Goal: Transaction & Acquisition: Purchase product/service

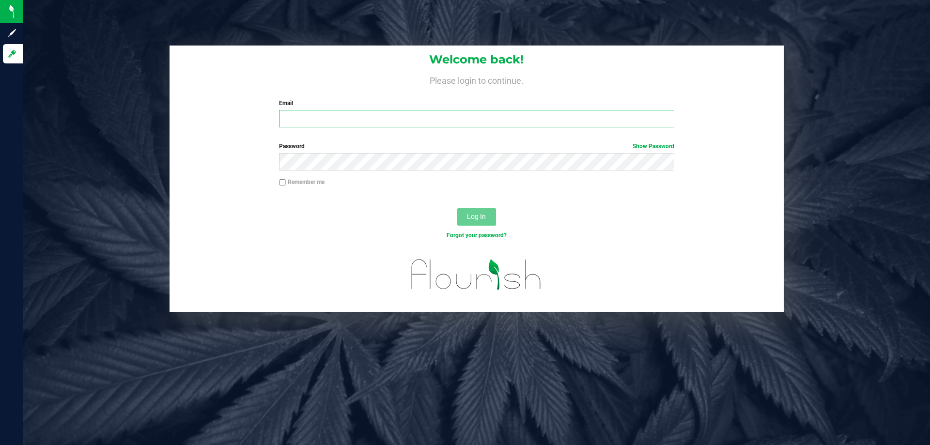
click at [364, 115] on input "Email" at bounding box center [476, 118] width 395 height 17
type input "niflores@liveparallel.com"
click at [457, 208] on button "Log In" at bounding box center [476, 216] width 39 height 17
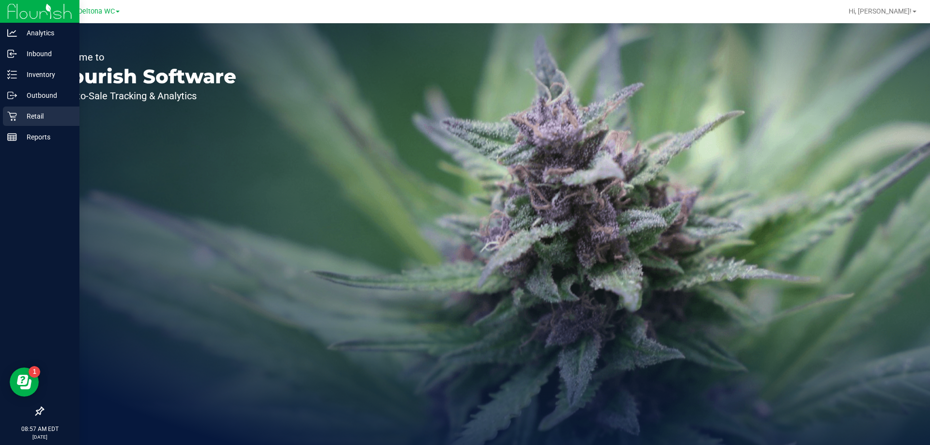
click at [55, 112] on p "Retail" at bounding box center [46, 116] width 58 height 12
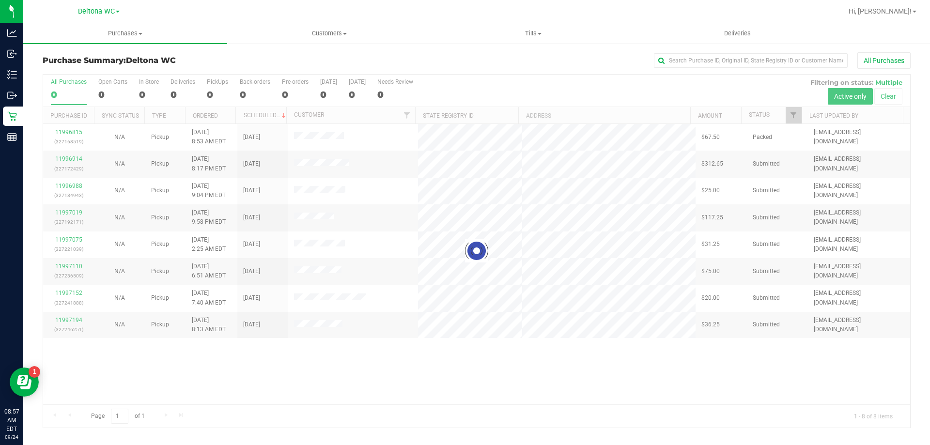
click at [794, 116] on div at bounding box center [476, 251] width 867 height 353
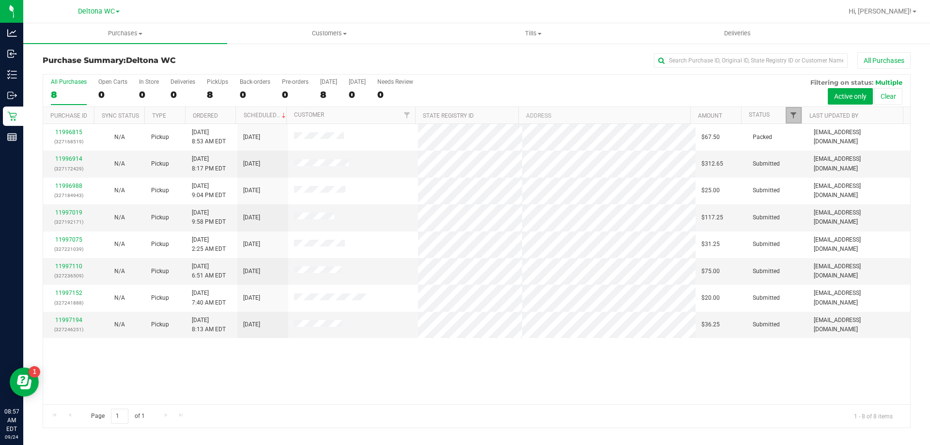
click at [792, 113] on span "Filter" at bounding box center [794, 115] width 8 height 8
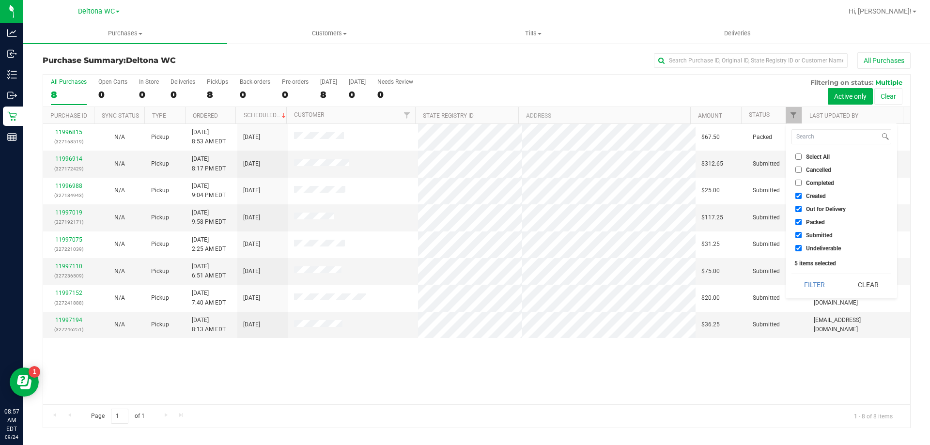
click at [801, 194] on input "Created" at bounding box center [798, 196] width 6 height 6
checkbox input "false"
click at [799, 208] on input "Out for Delivery" at bounding box center [798, 209] width 6 height 6
checkbox input "false"
click at [797, 222] on input "Packed" at bounding box center [798, 222] width 6 height 6
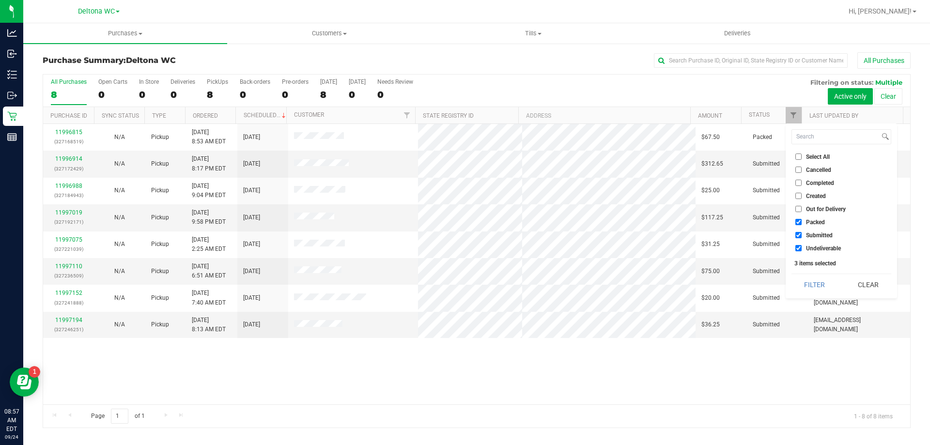
checkbox input "false"
click at [801, 245] on input "Undeliverable" at bounding box center [798, 248] width 6 height 6
checkbox input "false"
click at [796, 280] on button "Filter" at bounding box center [815, 284] width 47 height 21
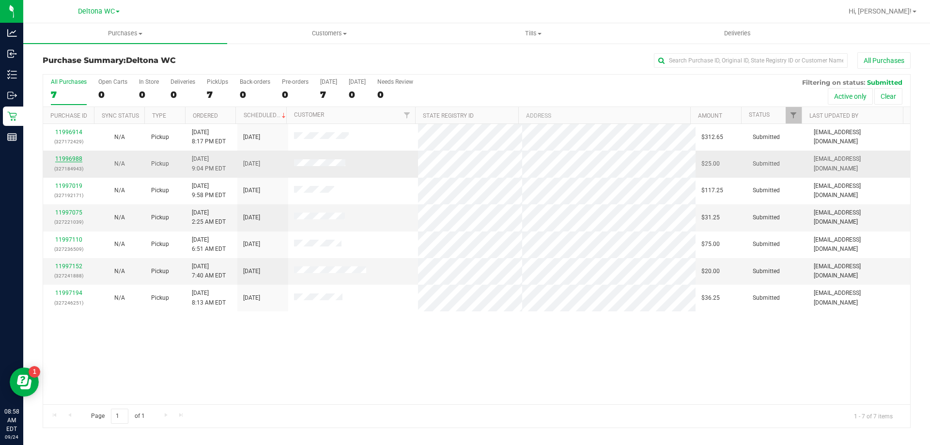
click at [73, 156] on link "11996988" at bounding box center [68, 158] width 27 height 7
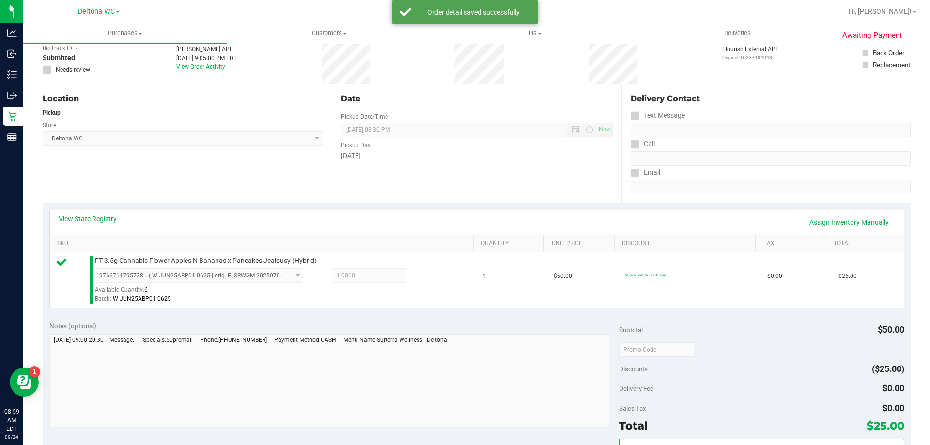
scroll to position [145, 0]
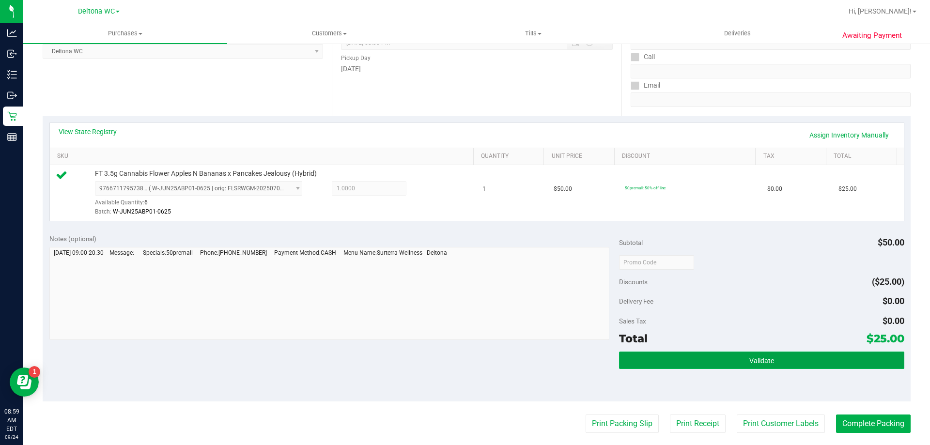
click at [705, 364] on button "Validate" at bounding box center [761, 360] width 285 height 17
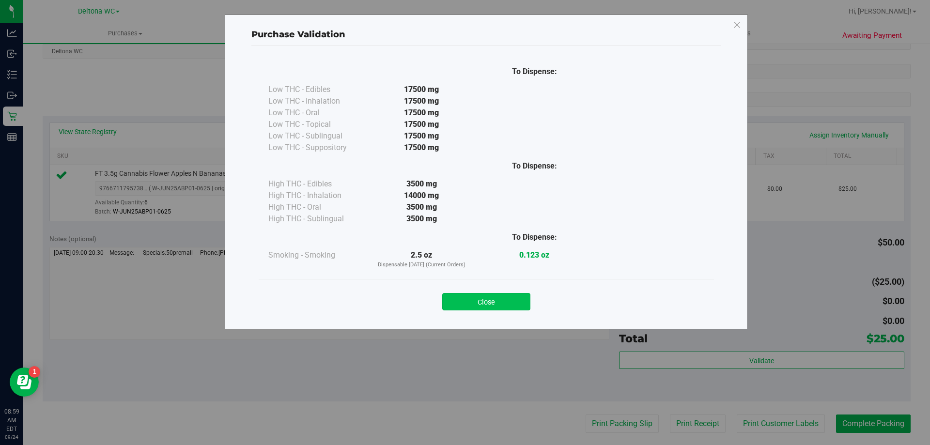
click at [476, 309] on button "Close" at bounding box center [486, 301] width 88 height 17
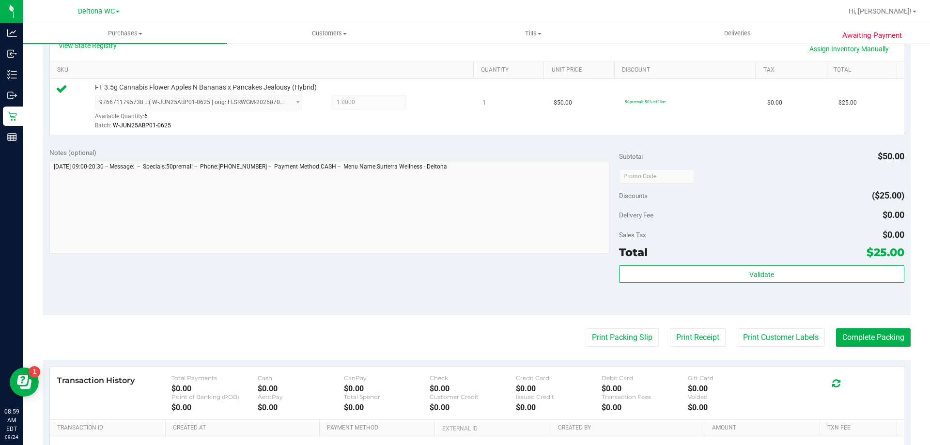
scroll to position [339, 0]
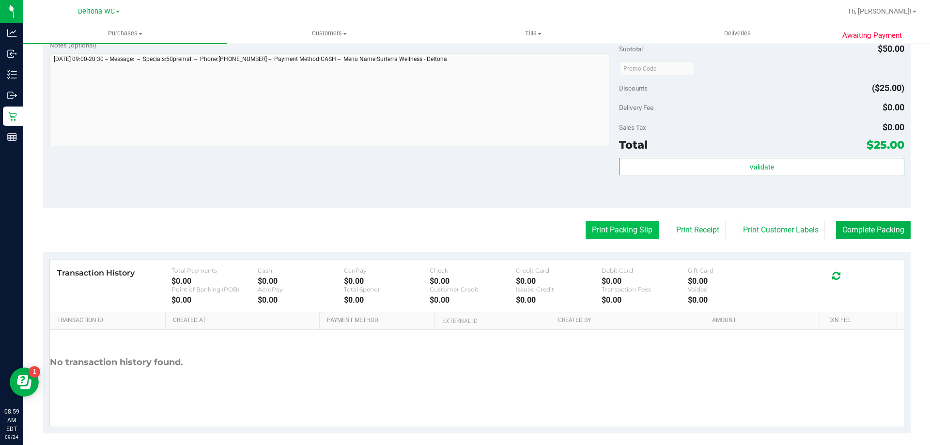
click at [605, 227] on button "Print Packing Slip" at bounding box center [622, 230] width 73 height 18
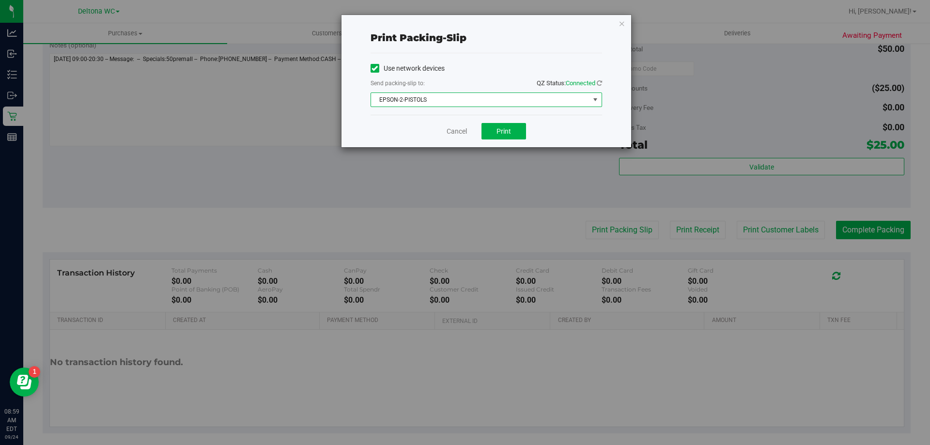
click at [526, 98] on span "EPSON-2-PISTOLS" at bounding box center [480, 100] width 218 height 14
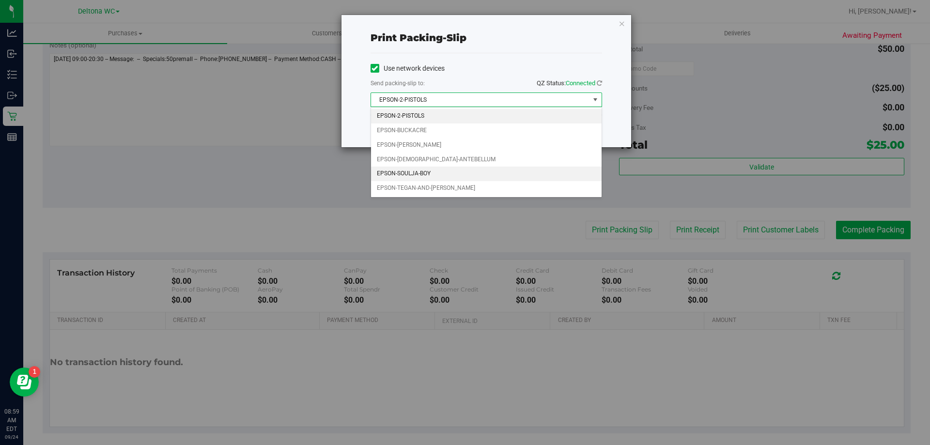
click at [453, 178] on li "EPSON-SOULJA-BOY" at bounding box center [486, 174] width 231 height 15
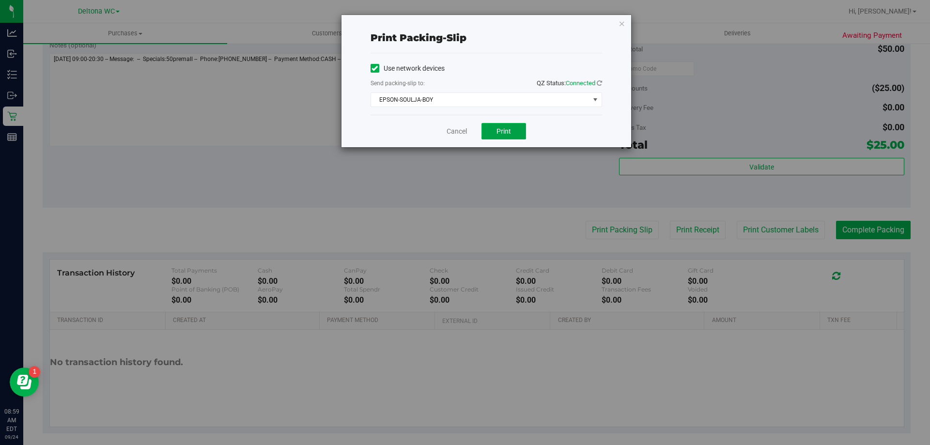
click at [493, 130] on button "Print" at bounding box center [504, 131] width 45 height 16
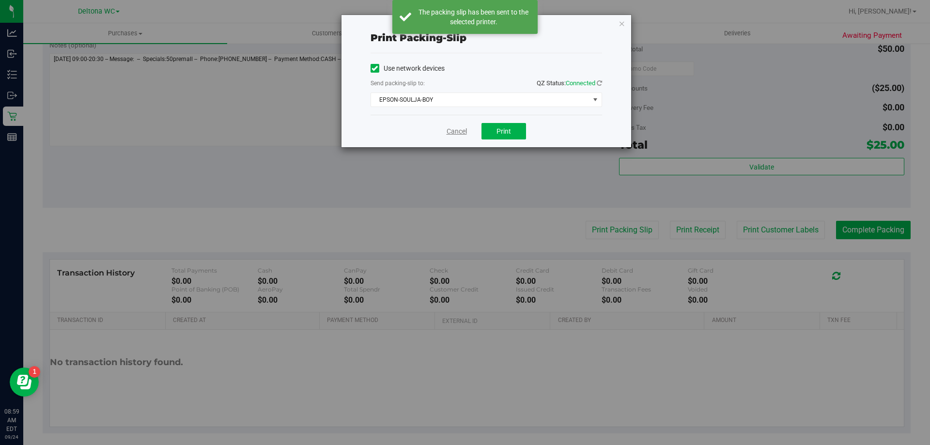
click at [452, 128] on link "Cancel" at bounding box center [457, 131] width 20 height 10
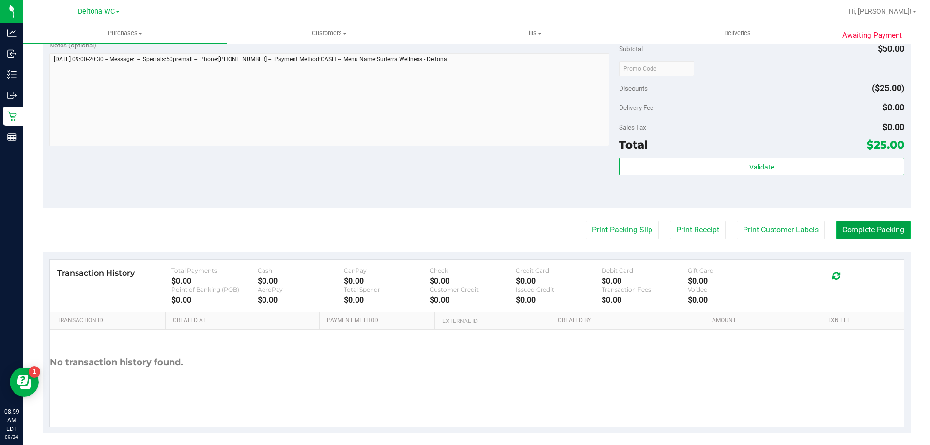
click at [870, 230] on button "Complete Packing" at bounding box center [873, 230] width 75 height 18
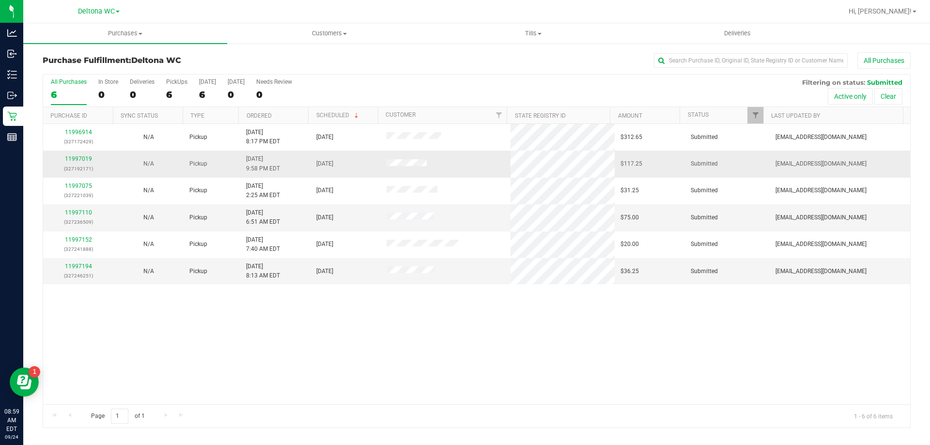
click at [81, 155] on div "11997019 (327192171)" at bounding box center [78, 164] width 59 height 18
click at [84, 158] on link "11997019" at bounding box center [78, 158] width 27 height 7
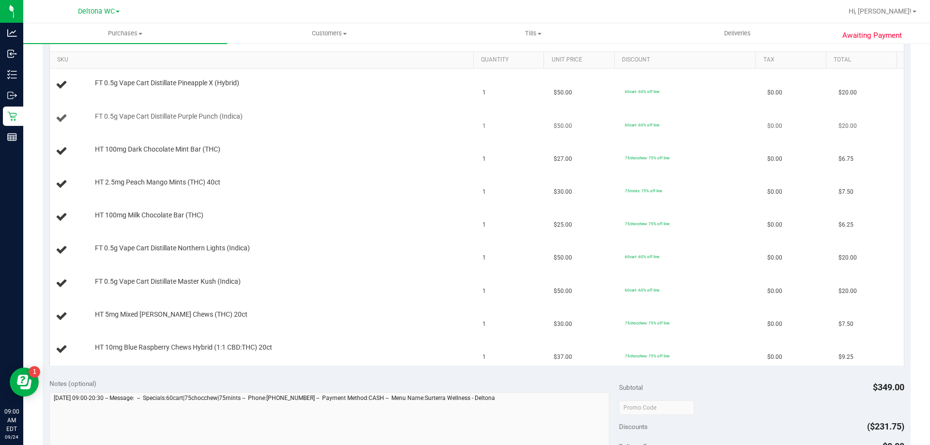
scroll to position [242, 0]
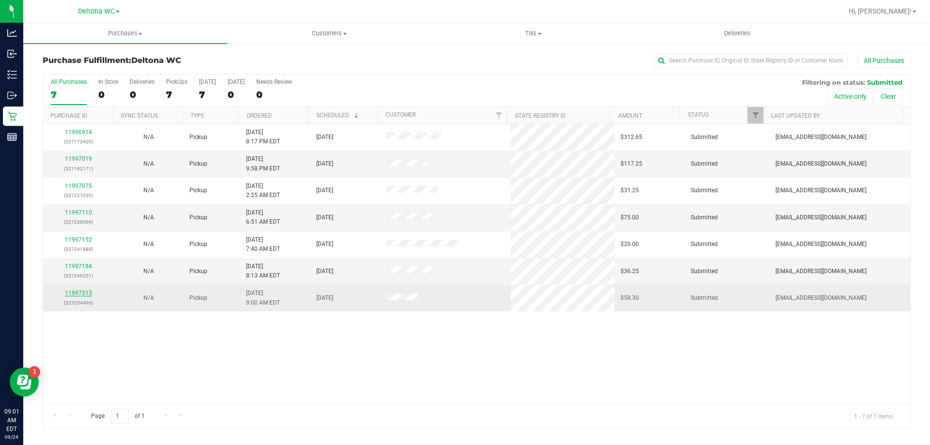
click at [75, 294] on link "11997313" at bounding box center [78, 293] width 27 height 7
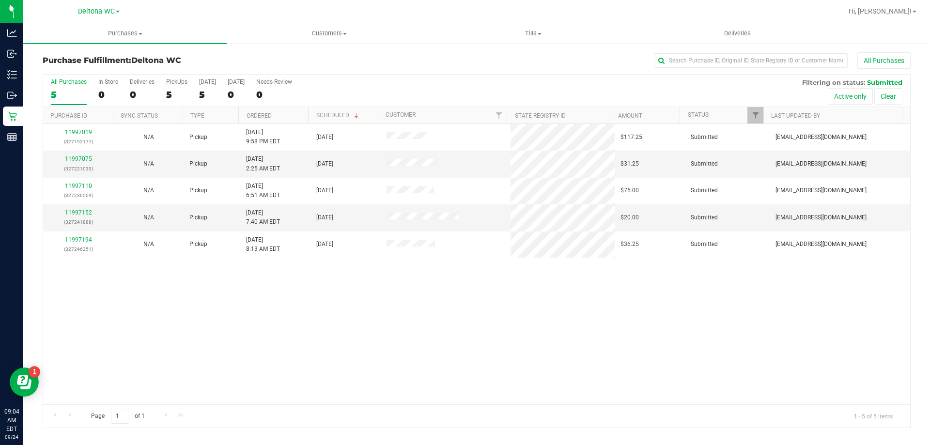
click at [297, 117] on th "Ordered" at bounding box center [273, 115] width 70 height 17
click at [76, 160] on link "11997075" at bounding box center [78, 158] width 27 height 7
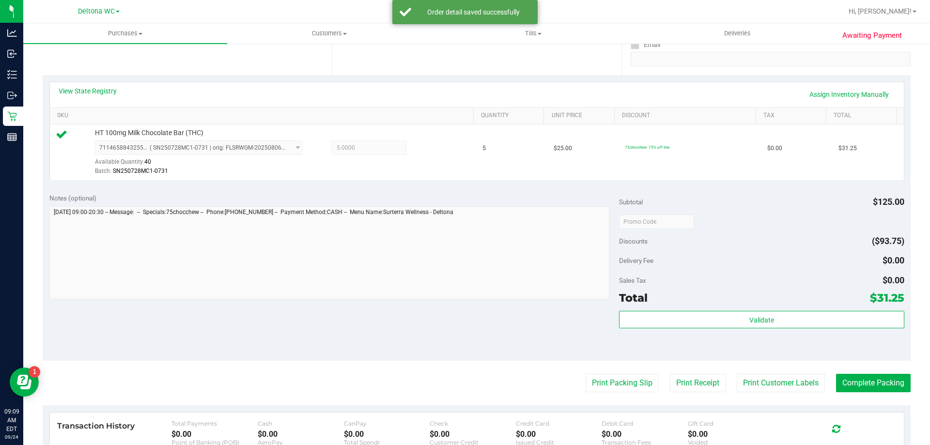
scroll to position [194, 0]
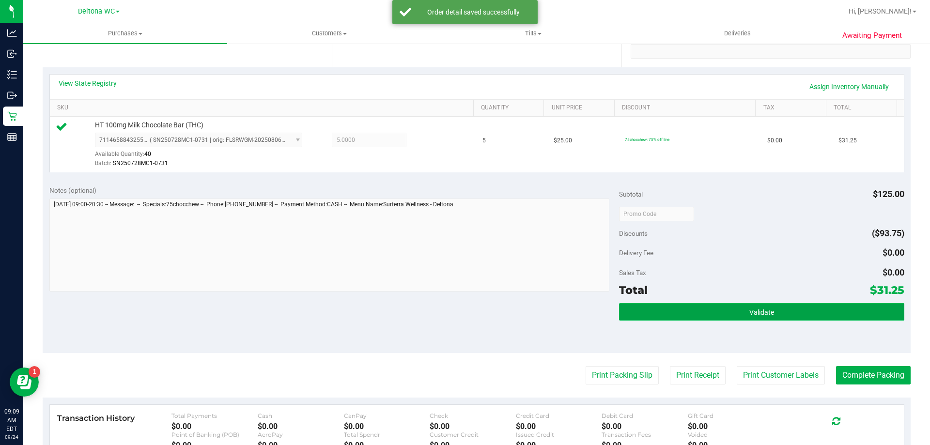
click at [637, 320] on button "Validate" at bounding box center [761, 311] width 285 height 17
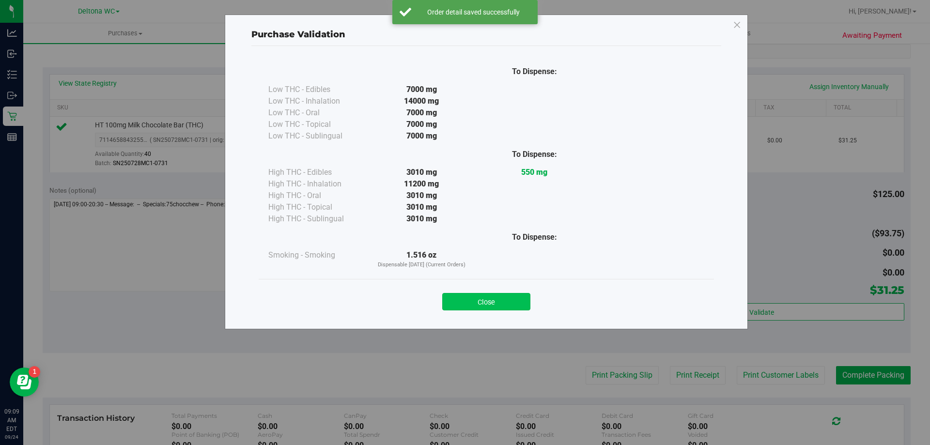
click at [516, 298] on button "Close" at bounding box center [486, 301] width 88 height 17
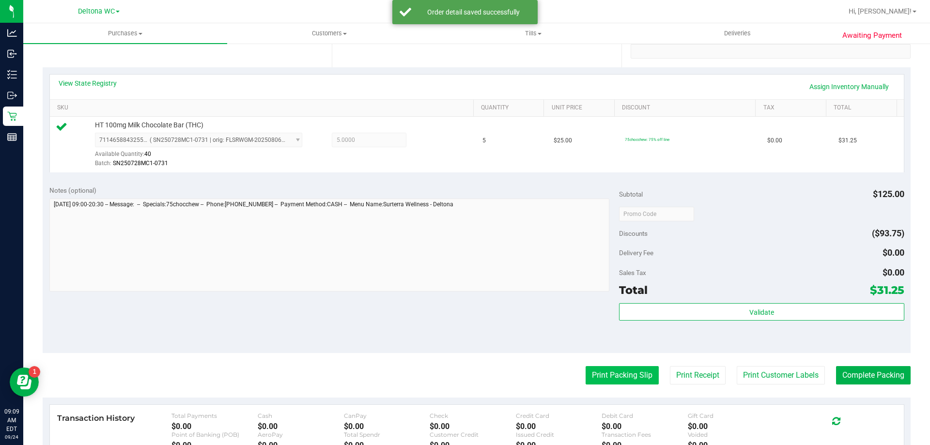
click at [616, 377] on button "Print Packing Slip" at bounding box center [622, 375] width 73 height 18
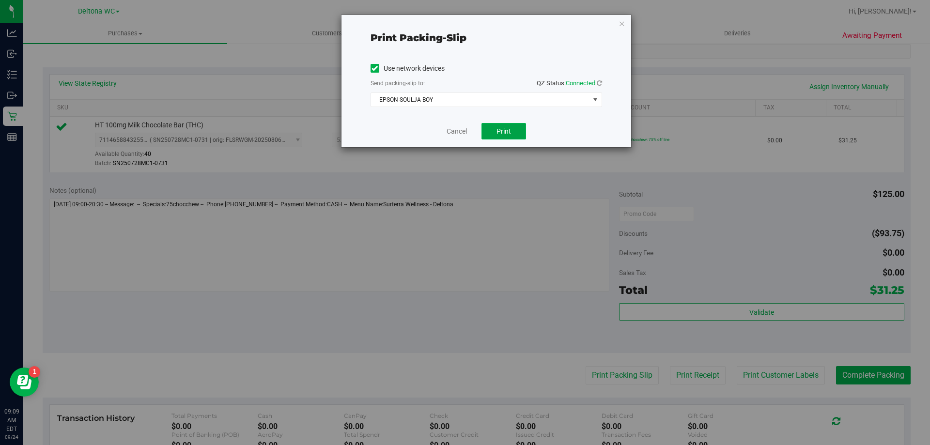
click at [502, 133] on span "Print" at bounding box center [504, 131] width 15 height 8
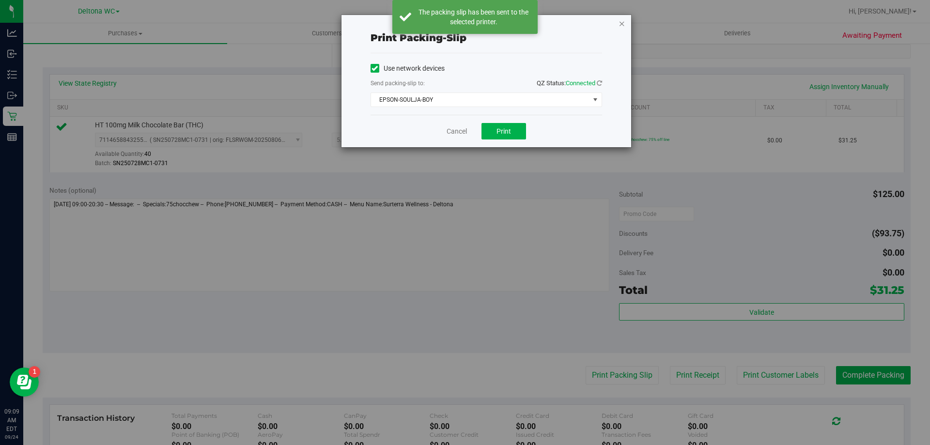
click at [622, 26] on icon "button" at bounding box center [622, 23] width 7 height 12
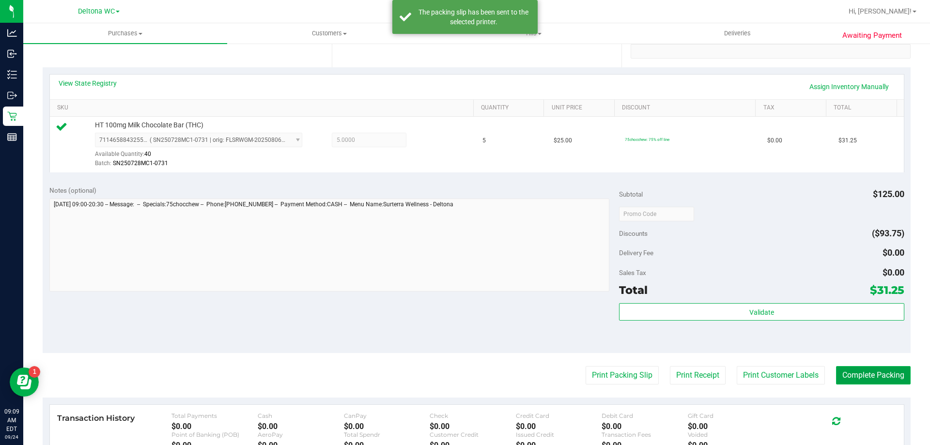
click at [864, 372] on button "Complete Packing" at bounding box center [873, 375] width 75 height 18
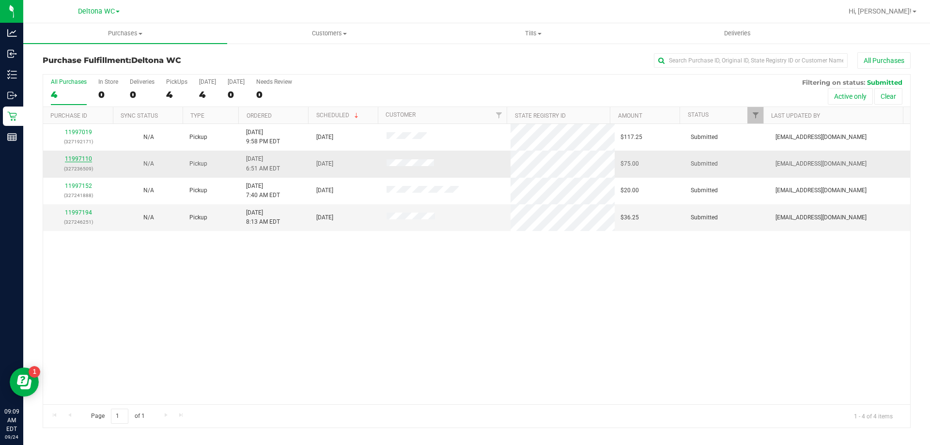
click at [72, 157] on link "11997110" at bounding box center [78, 158] width 27 height 7
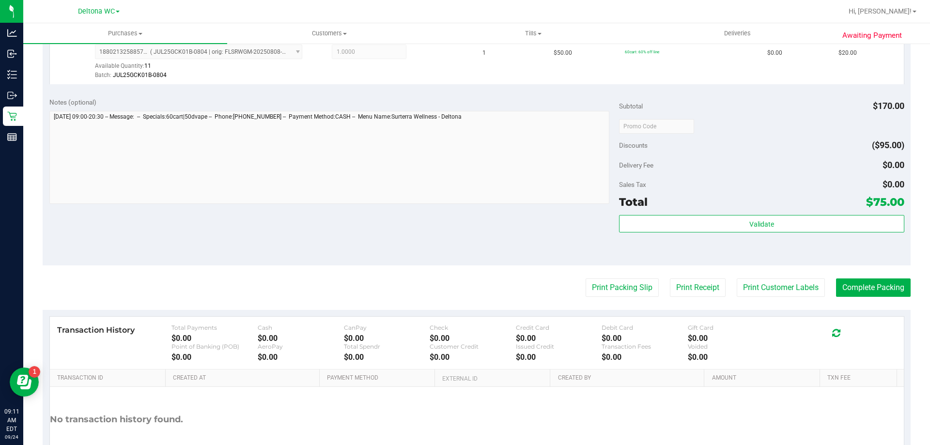
scroll to position [468, 0]
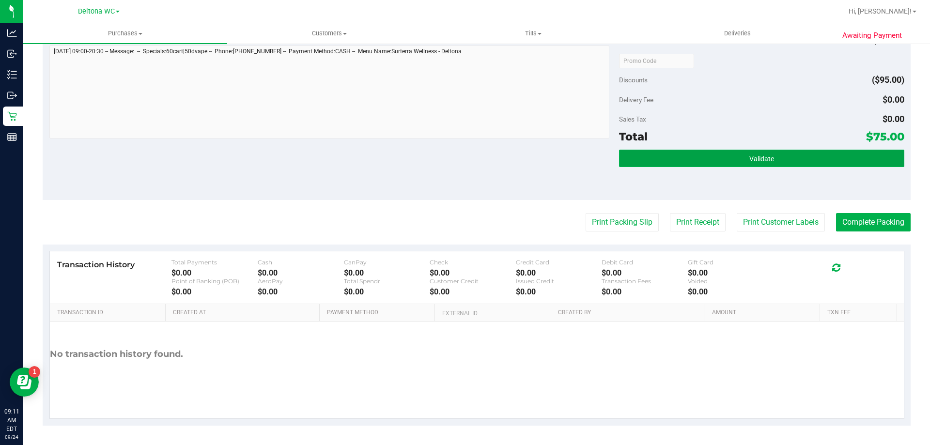
click at [736, 155] on button "Validate" at bounding box center [761, 158] width 285 height 17
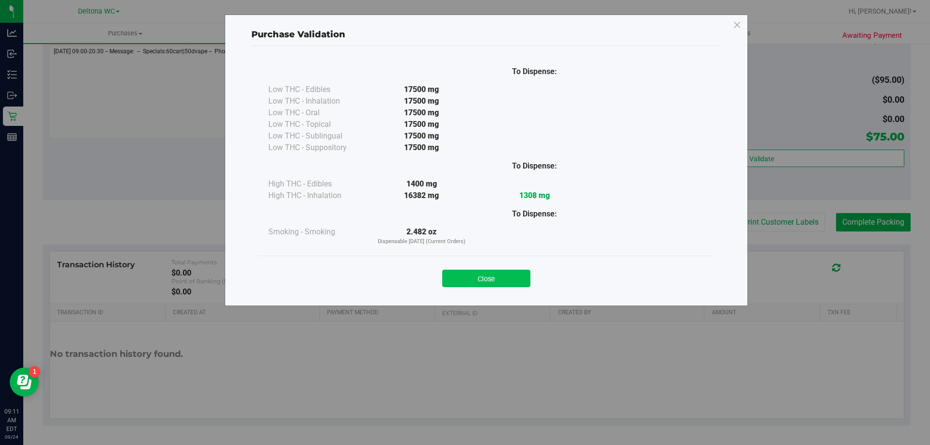
click at [499, 273] on button "Close" at bounding box center [486, 278] width 88 height 17
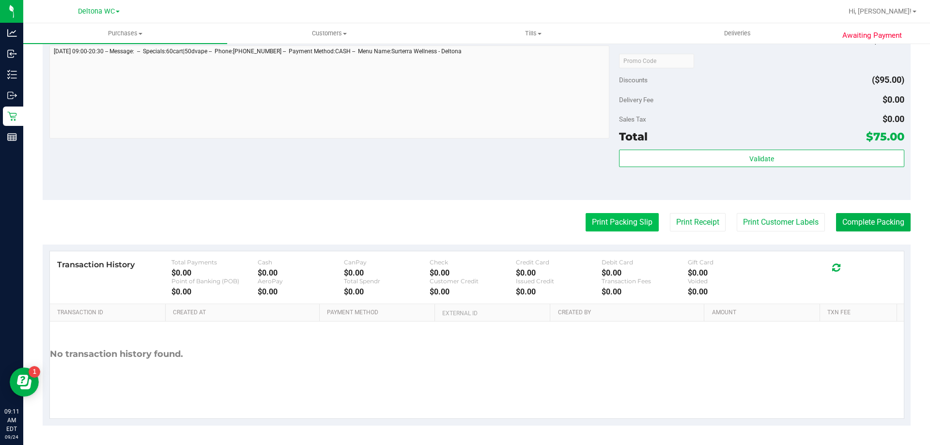
click at [600, 224] on button "Print Packing Slip" at bounding box center [622, 222] width 73 height 18
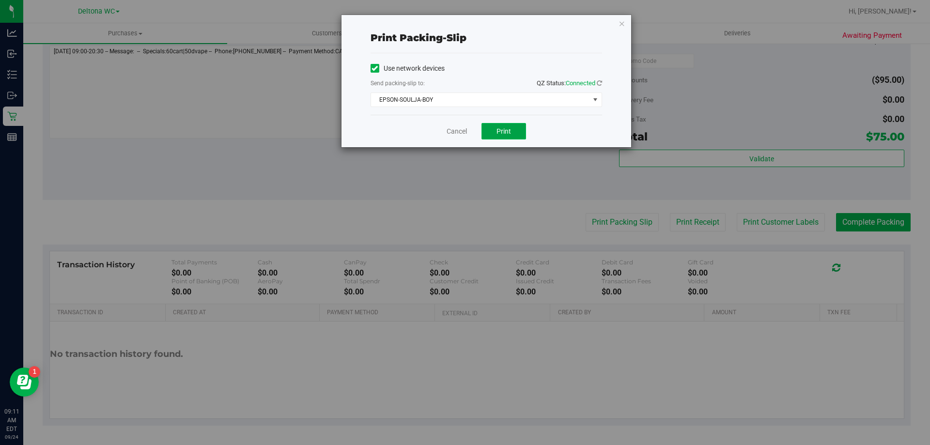
click at [522, 134] on button "Print" at bounding box center [504, 131] width 45 height 16
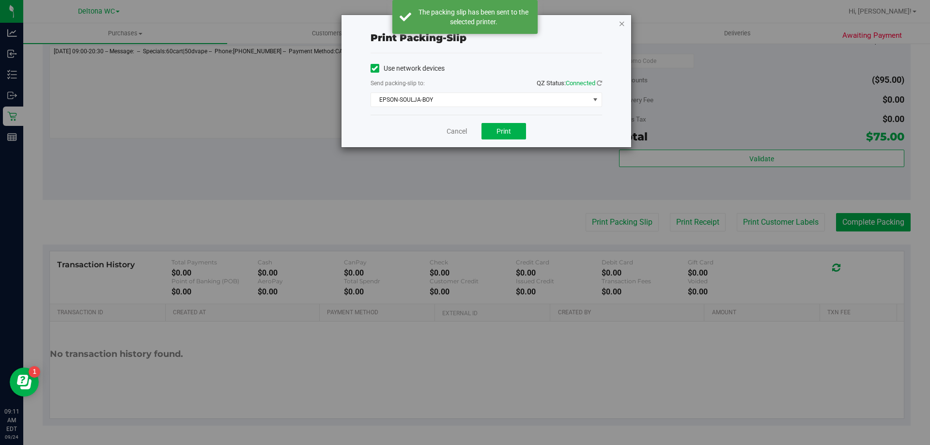
click at [624, 23] on icon "button" at bounding box center [622, 23] width 7 height 12
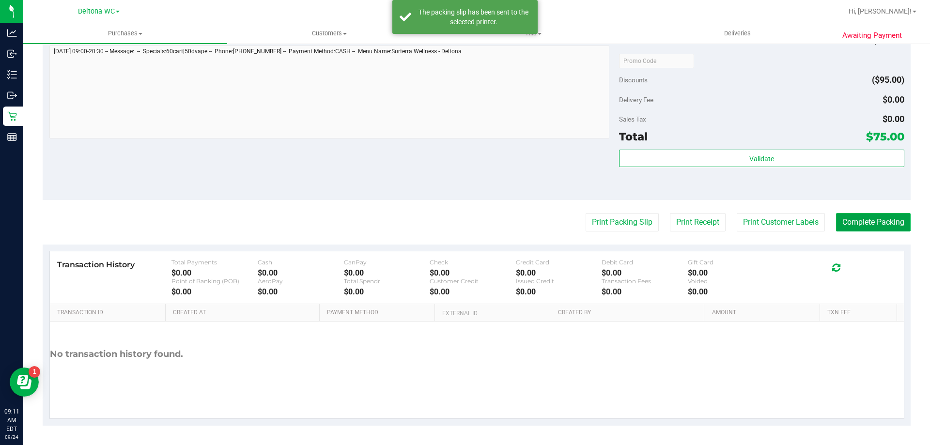
click at [884, 218] on button "Complete Packing" at bounding box center [873, 222] width 75 height 18
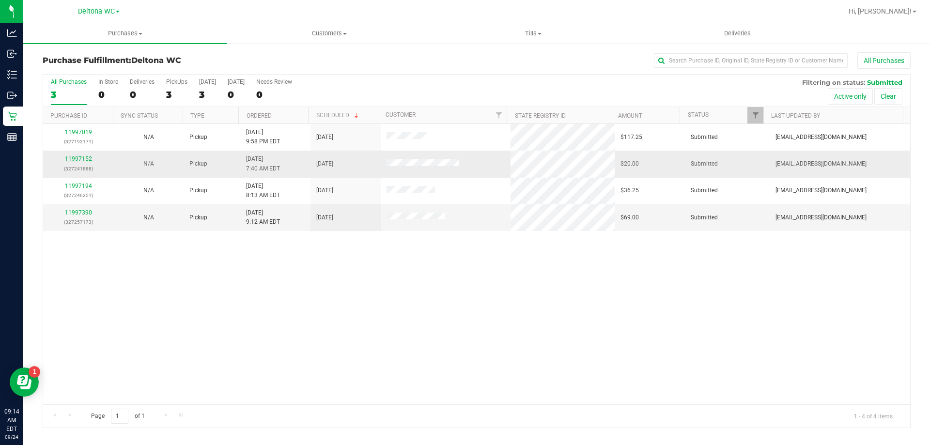
click at [82, 157] on link "11997152" at bounding box center [78, 158] width 27 height 7
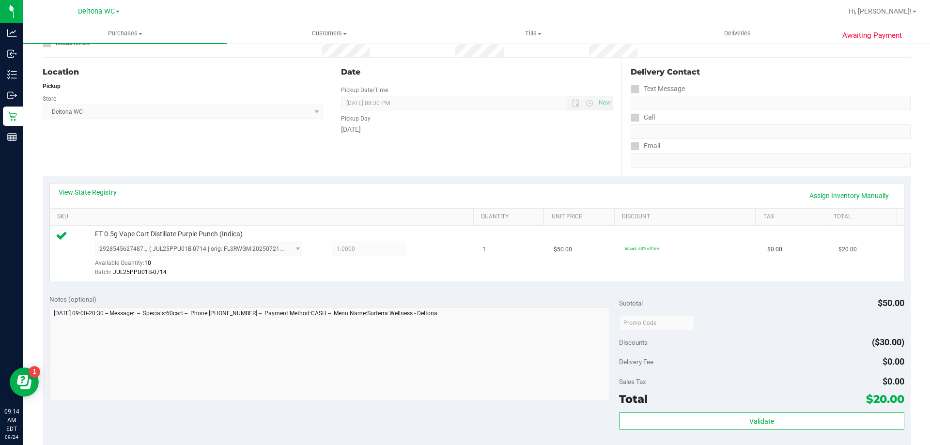
scroll to position [242, 0]
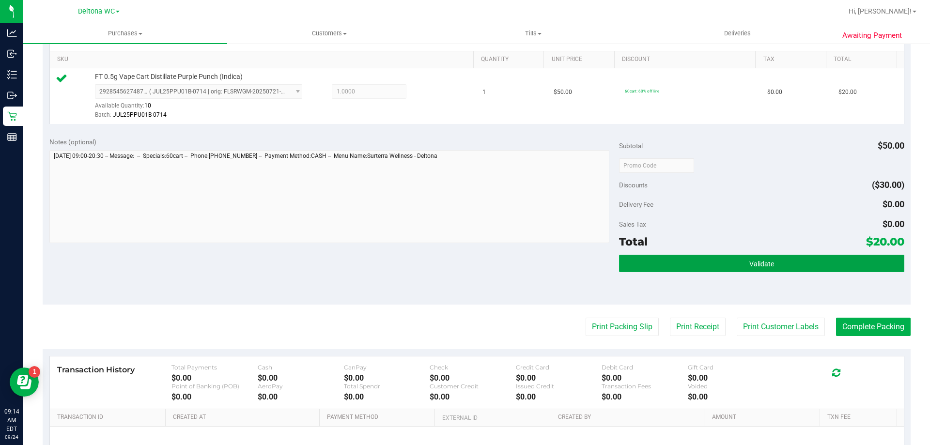
click at [634, 264] on button "Validate" at bounding box center [761, 263] width 285 height 17
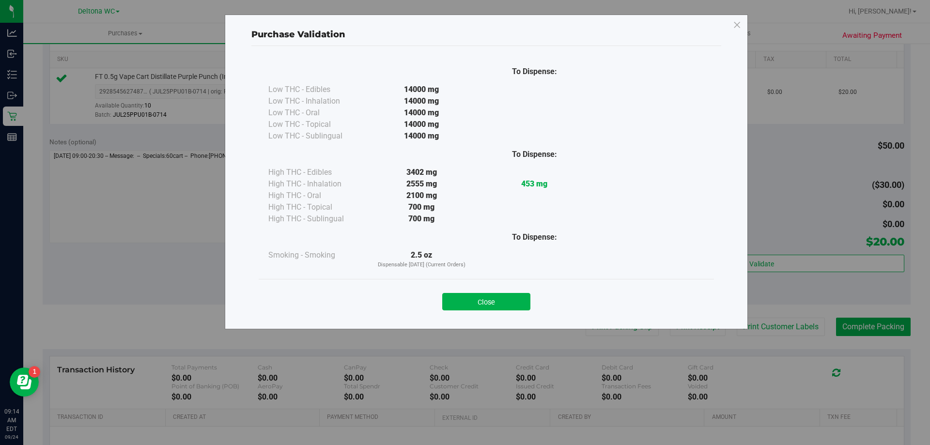
click at [508, 311] on div "Close" at bounding box center [486, 298] width 455 height 39
click at [508, 305] on button "Close" at bounding box center [486, 301] width 88 height 17
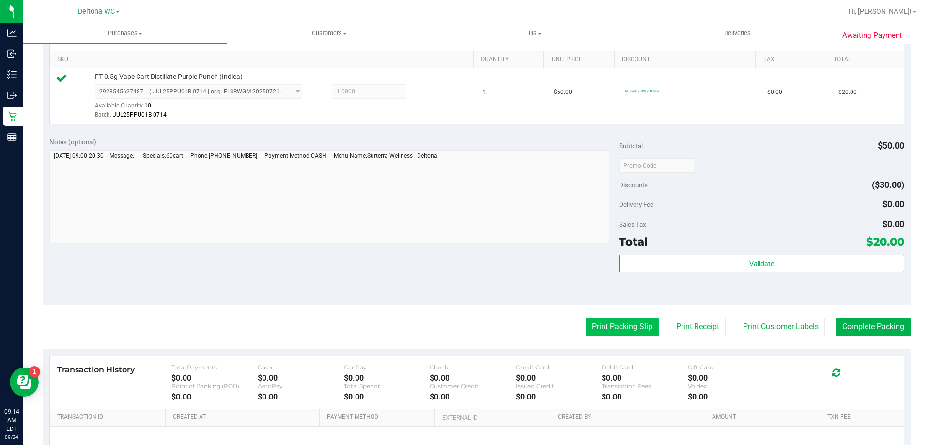
click at [609, 326] on button "Print Packing Slip" at bounding box center [622, 327] width 73 height 18
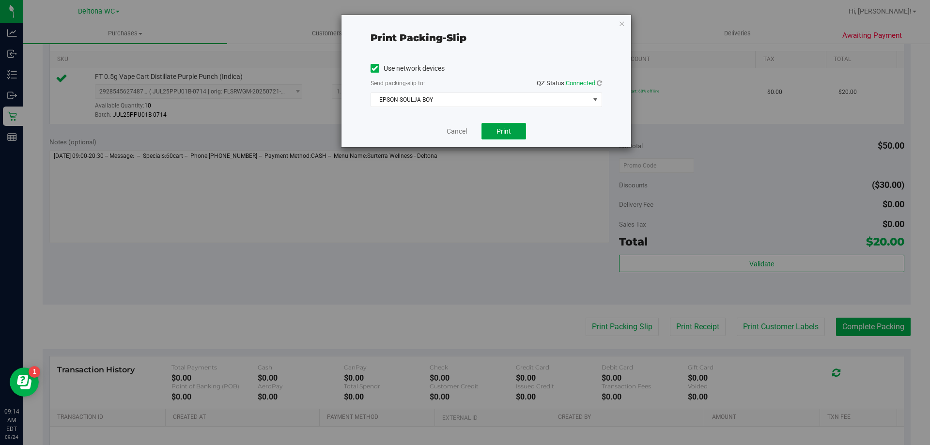
click at [509, 133] on span "Print" at bounding box center [504, 131] width 15 height 8
click at [452, 134] on link "Cancel" at bounding box center [457, 131] width 20 height 10
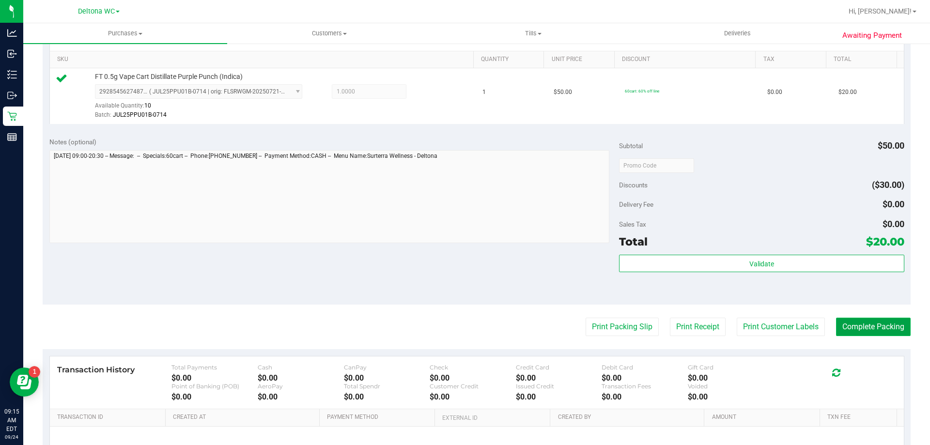
click at [869, 328] on button "Complete Packing" at bounding box center [873, 327] width 75 height 18
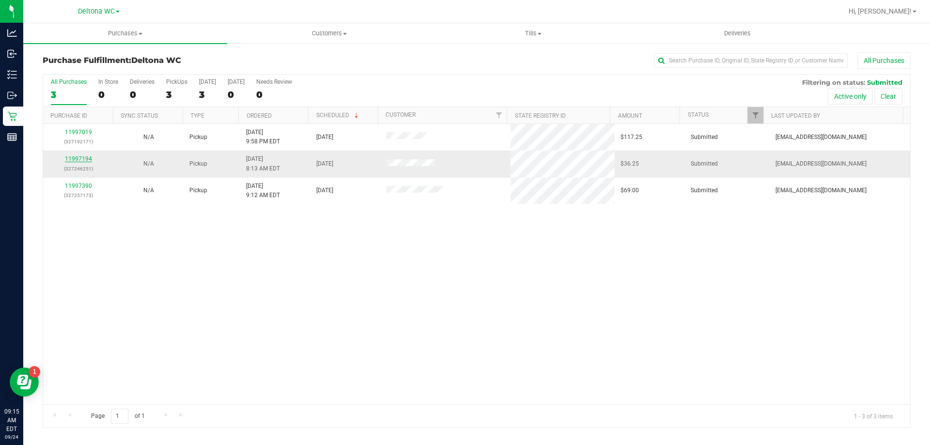
click at [84, 159] on link "11997194" at bounding box center [78, 158] width 27 height 7
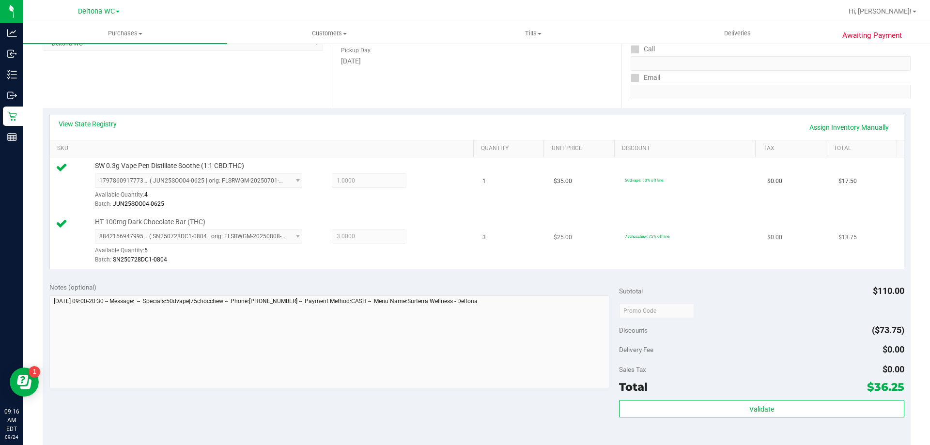
scroll to position [242, 0]
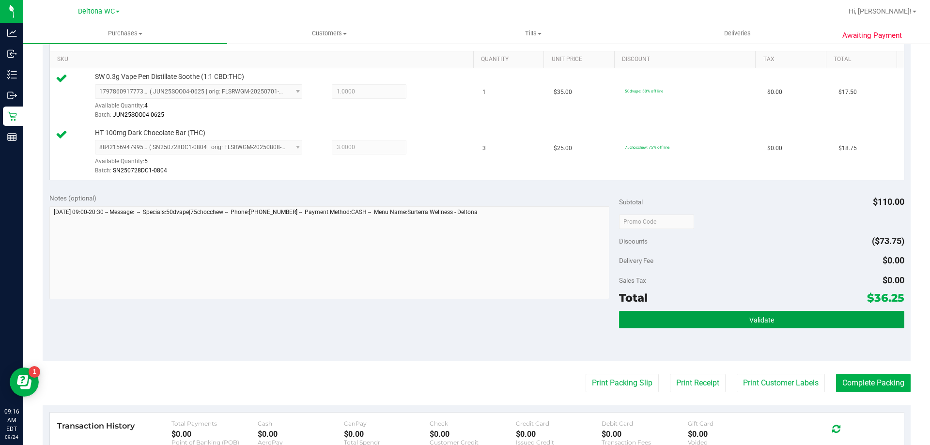
click at [675, 320] on button "Validate" at bounding box center [761, 319] width 285 height 17
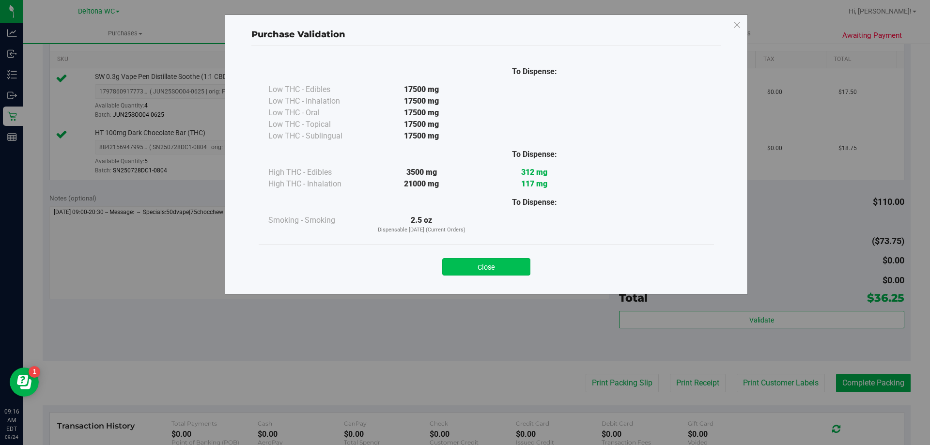
click at [494, 272] on button "Close" at bounding box center [486, 266] width 88 height 17
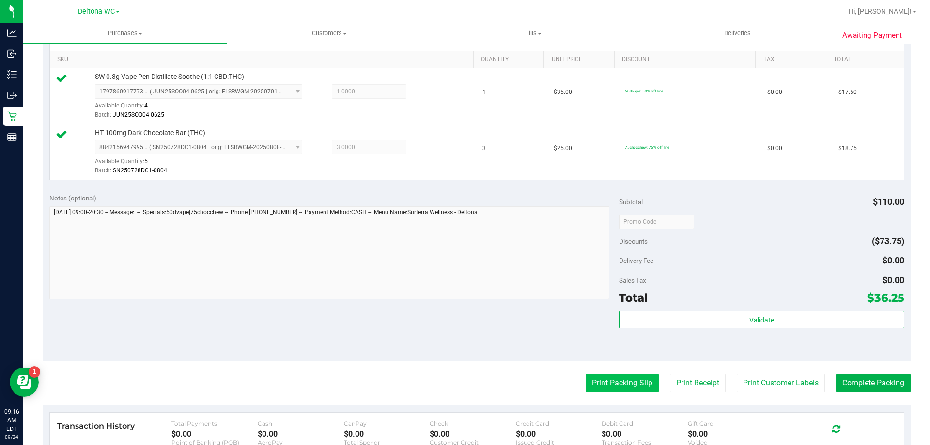
click at [588, 384] on button "Print Packing Slip" at bounding box center [622, 383] width 73 height 18
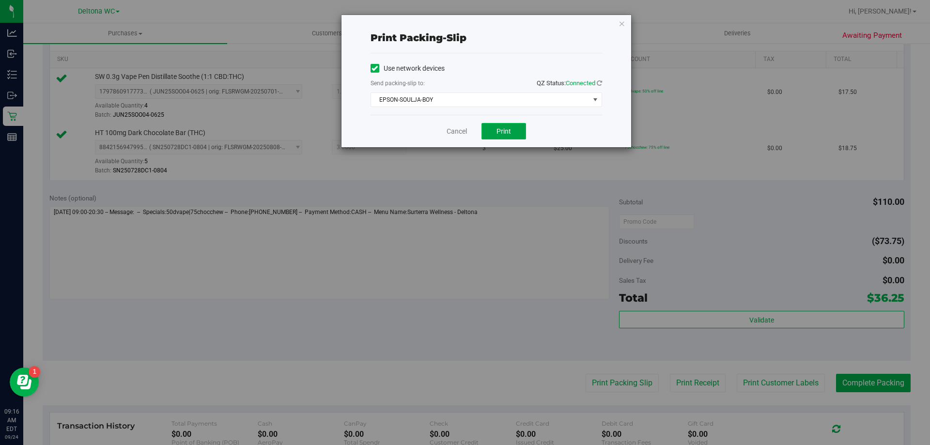
click at [500, 139] on button "Print" at bounding box center [504, 131] width 45 height 16
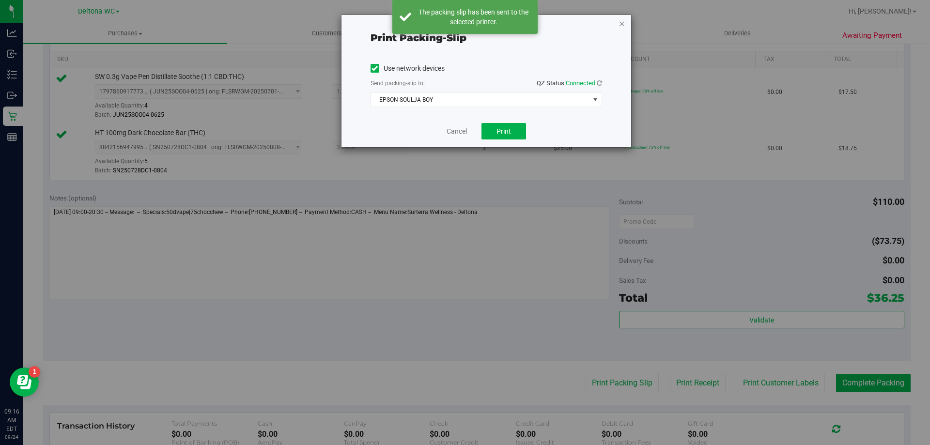
click at [622, 23] on icon "button" at bounding box center [622, 23] width 7 height 12
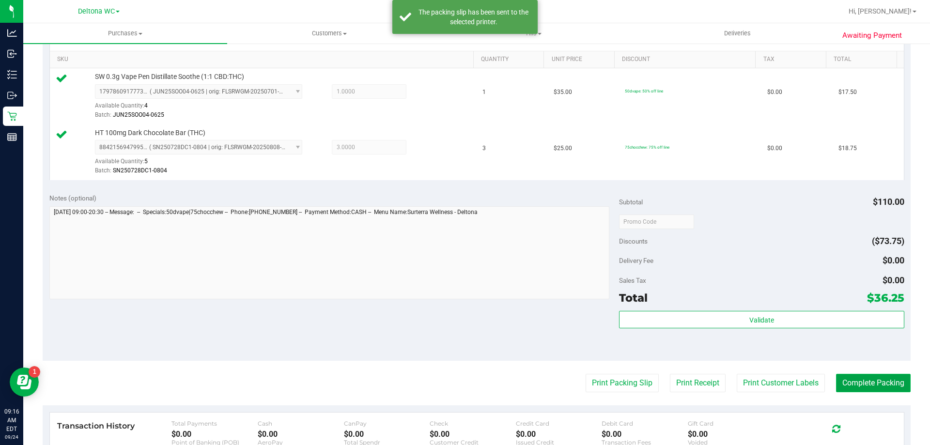
click at [863, 379] on button "Complete Packing" at bounding box center [873, 383] width 75 height 18
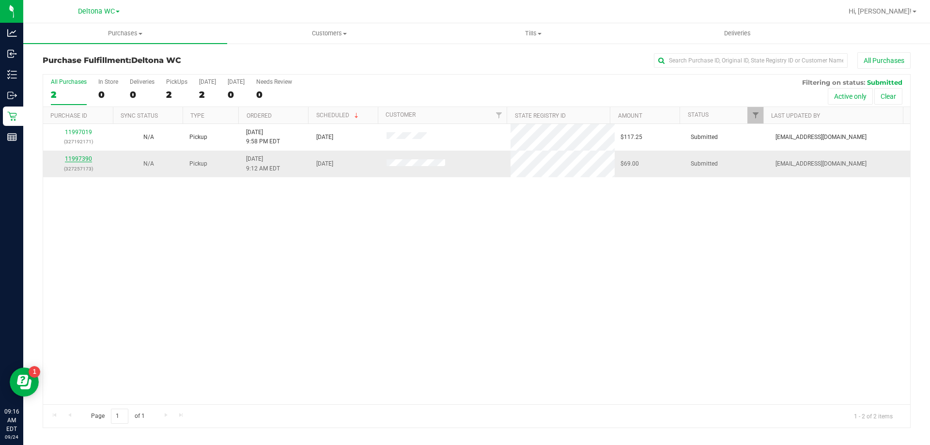
click at [86, 159] on link "11997390" at bounding box center [78, 158] width 27 height 7
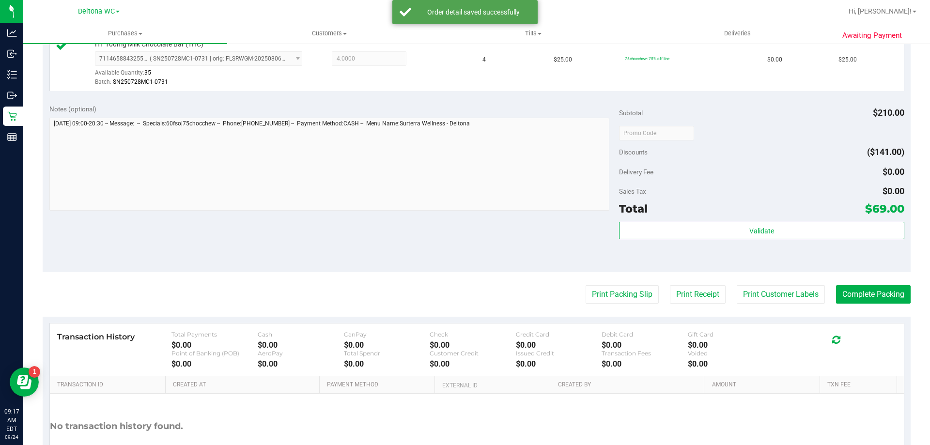
scroll to position [388, 0]
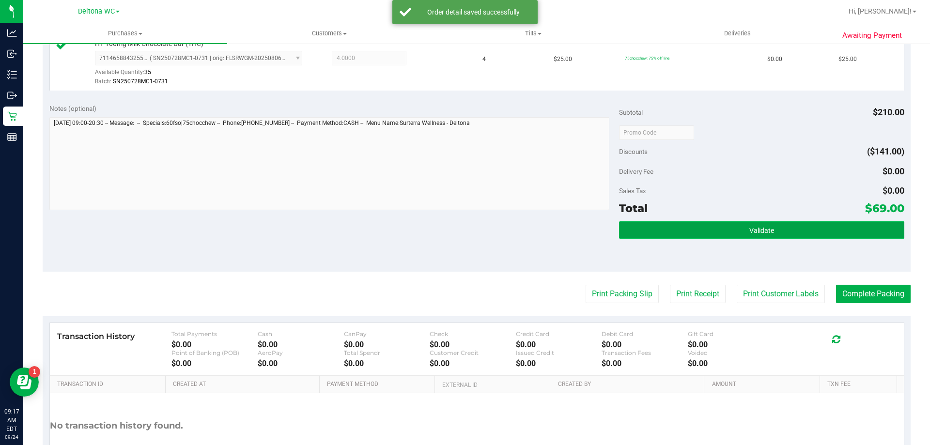
click at [743, 234] on button "Validate" at bounding box center [761, 229] width 285 height 17
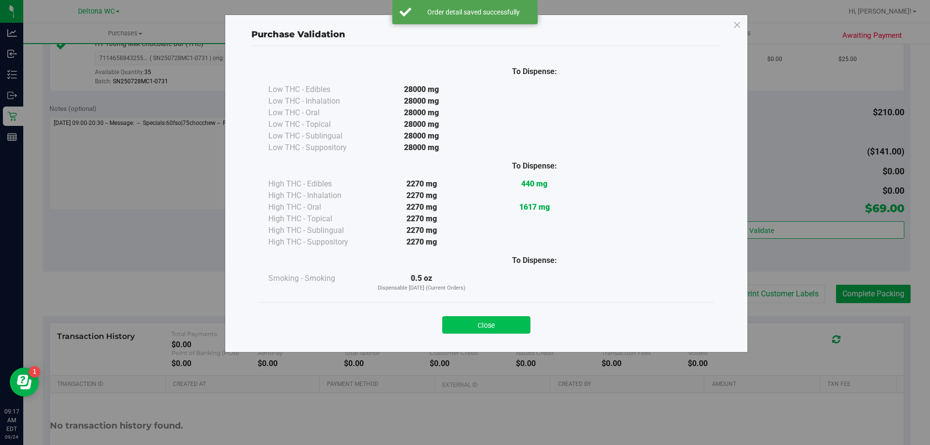
click at [490, 320] on button "Close" at bounding box center [486, 324] width 88 height 17
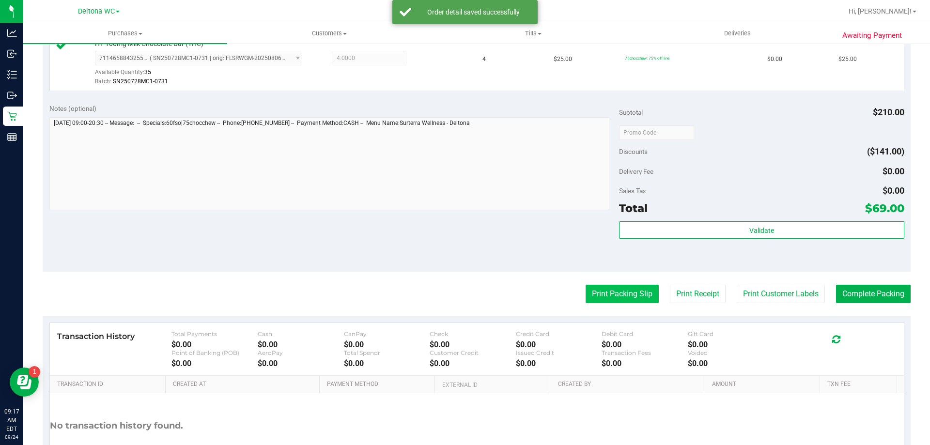
click at [614, 292] on button "Print Packing Slip" at bounding box center [622, 294] width 73 height 18
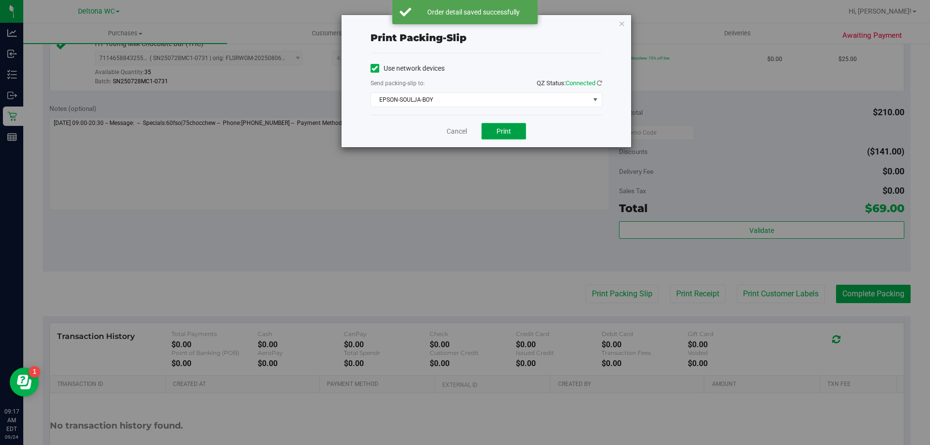
click at [522, 127] on button "Print" at bounding box center [504, 131] width 45 height 16
click at [620, 22] on icon "button" at bounding box center [622, 23] width 7 height 12
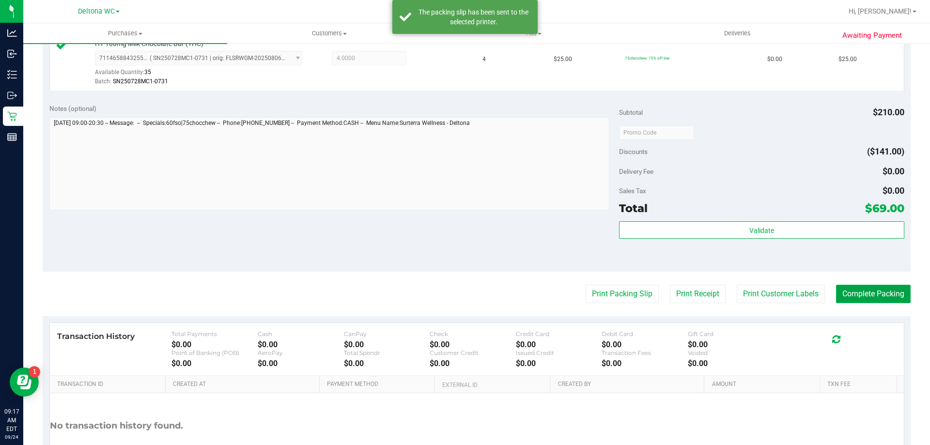
drag, startPoint x: 843, startPoint y: 297, endPoint x: 841, endPoint y: 292, distance: 5.7
click at [843, 296] on button "Complete Packing" at bounding box center [873, 294] width 75 height 18
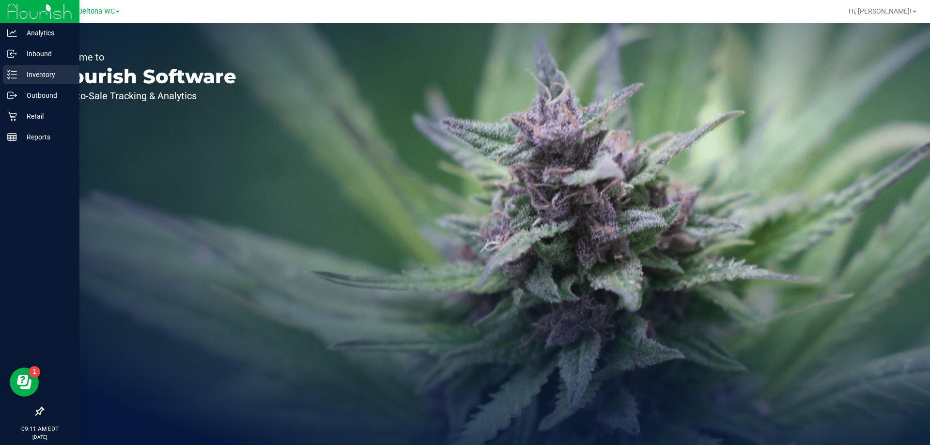
click at [42, 76] on p "Inventory" at bounding box center [46, 75] width 58 height 12
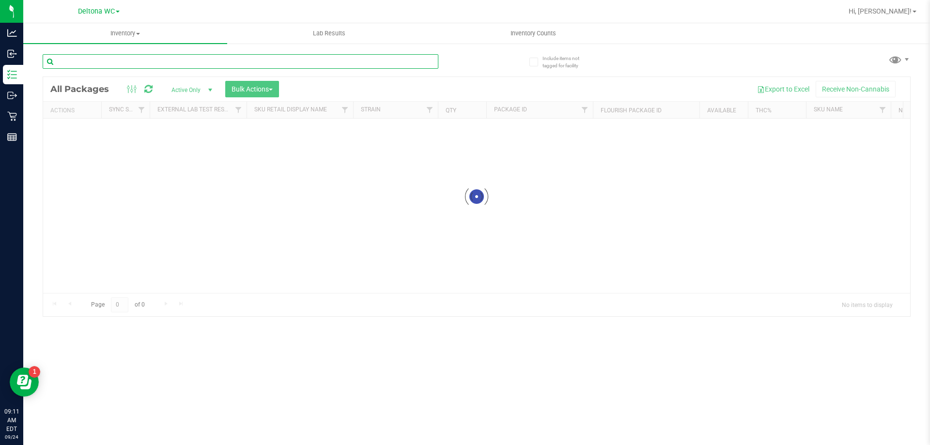
click at [155, 66] on input "text" at bounding box center [241, 61] width 396 height 15
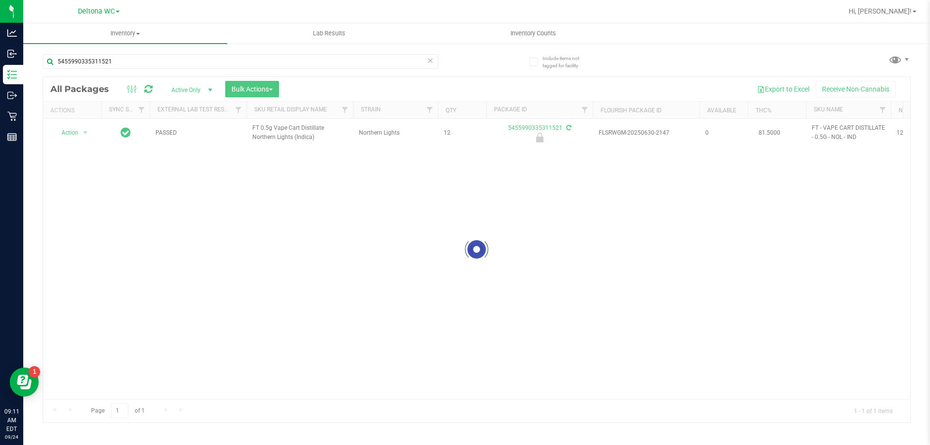
click at [274, 134] on div at bounding box center [476, 249] width 867 height 345
click at [274, 134] on span "FT 0.5g Vape Cart Distillate Northern Lights (Indica)" at bounding box center [299, 133] width 95 height 18
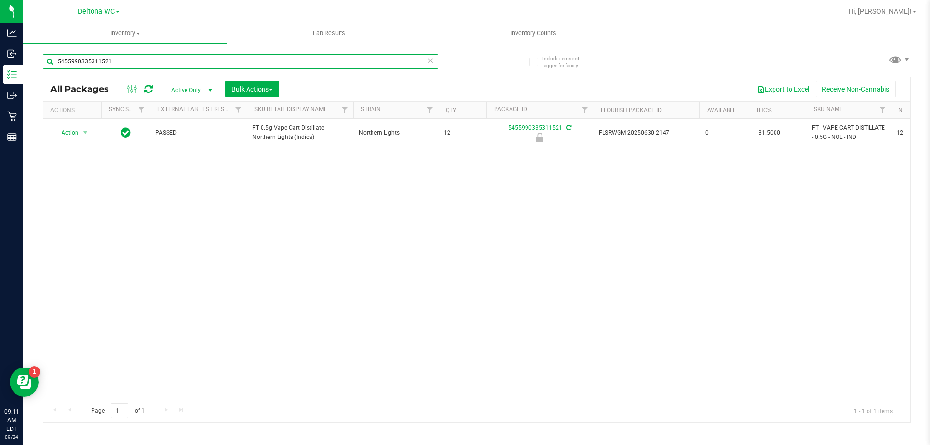
drag, startPoint x: 156, startPoint y: 59, endPoint x: 0, endPoint y: -35, distance: 182.1
click at [0, 0] on html "Analytics Inbound Inventory Outbound Retail Reports 09:11 AM EDT 09/24/2025 09/…" at bounding box center [465, 222] width 930 height 445
paste input "FT 0.5g Vape Cart Distillate Northern Lights (Indica)"
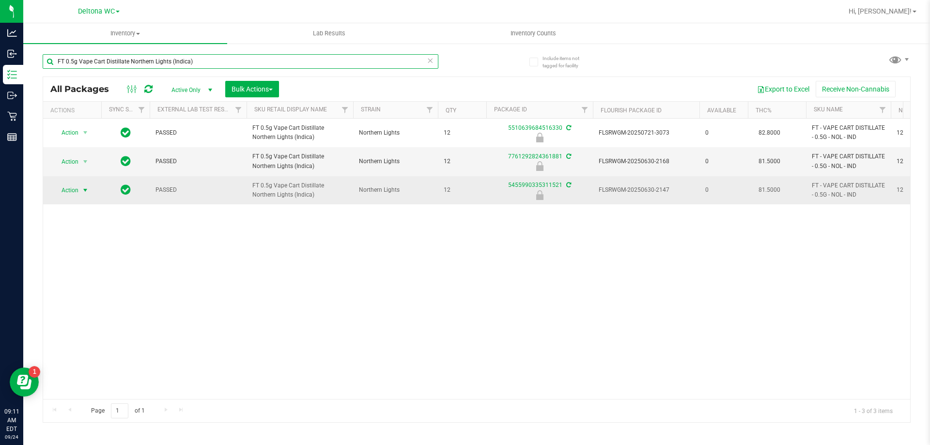
type input "FT 0.5g Vape Cart Distillate Northern Lights (Indica)"
click at [75, 189] on span "Action" at bounding box center [66, 191] width 26 height 14
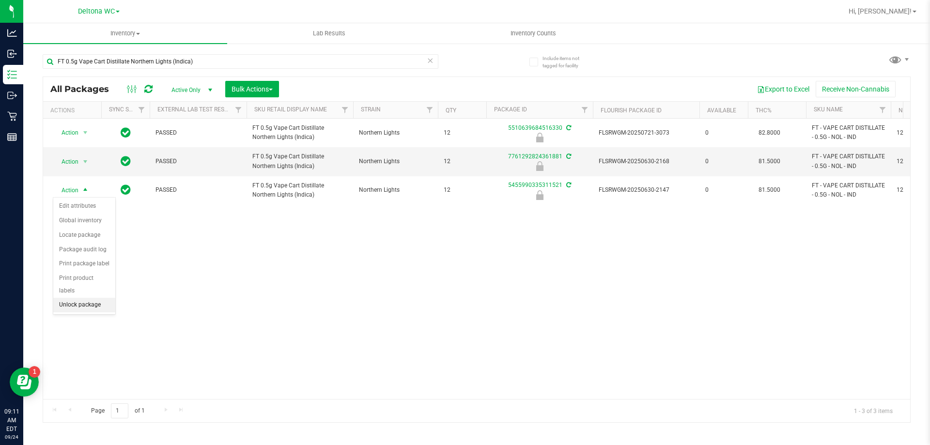
click at [86, 298] on li "Unlock package" at bounding box center [84, 305] width 62 height 15
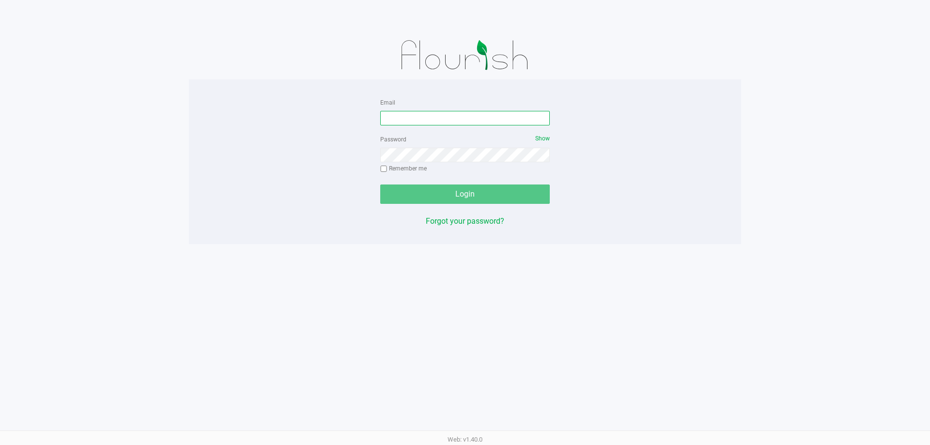
click at [412, 118] on input "Email" at bounding box center [465, 118] width 170 height 15
paste input "n"
type input "niflores@liveparallel.com"
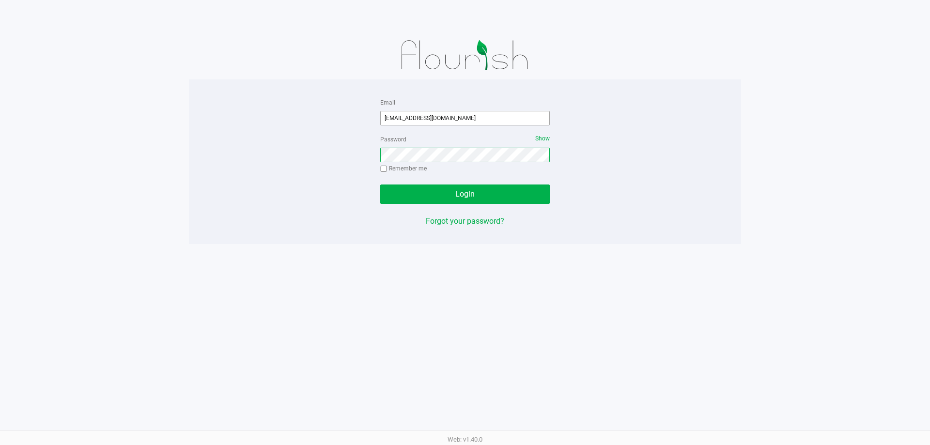
click at [380, 185] on button "Login" at bounding box center [465, 194] width 170 height 19
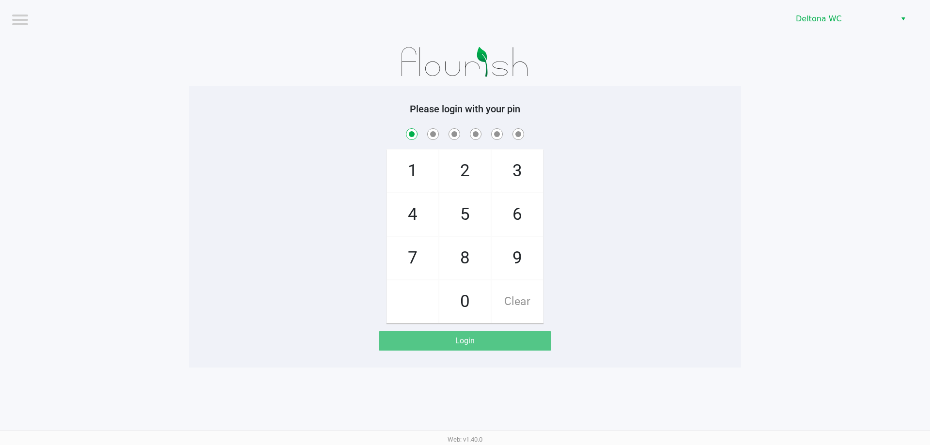
checkbox input "true"
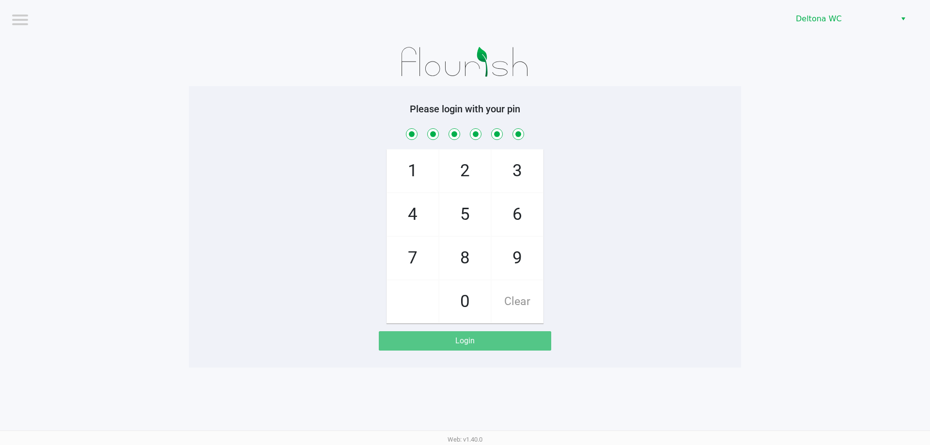
checkbox input "true"
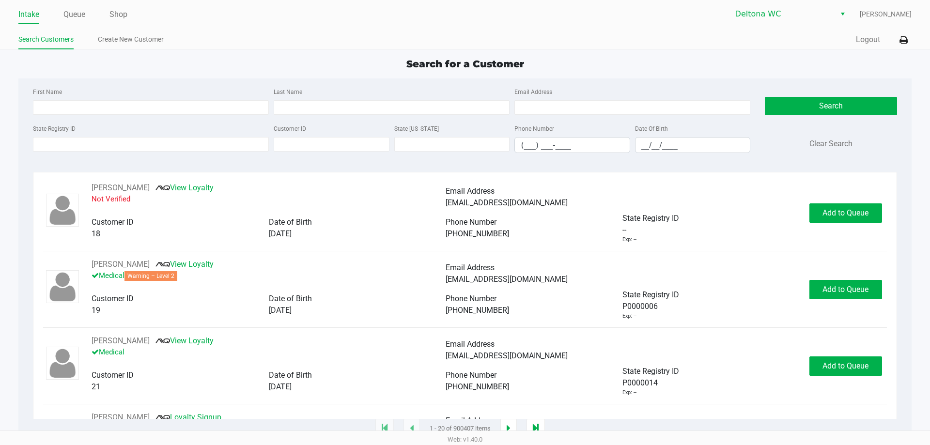
click at [224, 44] on ul "Search Customers Create New Customer" at bounding box center [241, 40] width 447 height 16
click at [77, 14] on link "Queue" at bounding box center [74, 15] width 22 height 14
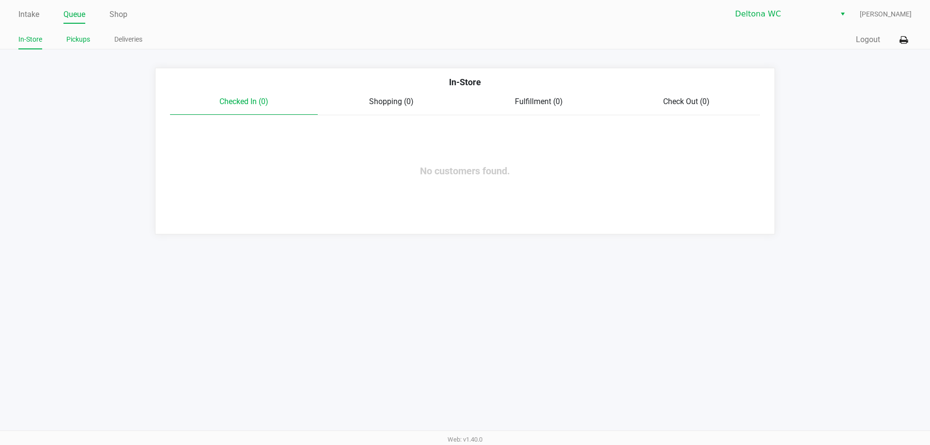
click at [75, 46] on li "Pickups" at bounding box center [78, 40] width 24 height 17
click at [69, 45] on link "Pickups" at bounding box center [78, 39] width 24 height 12
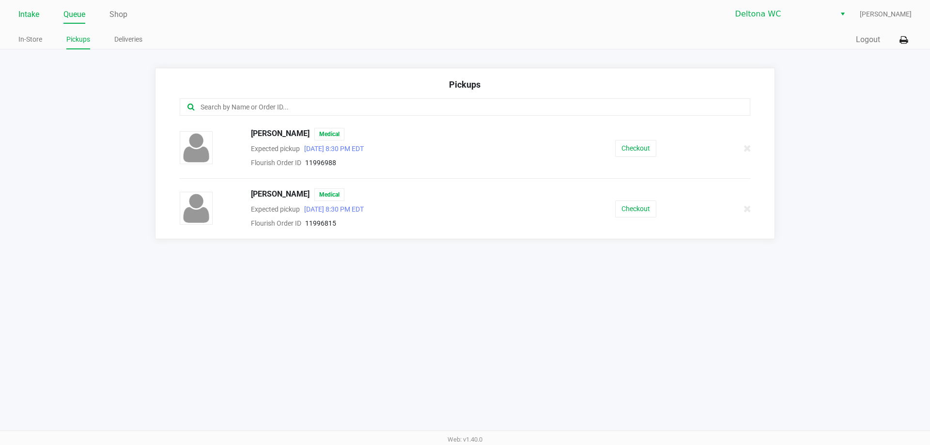
click at [27, 15] on link "Intake" at bounding box center [28, 15] width 21 height 14
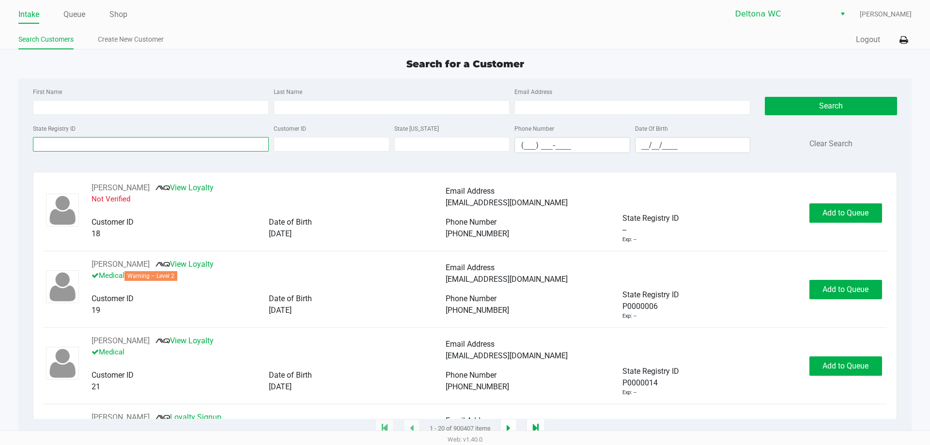
click at [64, 140] on input "State Registry ID" at bounding box center [151, 144] width 236 height 15
paste input "P3RA5113"
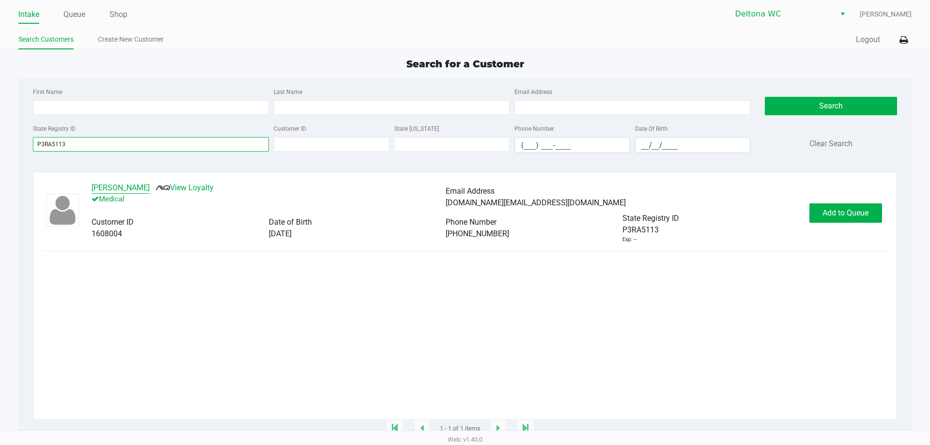
type input "P3RA5113"
click at [124, 188] on button "JOSE NIETO" at bounding box center [121, 188] width 58 height 12
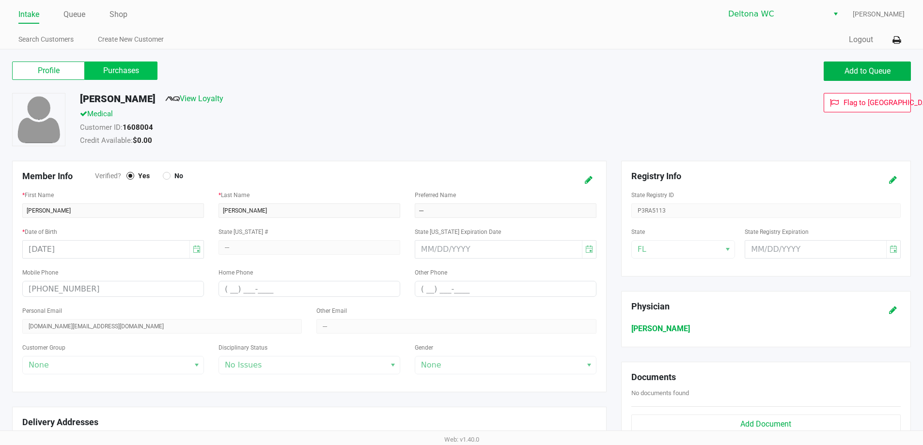
click at [115, 70] on label "Purchases" at bounding box center [121, 71] width 73 height 18
click at [0, 0] on 1 "Purchases" at bounding box center [0, 0] width 0 height 0
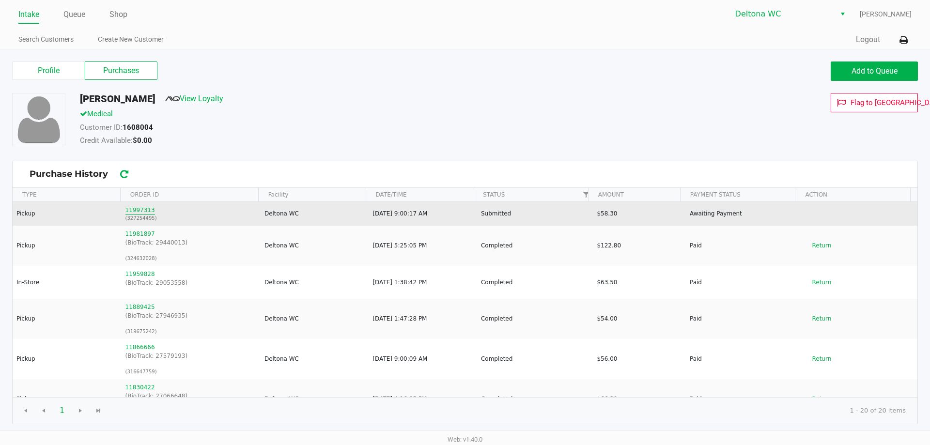
click at [140, 212] on button "11997313" at bounding box center [140, 210] width 30 height 9
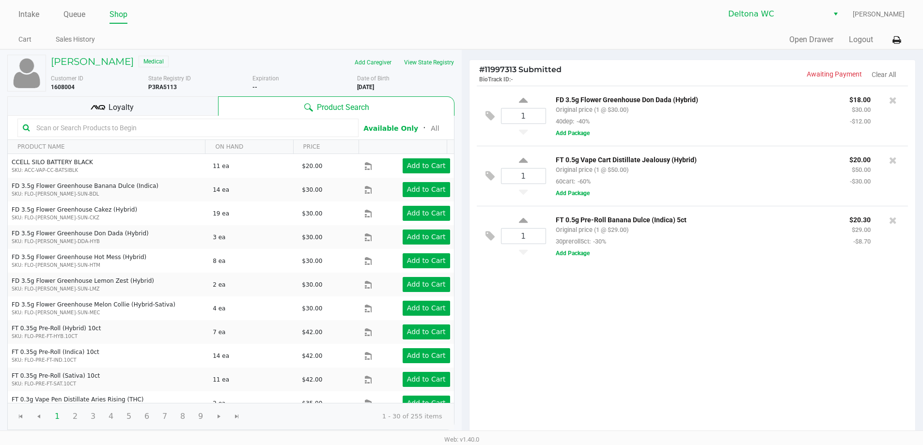
click at [777, 324] on div "1 FD 3.5g Flower Greenhouse Don Dada (Hybrid) Original price (1 @ $30.00) 40dep…" at bounding box center [692, 262] width 446 height 352
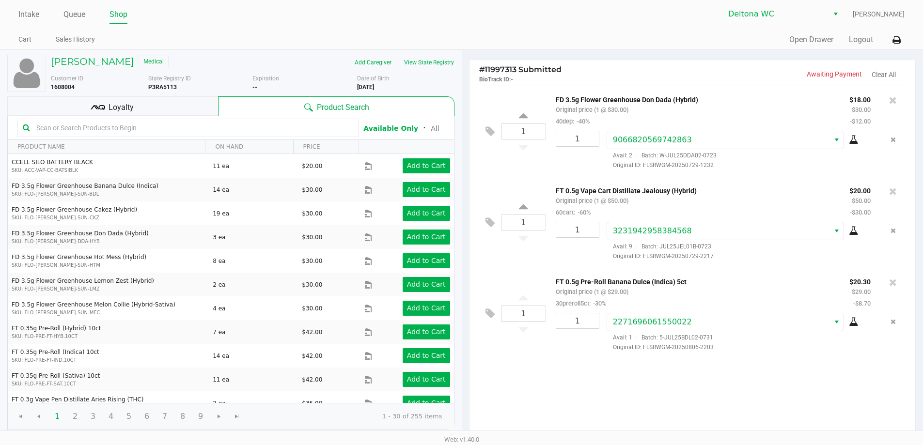
click at [200, 103] on div "Loyalty" at bounding box center [112, 105] width 211 height 19
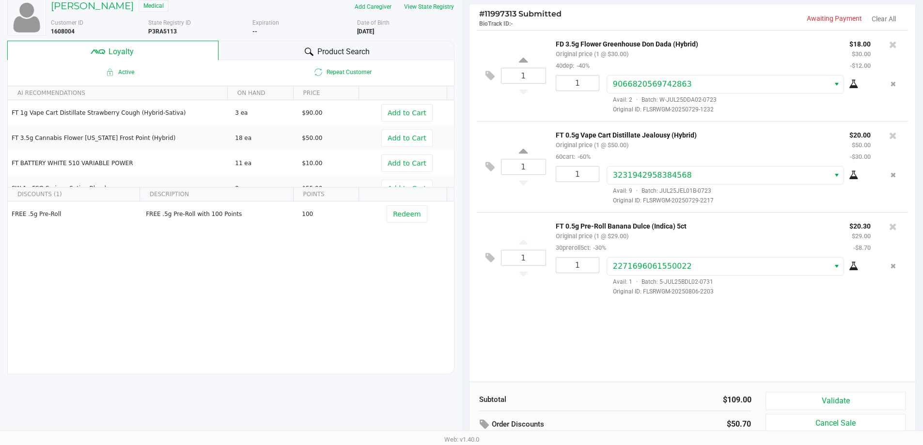
scroll to position [111, 0]
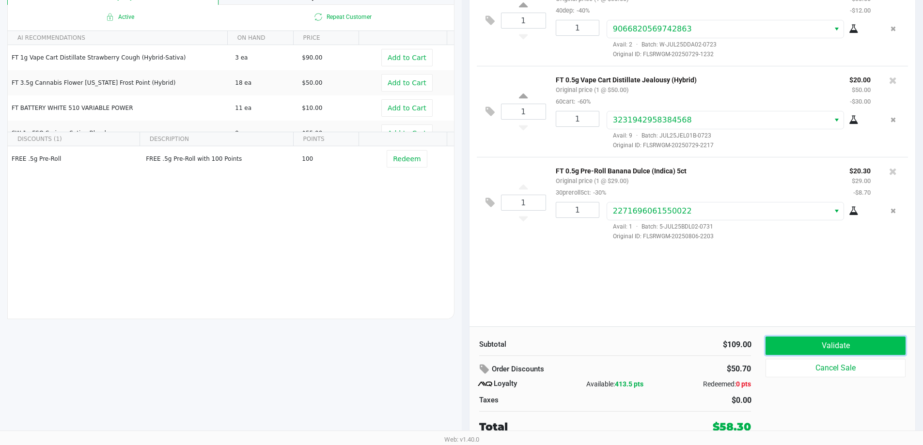
click at [857, 342] on button "Validate" at bounding box center [835, 346] width 140 height 18
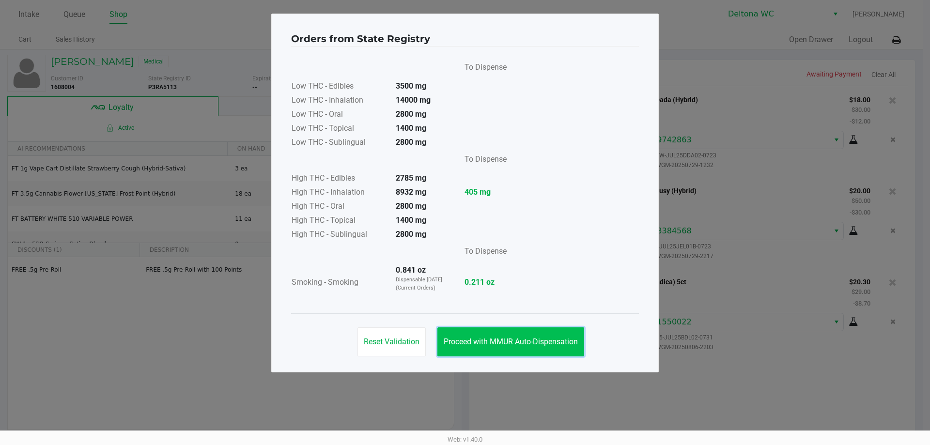
click at [543, 338] on span "Proceed with MMUR Auto-Dispensation" at bounding box center [511, 341] width 134 height 9
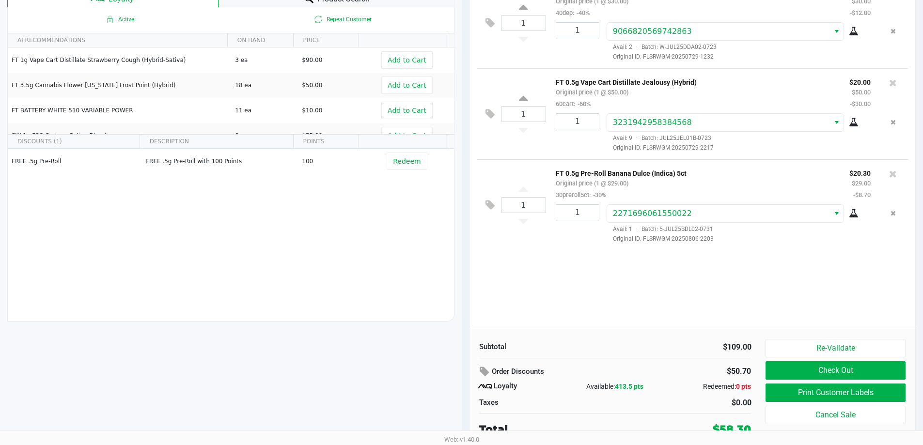
scroll to position [111, 0]
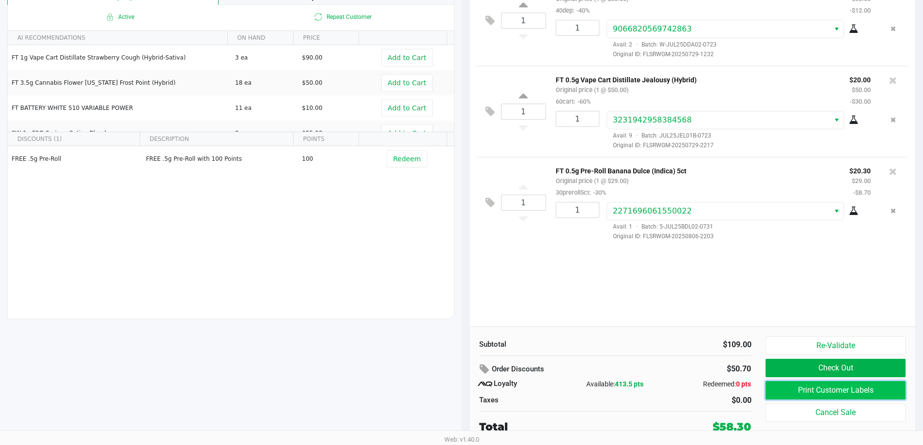
click at [802, 386] on button "Print Customer Labels" at bounding box center [835, 390] width 140 height 18
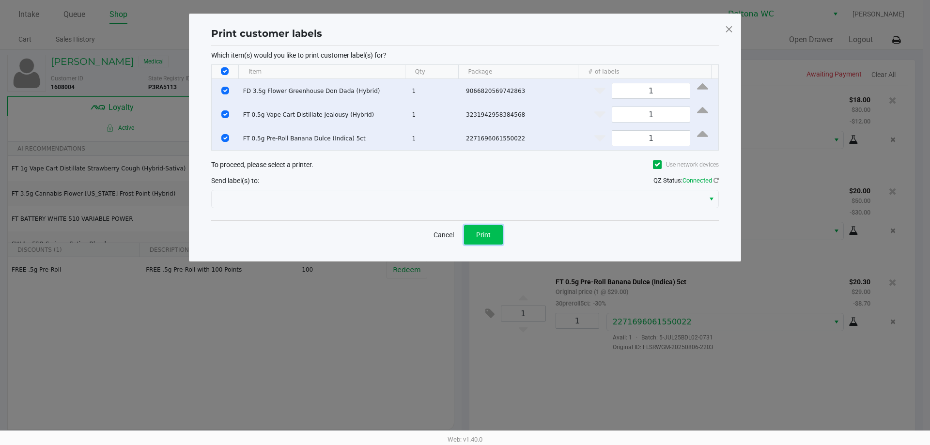
click at [486, 238] on span "Print" at bounding box center [483, 235] width 15 height 8
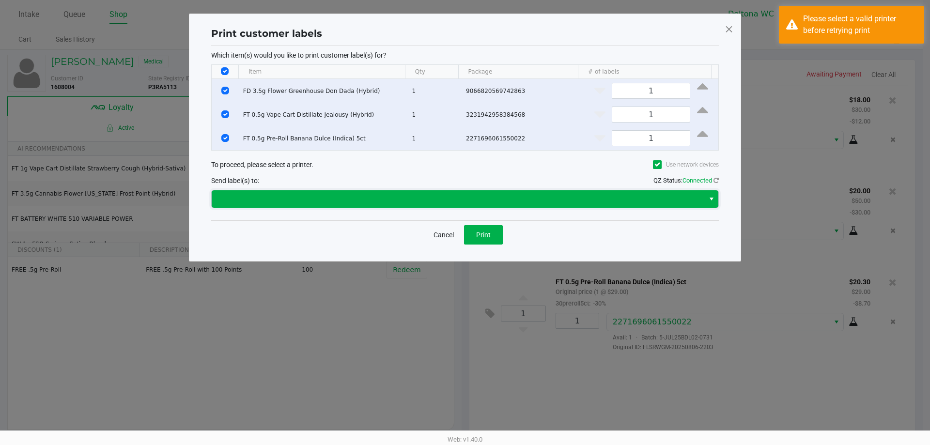
click at [296, 201] on span at bounding box center [457, 199] width 481 height 12
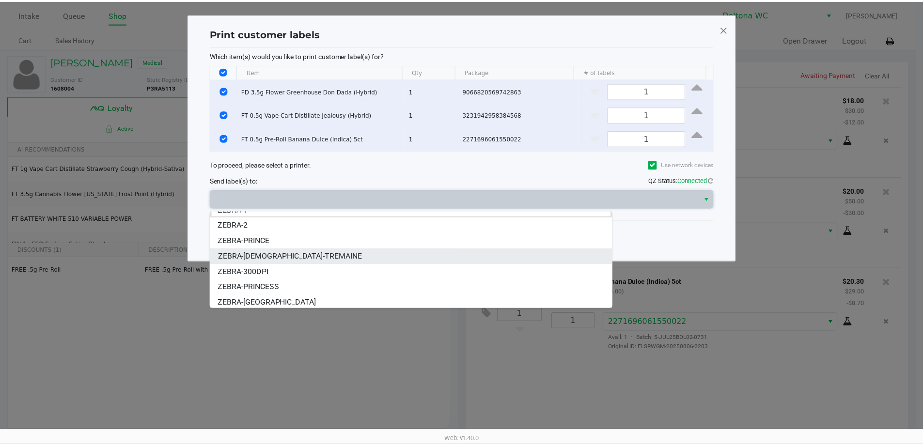
scroll to position [12, 0]
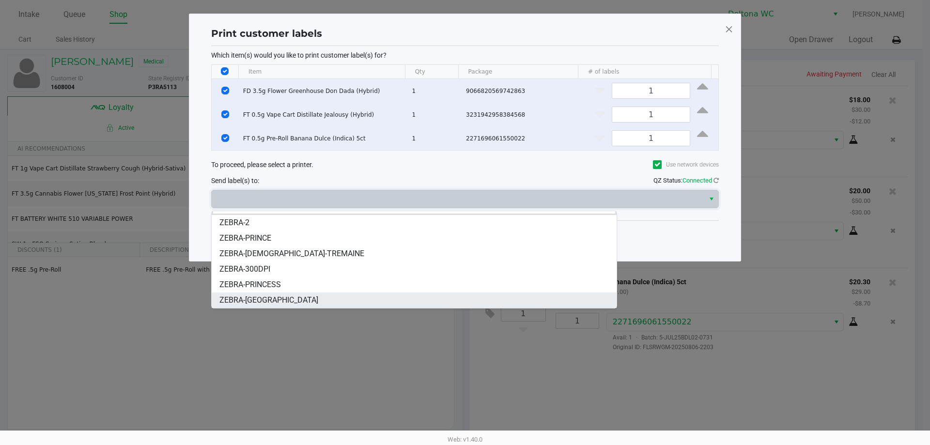
click at [261, 300] on span "ZEBRA-LESOTHO" at bounding box center [268, 301] width 99 height 12
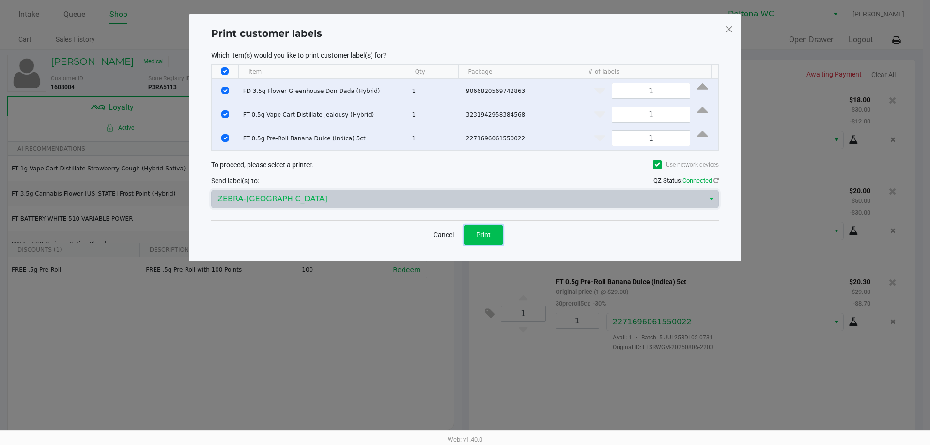
click at [494, 237] on button "Print" at bounding box center [483, 234] width 39 height 19
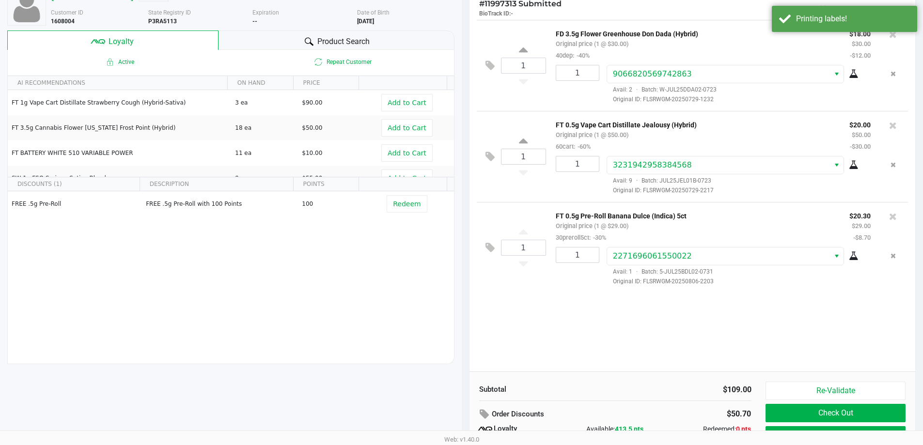
scroll to position [111, 0]
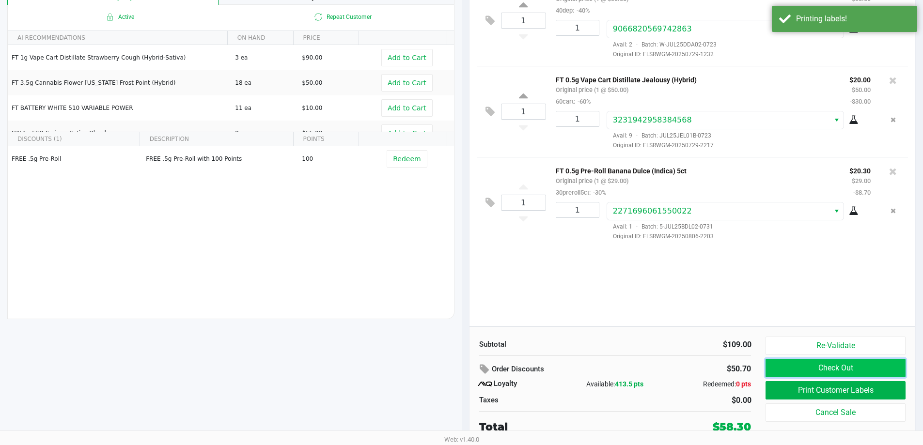
click at [808, 370] on button "Check Out" at bounding box center [835, 368] width 140 height 18
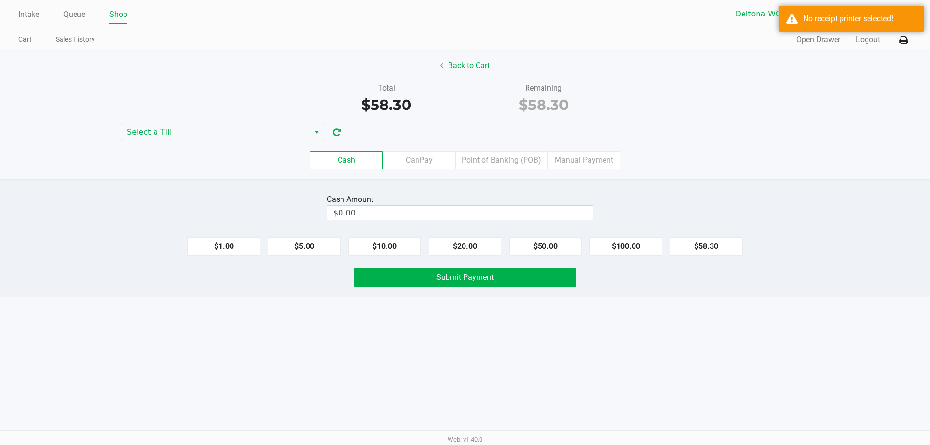
click at [214, 120] on div "Back to Cart Total $58.30 Remaining $58.30 Select a Till Cash CanPay Point of B…" at bounding box center [465, 114] width 930 height 130
click at [208, 130] on span "Select a Till" at bounding box center [215, 132] width 177 height 12
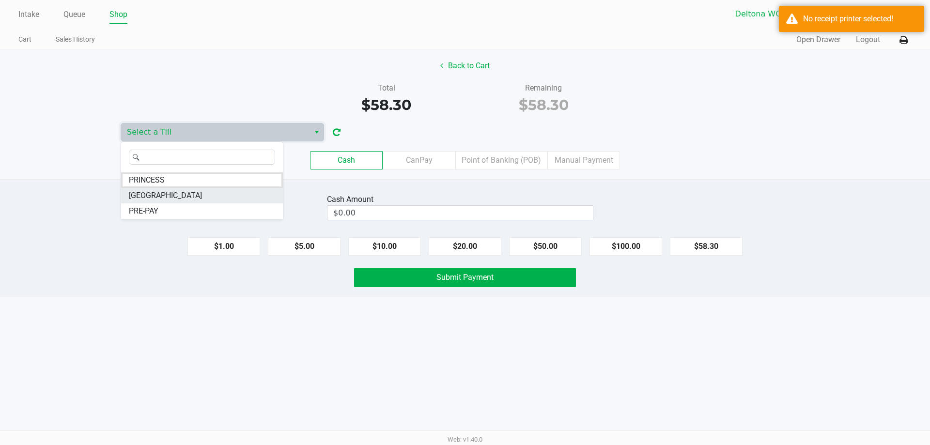
click at [165, 193] on li "LESOTHO" at bounding box center [202, 196] width 162 height 16
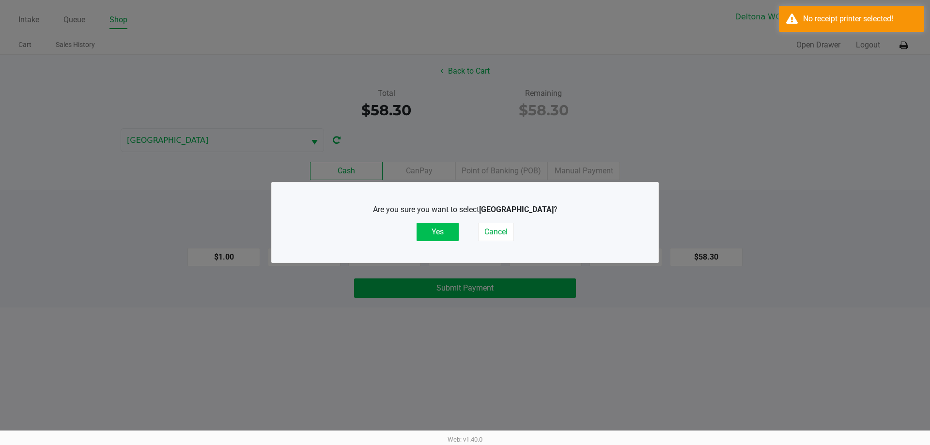
click at [427, 232] on button "Yes" at bounding box center [438, 232] width 42 height 18
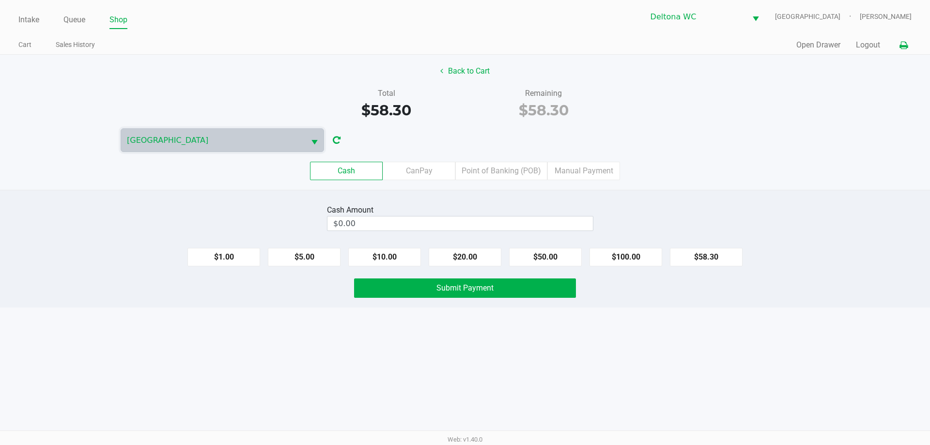
click at [903, 49] on icon at bounding box center [904, 45] width 8 height 7
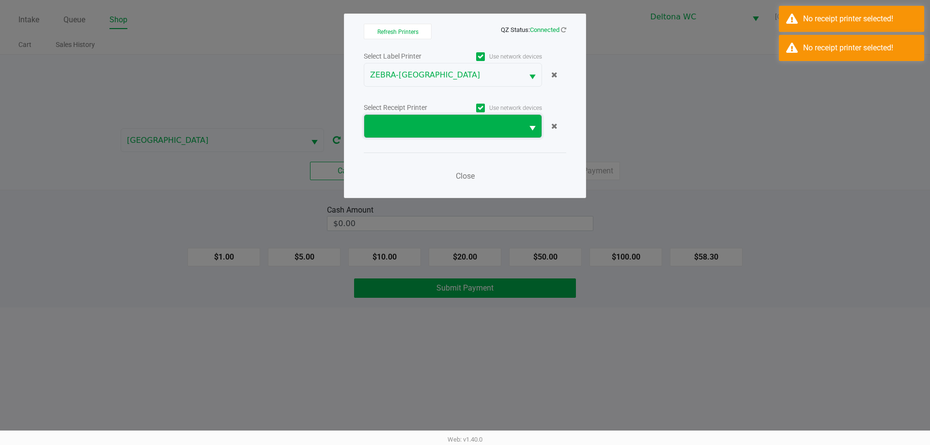
click at [435, 126] on span at bounding box center [443, 127] width 147 height 12
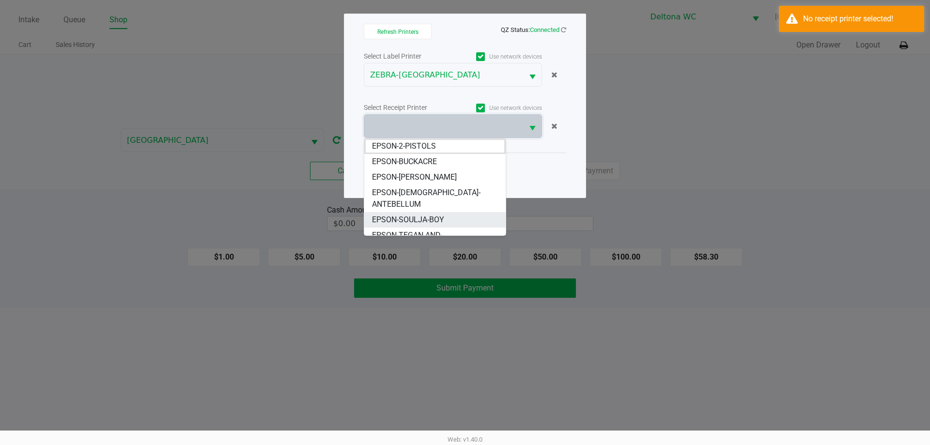
click at [448, 212] on li "EPSON-SOULJA-BOY" at bounding box center [434, 220] width 141 height 16
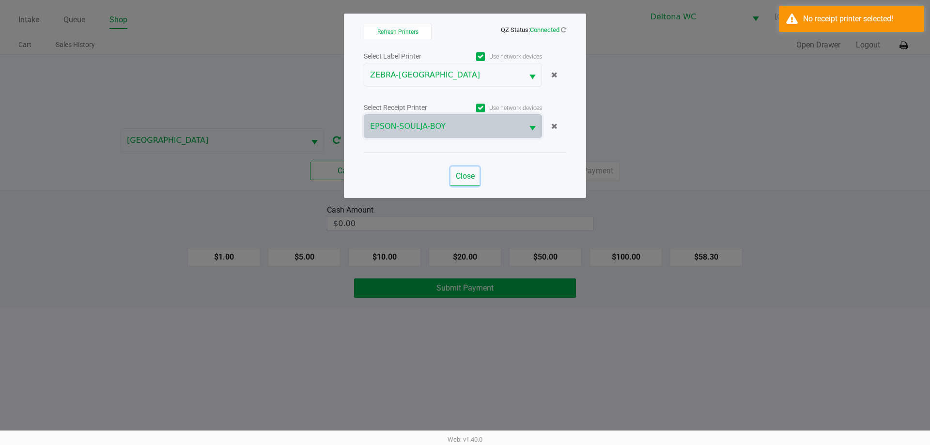
click at [463, 178] on span "Close" at bounding box center [465, 175] width 19 height 9
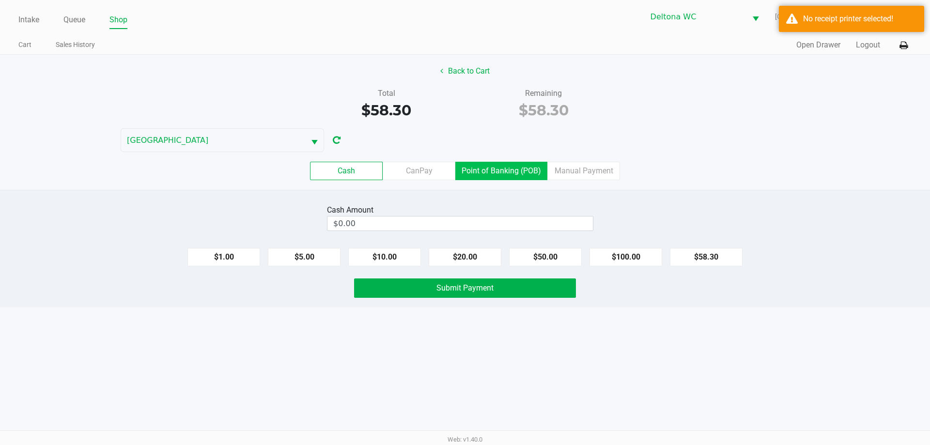
click at [508, 175] on label "Point of Banking (POB)" at bounding box center [501, 171] width 92 height 18
click at [0, 0] on 7 "Point of Banking (POB)" at bounding box center [0, 0] width 0 height 0
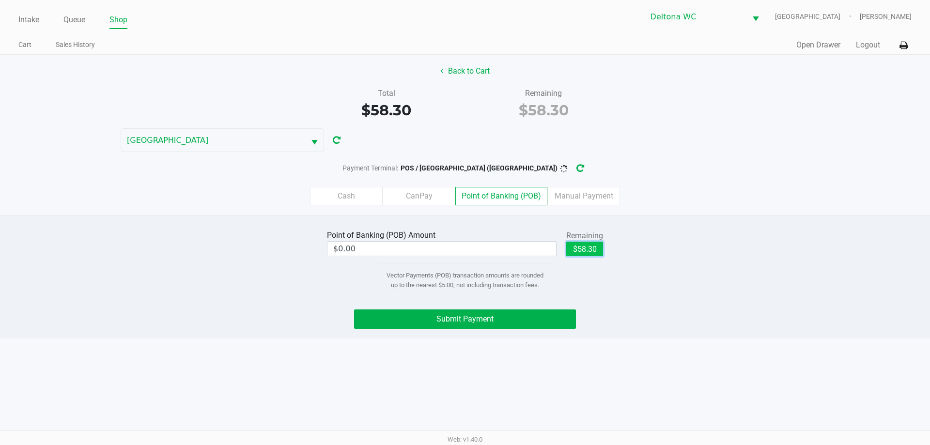
click at [572, 253] on button "$58.30" at bounding box center [584, 249] width 37 height 15
type input "$58.30"
click at [546, 323] on button "Submit Payment" at bounding box center [465, 319] width 222 height 19
click at [547, 319] on button "Submit Payment" at bounding box center [465, 319] width 222 height 19
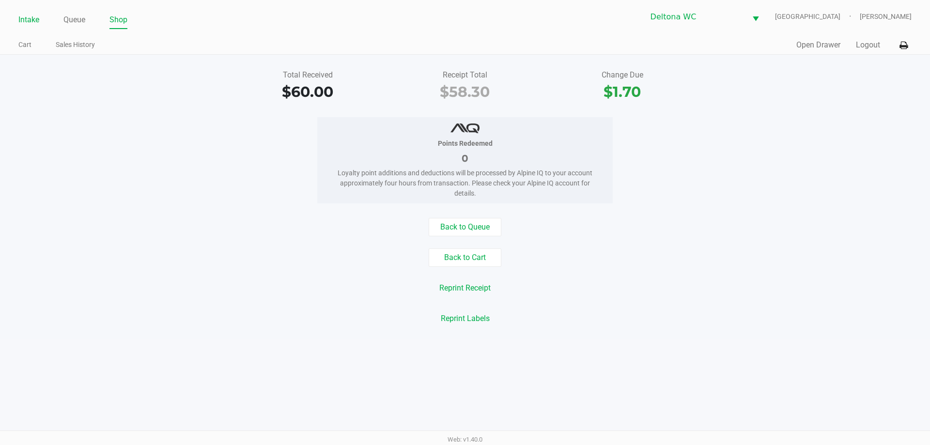
click at [23, 21] on link "Intake" at bounding box center [28, 20] width 21 height 14
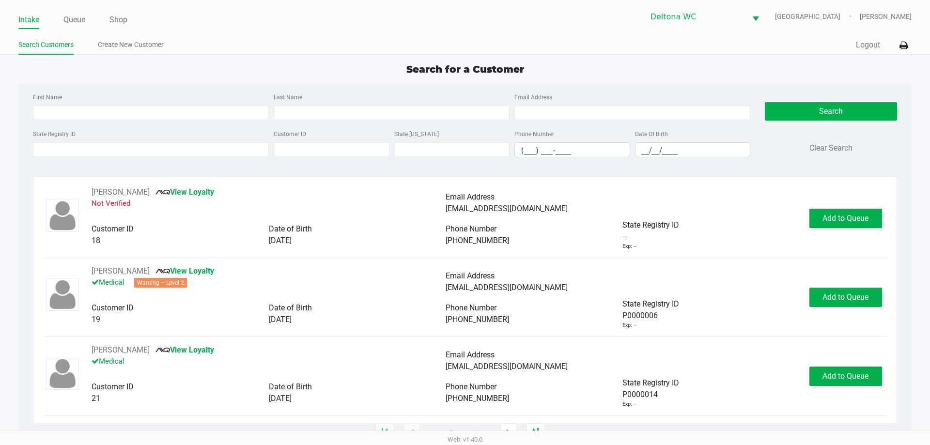
click at [215, 24] on ul "Intake Queue Shop" at bounding box center [241, 20] width 447 height 16
click at [92, 63] on div "Search for a Customer" at bounding box center [464, 69] width 907 height 15
click at [177, 147] on input "State Registry ID" at bounding box center [151, 149] width 236 height 15
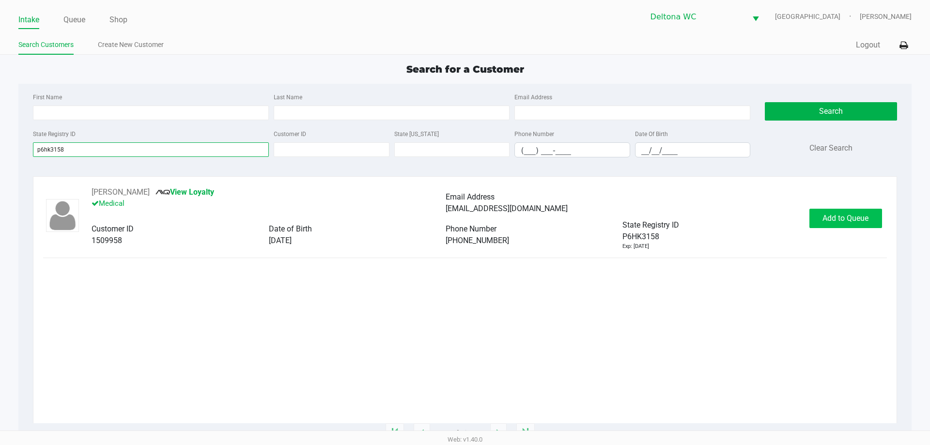
type input "p6hk3158"
click at [832, 219] on span "Add to Queue" at bounding box center [846, 218] width 46 height 9
click at [846, 217] on span "In Queue" at bounding box center [857, 218] width 81 height 9
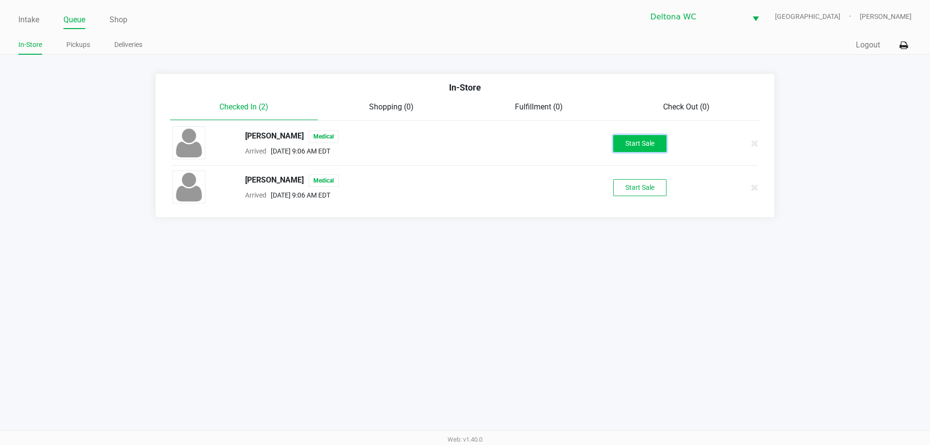
click at [647, 143] on button "Start Sale" at bounding box center [639, 143] width 53 height 17
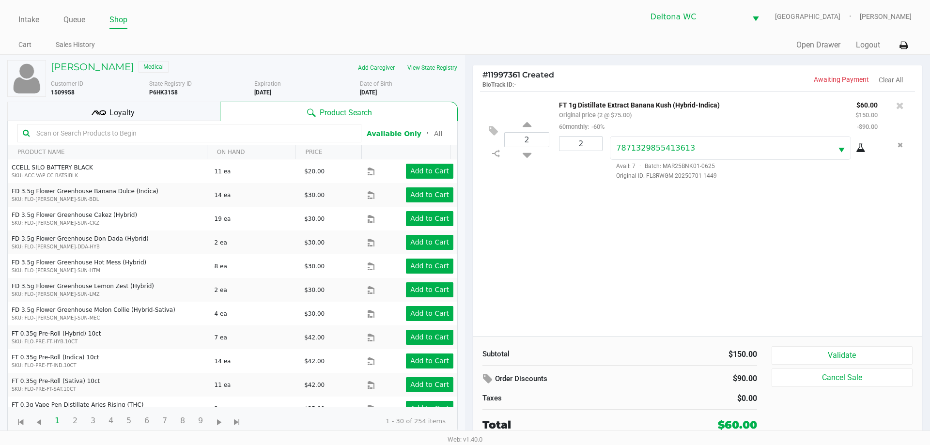
click at [198, 115] on div "Loyalty" at bounding box center [113, 111] width 213 height 19
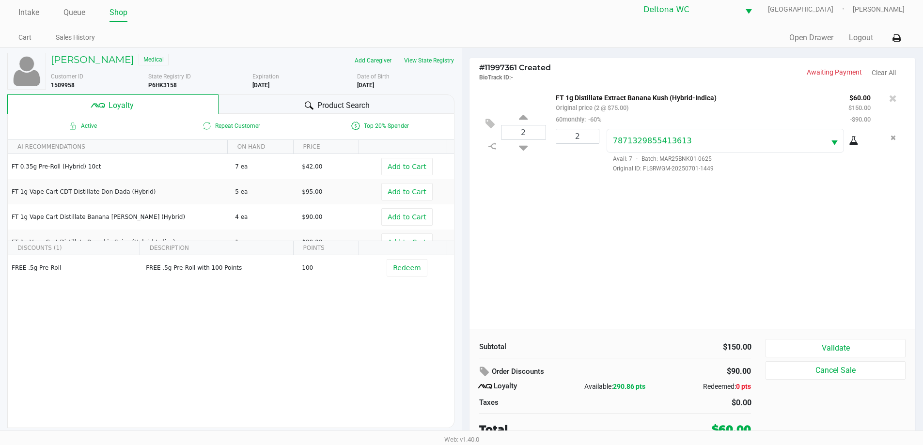
scroll to position [10, 0]
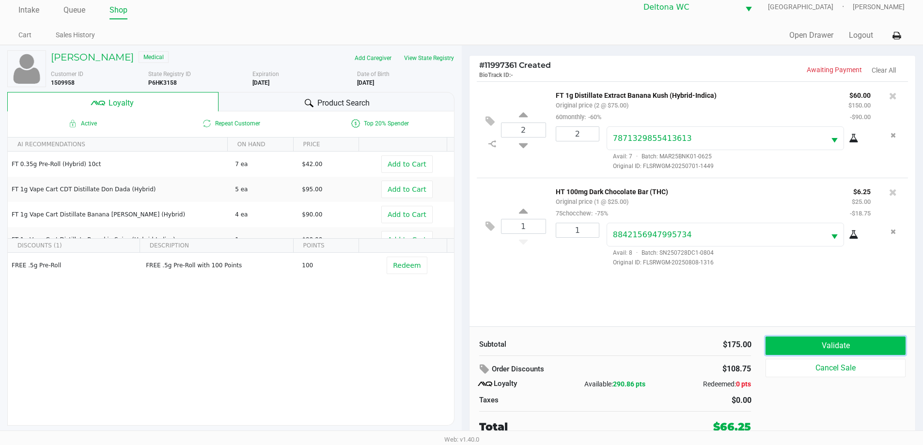
click at [822, 344] on button "Validate" at bounding box center [835, 346] width 140 height 18
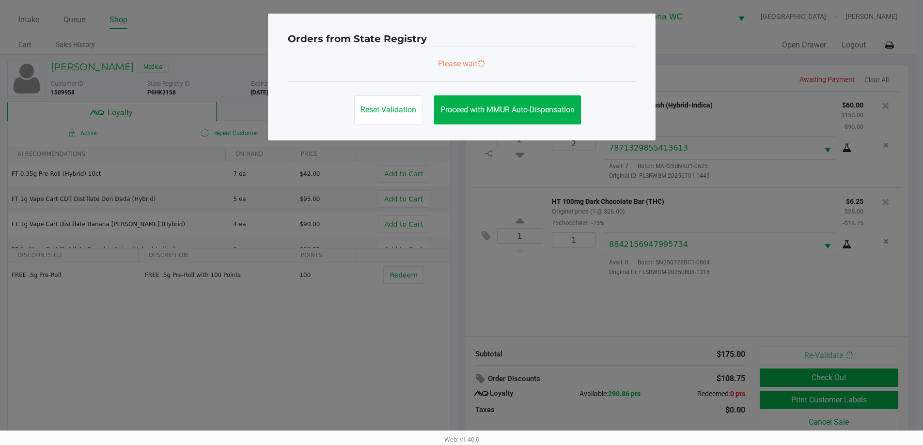
scroll to position [0, 0]
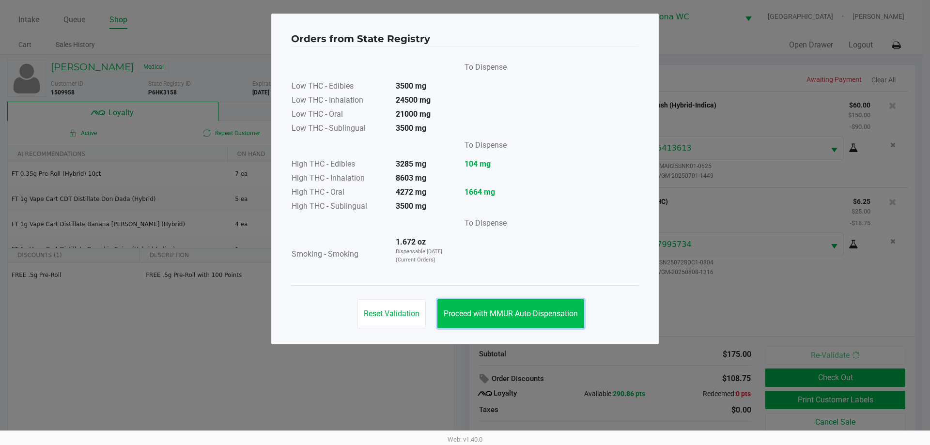
click at [499, 315] on span "Proceed with MMUR Auto-Dispensation" at bounding box center [511, 313] width 134 height 9
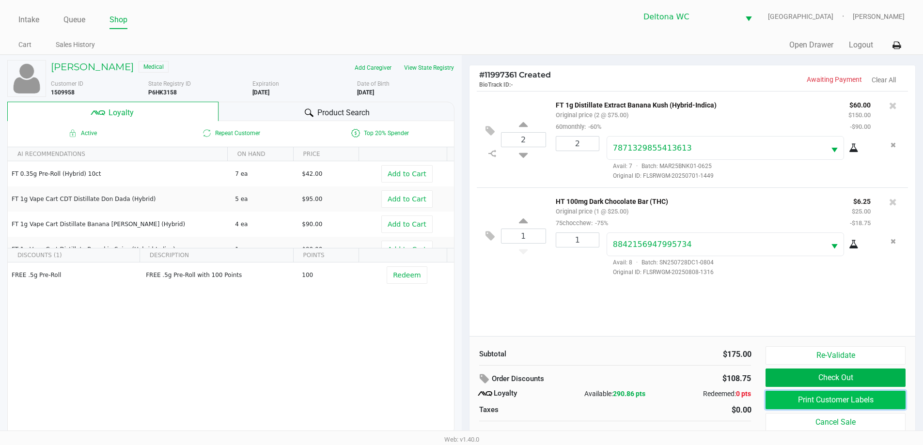
click at [806, 398] on button "Print Customer Labels" at bounding box center [835, 400] width 140 height 18
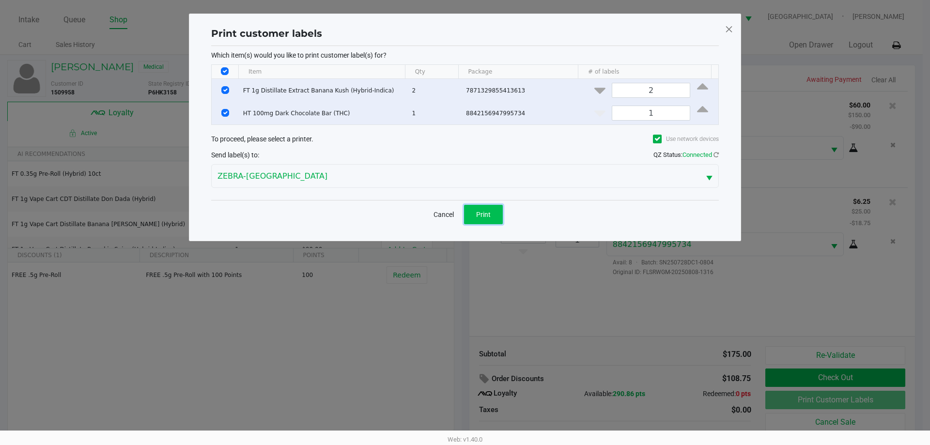
click at [478, 211] on span "Print" at bounding box center [483, 215] width 15 height 8
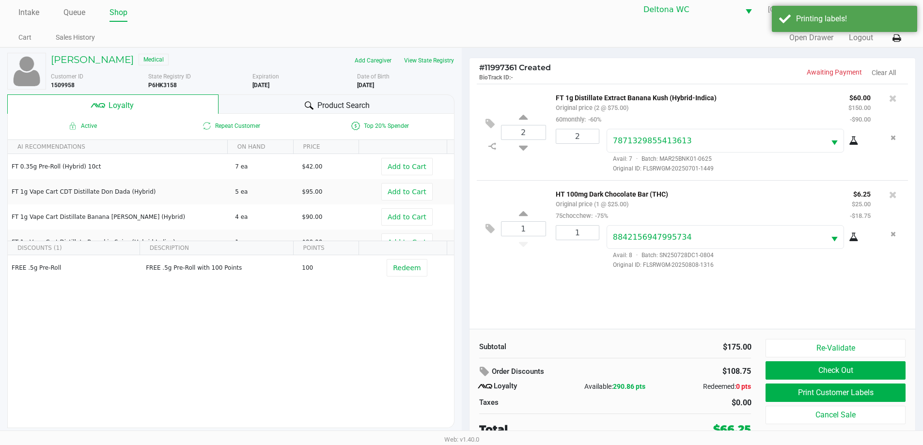
scroll to position [10, 0]
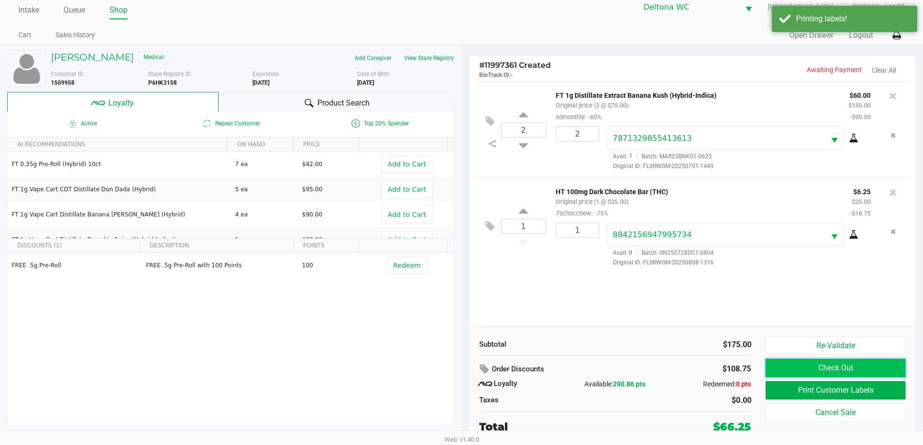
click at [799, 368] on button "Check Out" at bounding box center [835, 368] width 140 height 18
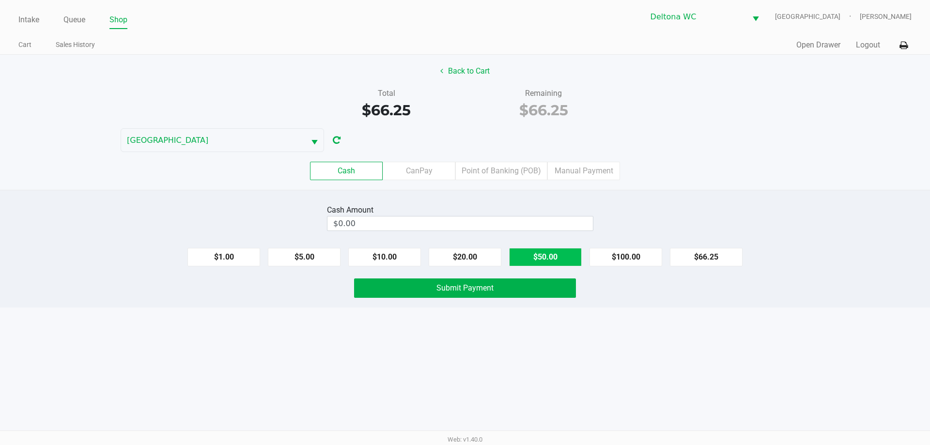
click at [572, 256] on button "$50.00" at bounding box center [545, 257] width 73 height 18
click at [491, 256] on button "$20.00" at bounding box center [465, 257] width 73 height 18
type input "$70.00"
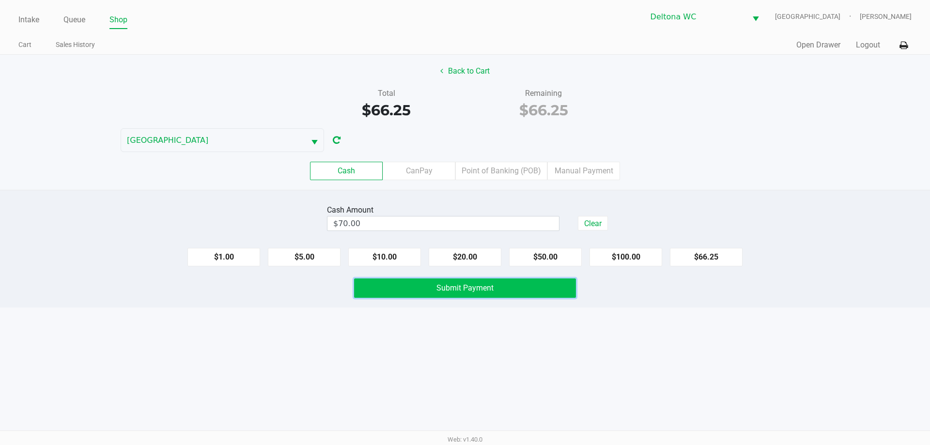
click at [469, 288] on span "Submit Payment" at bounding box center [464, 287] width 57 height 9
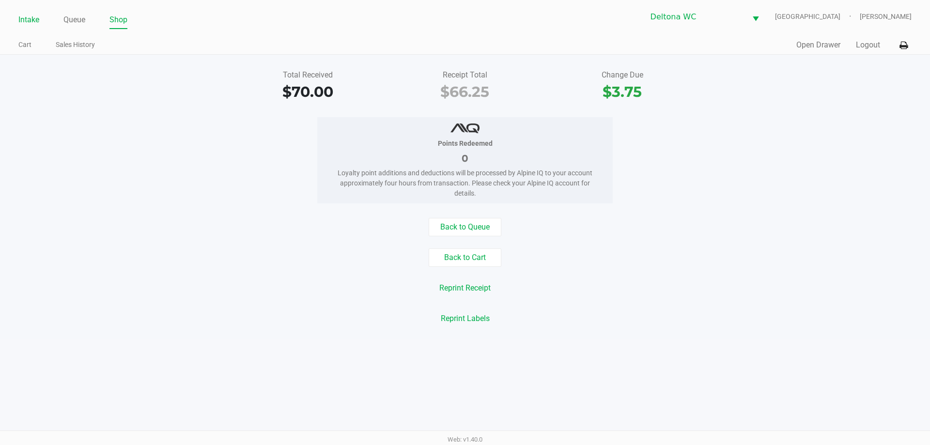
click at [26, 20] on link "Intake" at bounding box center [28, 20] width 21 height 14
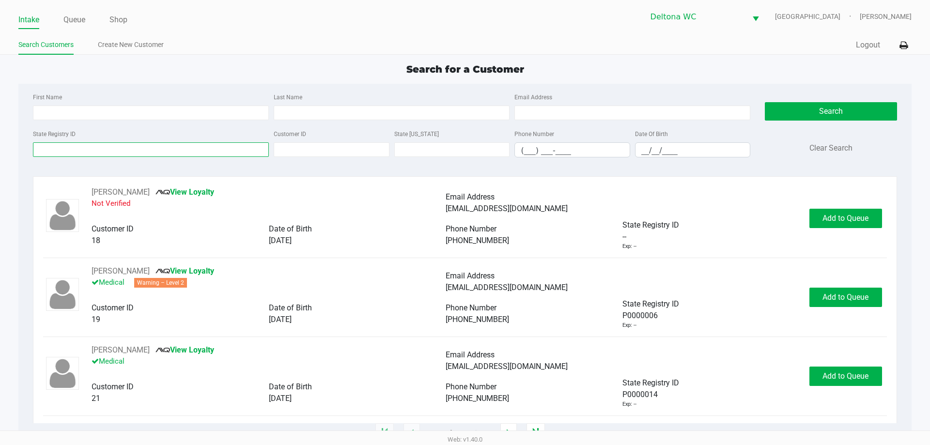
click at [105, 146] on input "State Registry ID" at bounding box center [151, 149] width 236 height 15
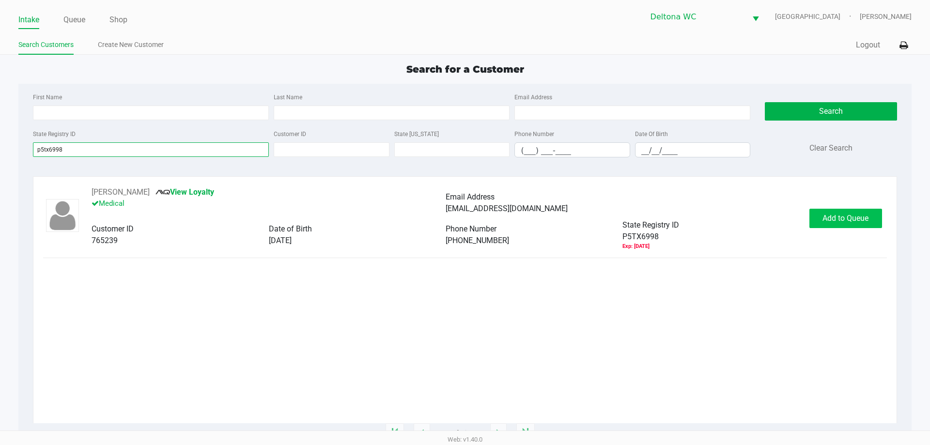
type input "p5tx6998"
click at [815, 226] on button "Add to Queue" at bounding box center [845, 218] width 73 height 19
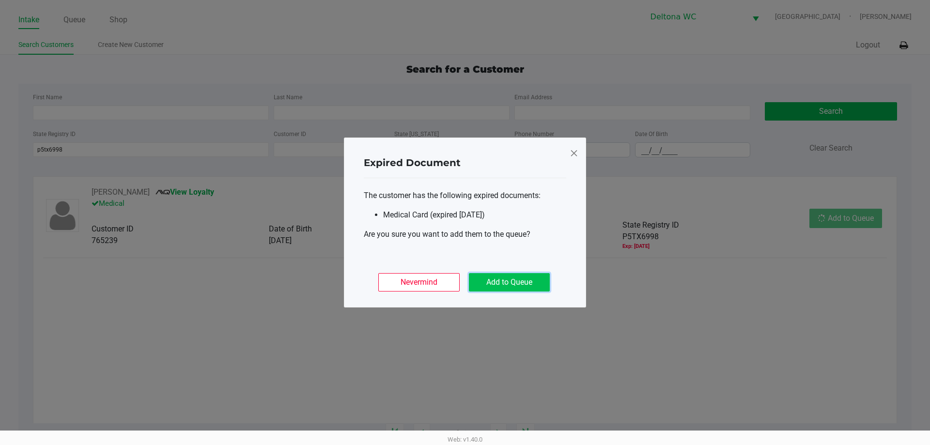
click at [542, 278] on button "Add to Queue" at bounding box center [509, 282] width 81 height 18
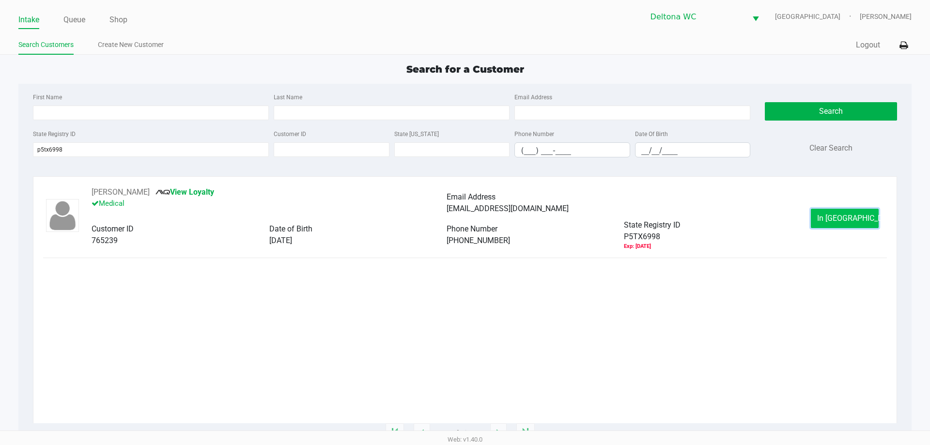
click at [844, 221] on span "In Queue" at bounding box center [857, 218] width 81 height 9
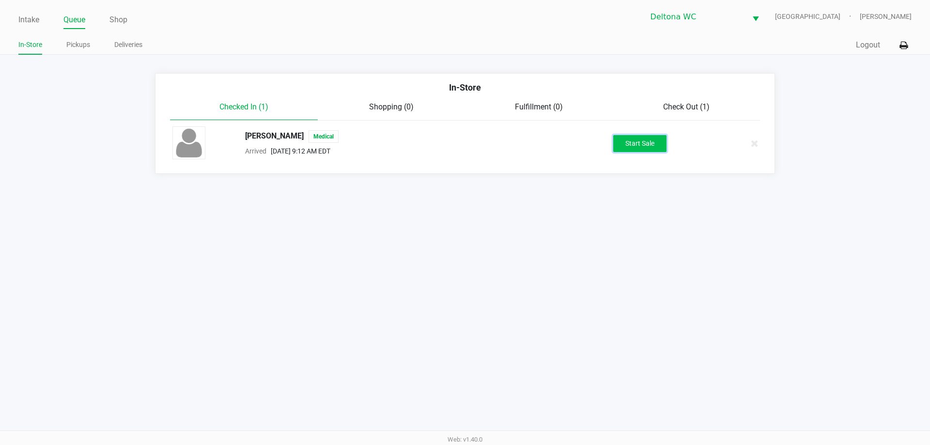
click at [644, 142] on button "Start Sale" at bounding box center [639, 143] width 53 height 17
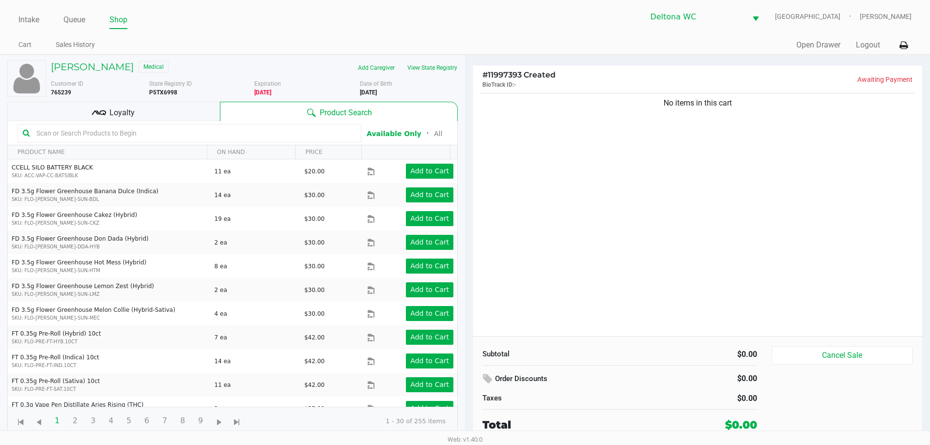
click at [191, 106] on div "Loyalty" at bounding box center [113, 111] width 213 height 19
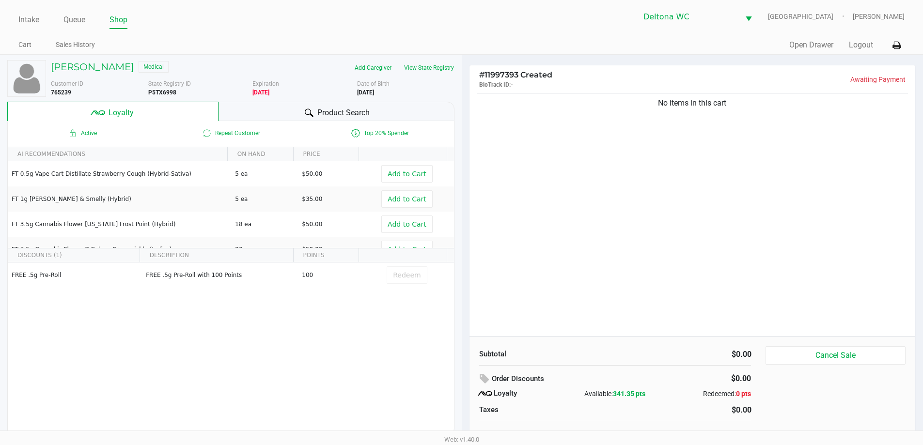
click at [622, 212] on div "No items in this cart" at bounding box center [692, 213] width 446 height 245
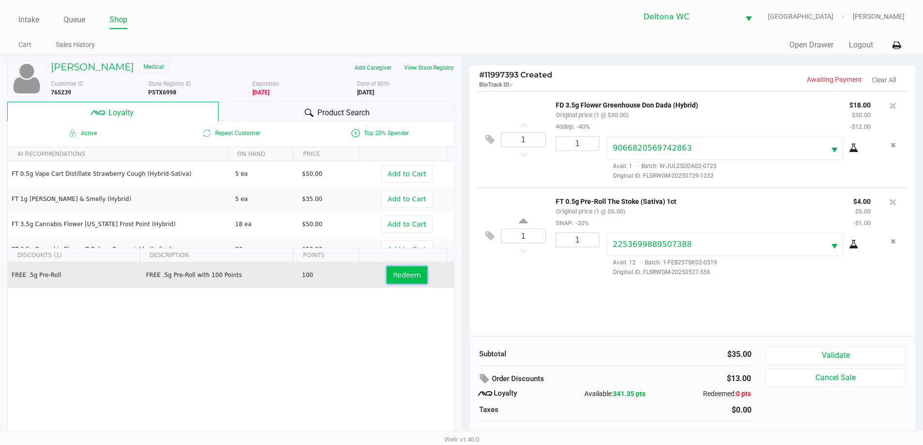
click at [402, 281] on button "Redeem" at bounding box center [407, 274] width 40 height 17
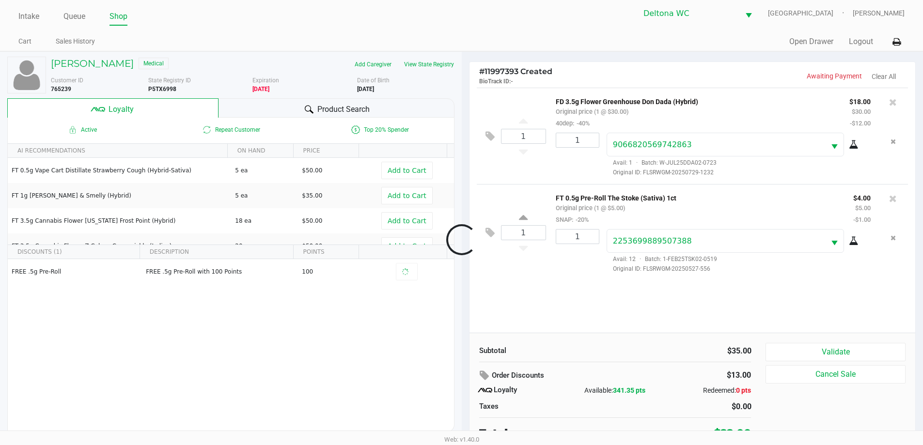
scroll to position [10, 0]
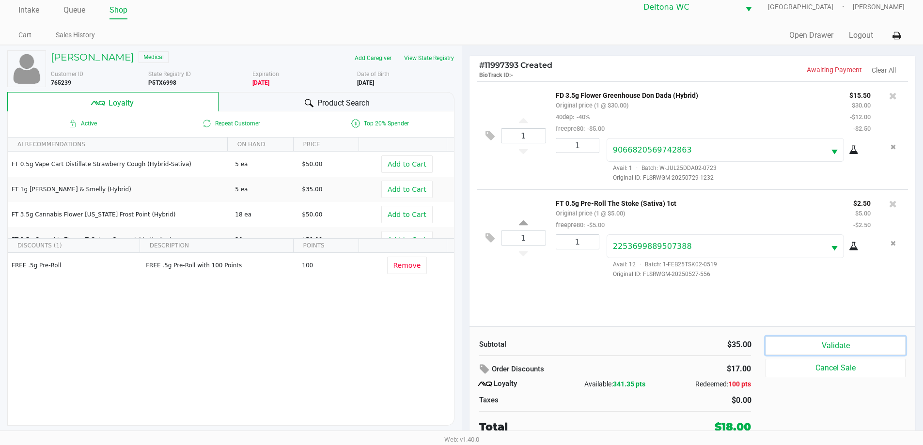
click at [822, 347] on button "Validate" at bounding box center [835, 346] width 140 height 18
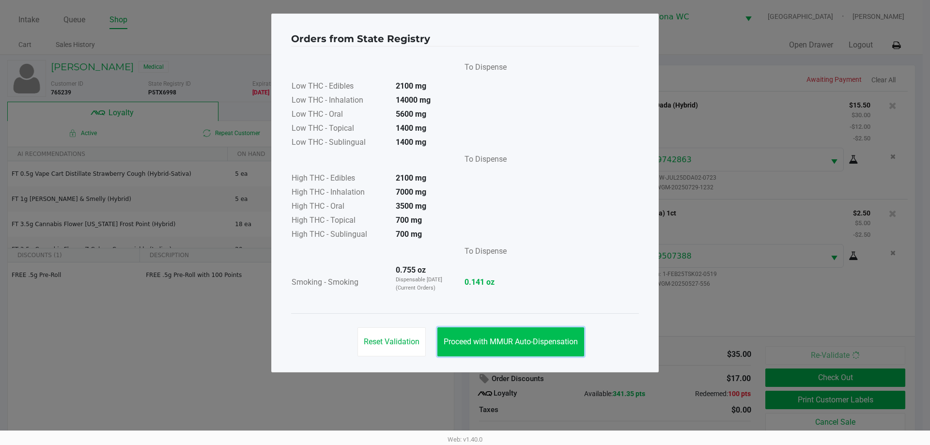
click at [496, 336] on button "Proceed with MMUR Auto-Dispensation" at bounding box center [510, 341] width 147 height 29
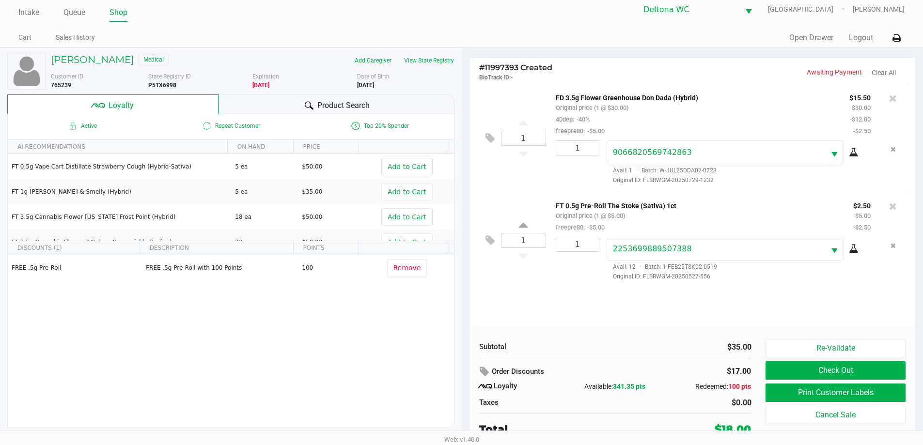
scroll to position [10, 0]
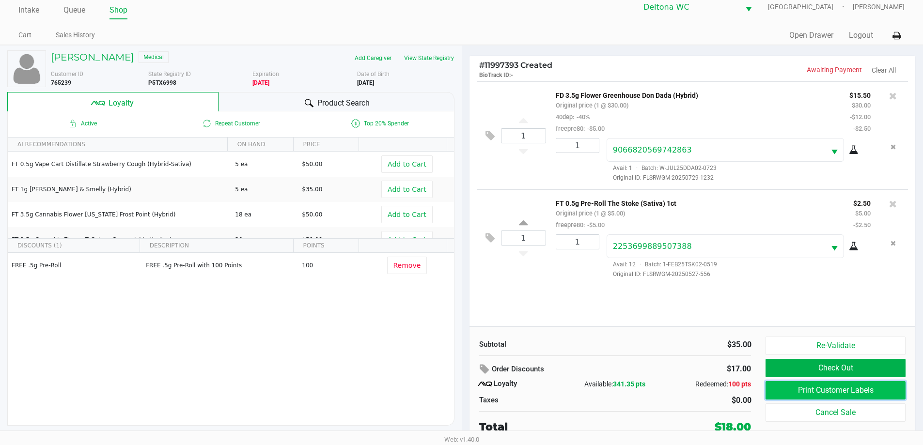
click at [831, 391] on button "Print Customer Labels" at bounding box center [835, 390] width 140 height 18
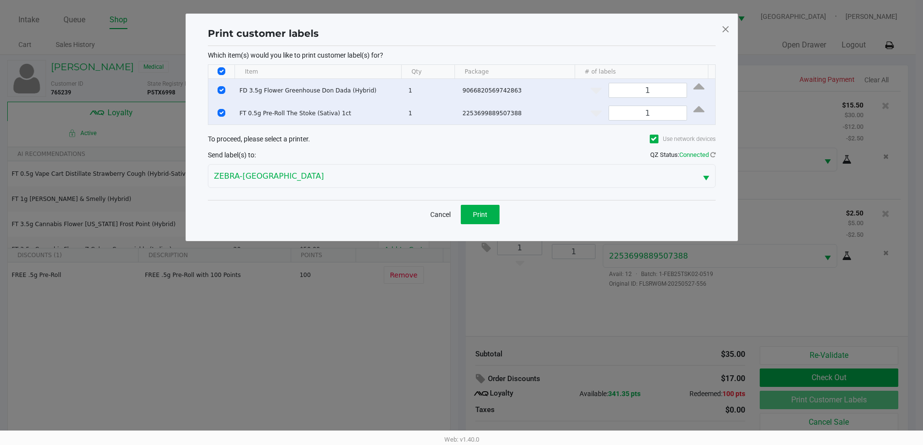
scroll to position [0, 0]
click at [492, 217] on button "Print" at bounding box center [483, 214] width 39 height 19
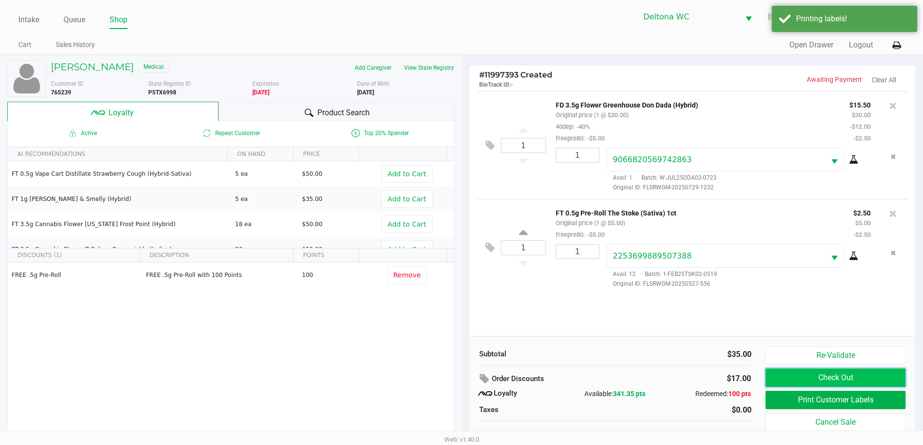
click at [810, 374] on button "Check Out" at bounding box center [835, 378] width 140 height 18
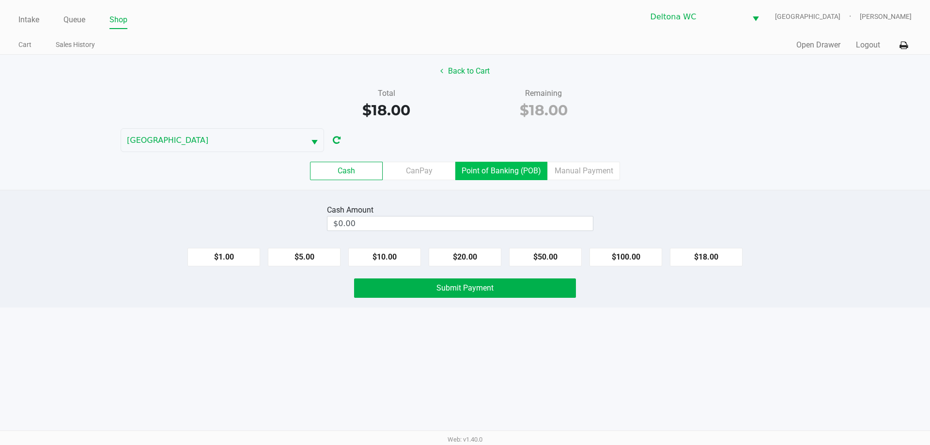
click at [506, 178] on label "Point of Banking (POB)" at bounding box center [501, 171] width 92 height 18
click at [0, 0] on 7 "Point of Banking (POB)" at bounding box center [0, 0] width 0 height 0
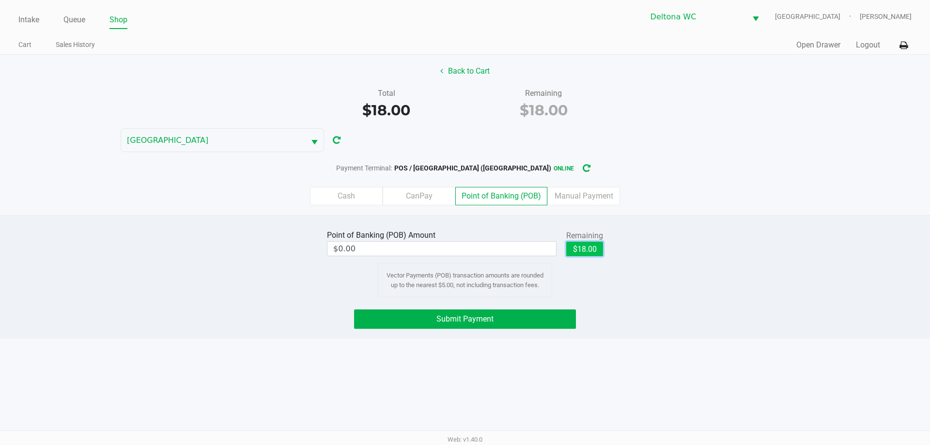
click at [576, 248] on button "$18.00" at bounding box center [584, 249] width 37 height 15
type input "$18.00"
click at [541, 317] on button "Submit Payment" at bounding box center [465, 319] width 222 height 19
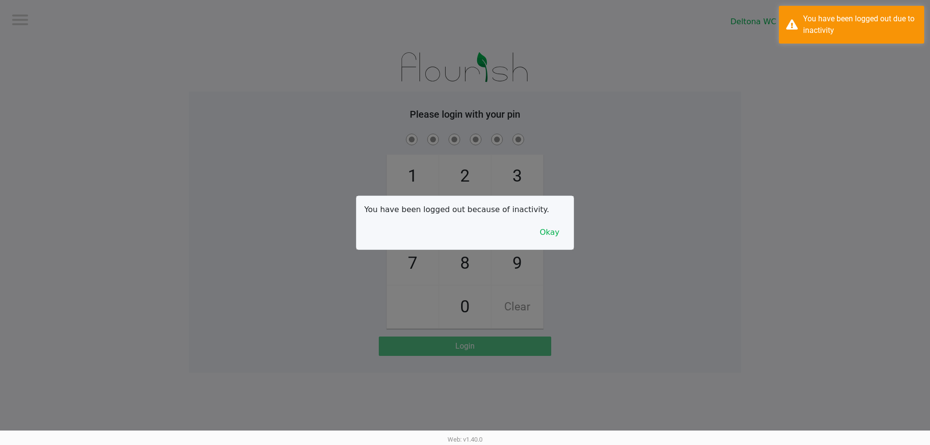
click at [35, 23] on div at bounding box center [465, 222] width 930 height 445
click at [556, 232] on button "Okay" at bounding box center [549, 232] width 32 height 18
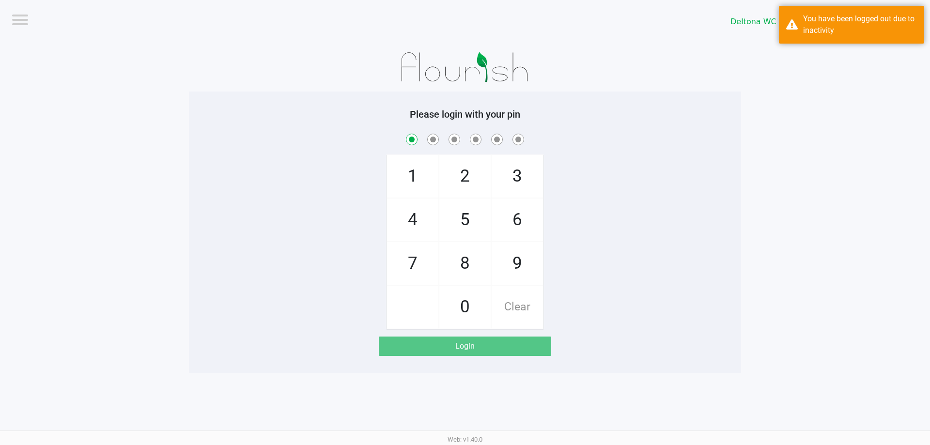
checkbox input "true"
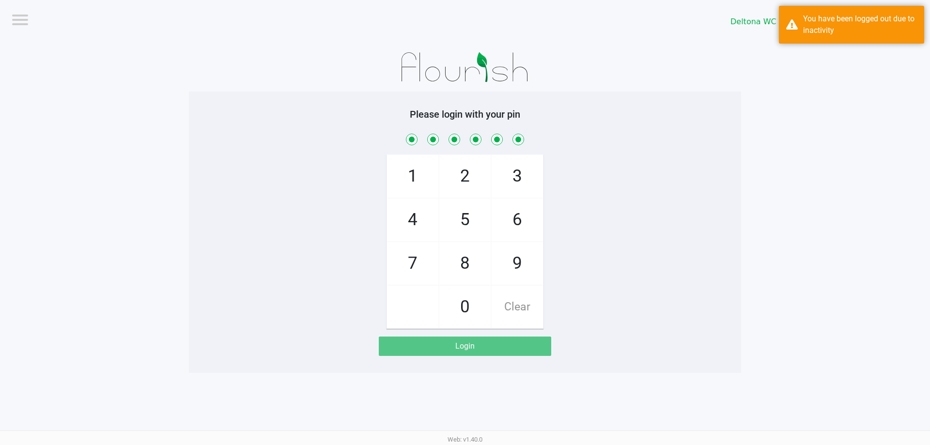
checkbox input "true"
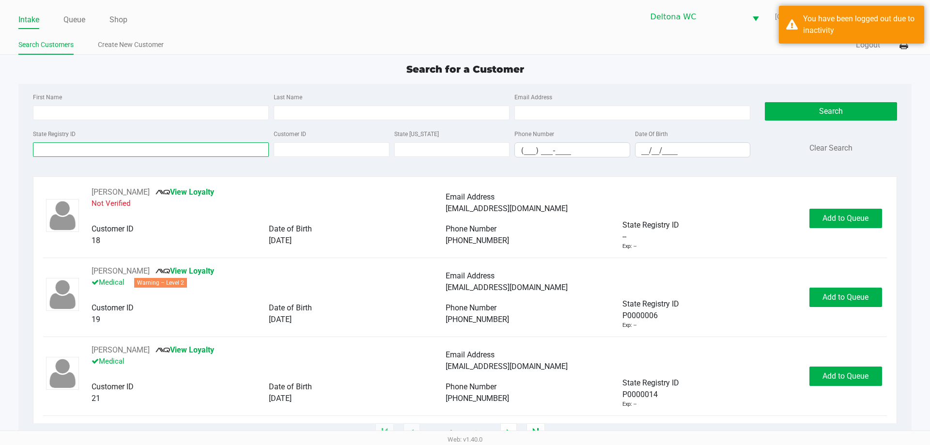
click at [206, 145] on input "State Registry ID" at bounding box center [151, 149] width 236 height 15
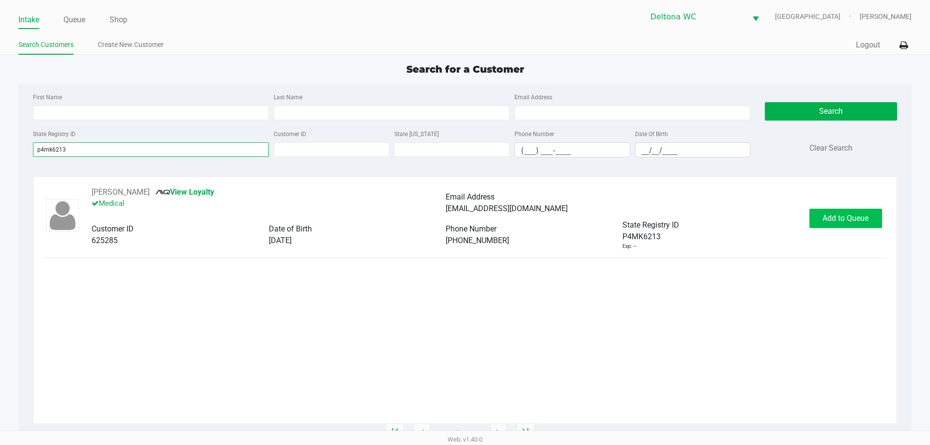
type input "p4mk6213"
click at [861, 216] on span "Add to Queue" at bounding box center [846, 218] width 46 height 9
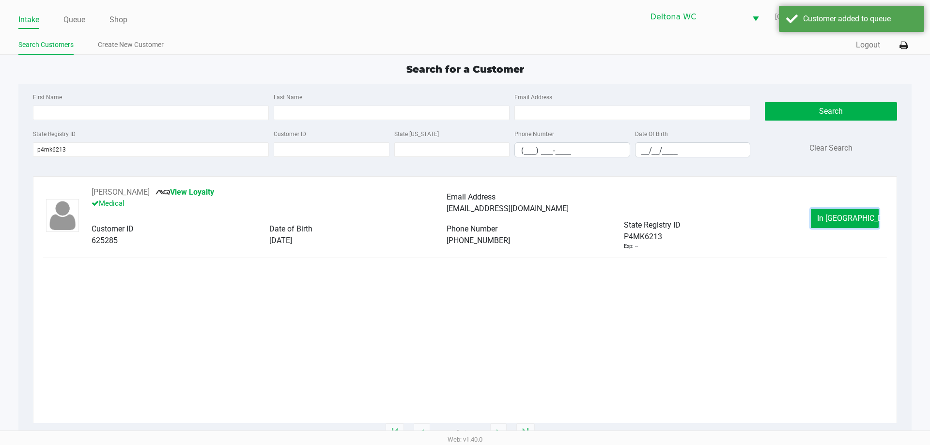
click at [844, 216] on span "In Queue" at bounding box center [857, 218] width 81 height 9
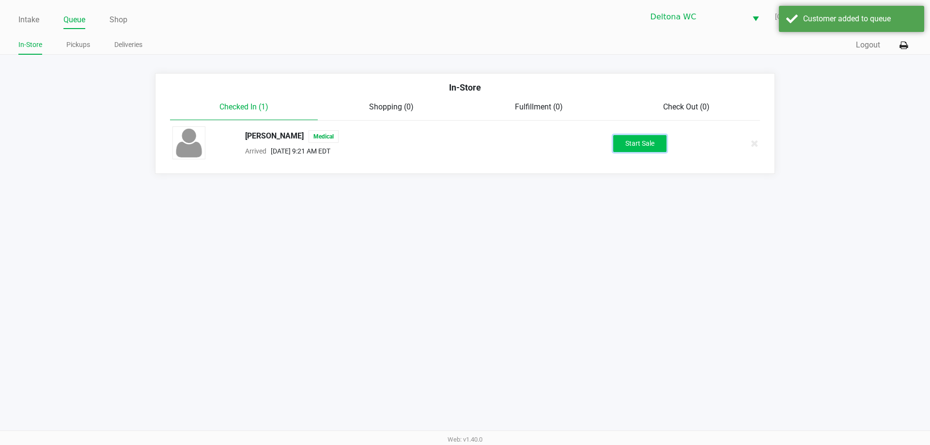
click at [622, 144] on button "Start Sale" at bounding box center [639, 143] width 53 height 17
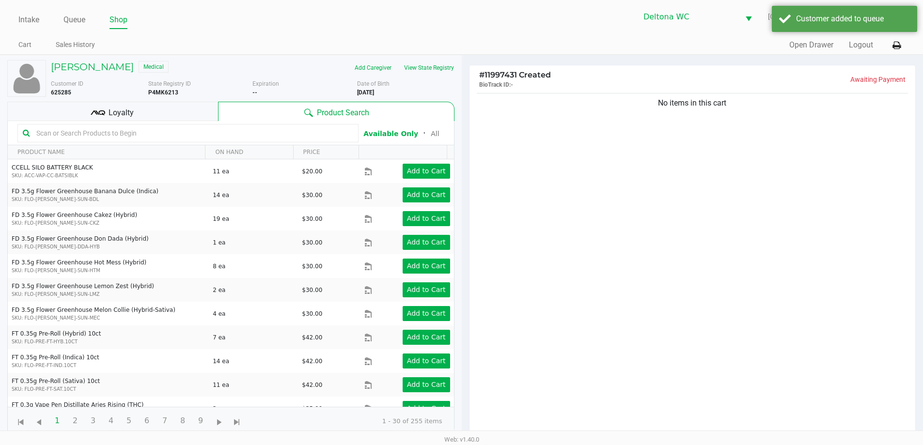
click at [600, 134] on div "No items in this cart" at bounding box center [692, 267] width 446 height 352
click at [587, 131] on div "No items in this cart" at bounding box center [692, 267] width 446 height 352
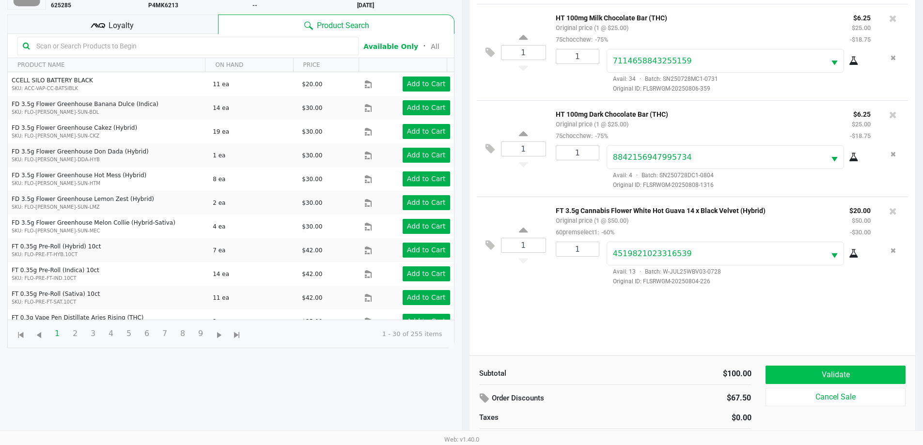
scroll to position [105, 0]
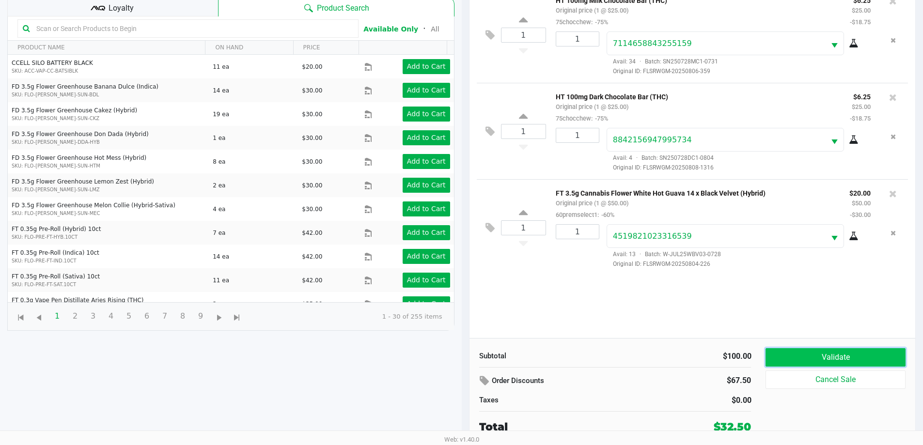
click at [866, 357] on button "Validate" at bounding box center [835, 357] width 140 height 18
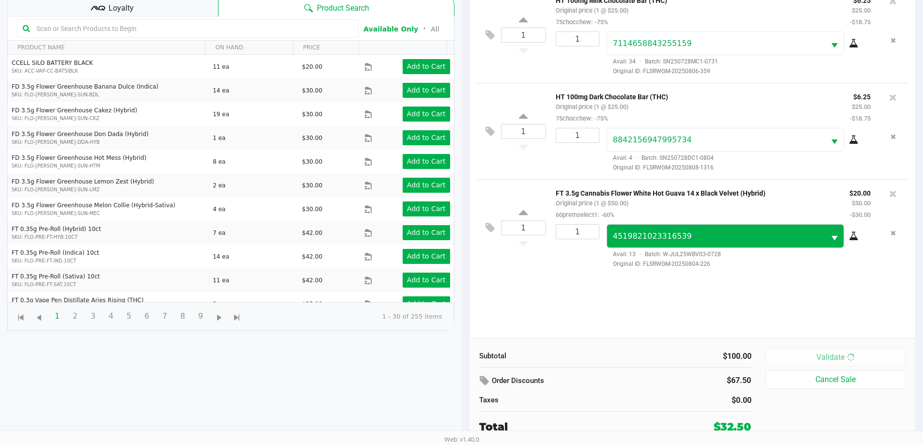
scroll to position [0, 0]
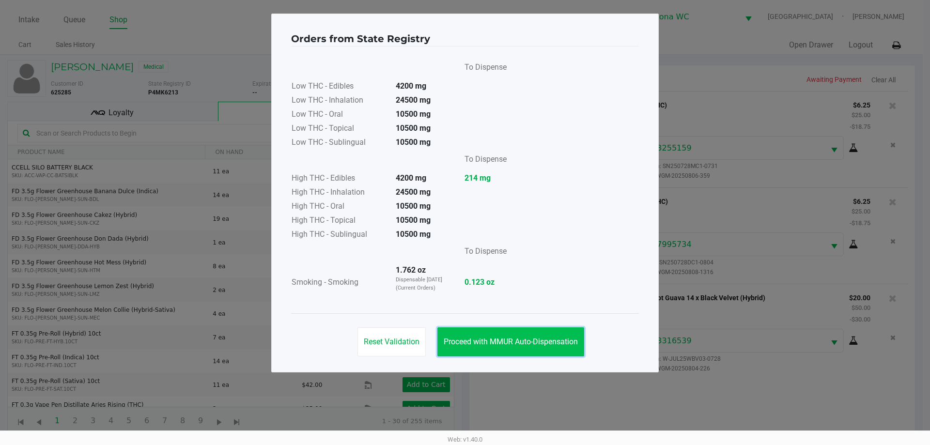
click at [457, 336] on button "Proceed with MMUR Auto-Dispensation" at bounding box center [510, 341] width 147 height 29
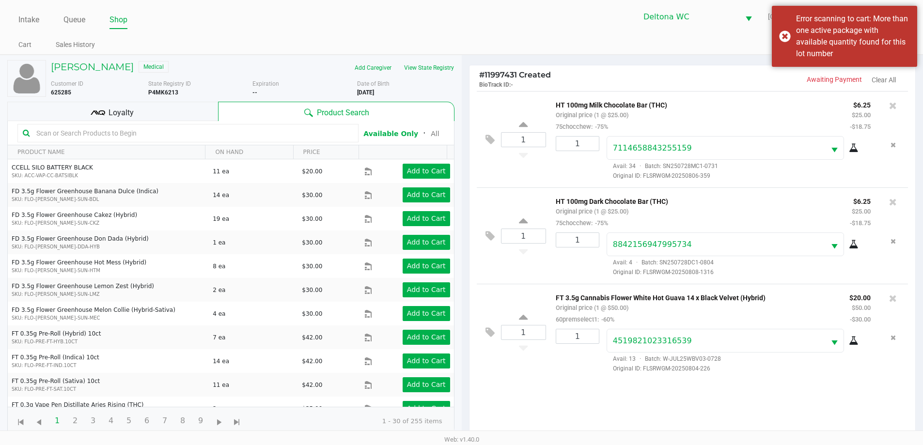
click at [160, 131] on input "text" at bounding box center [192, 133] width 321 height 15
type input "raw"
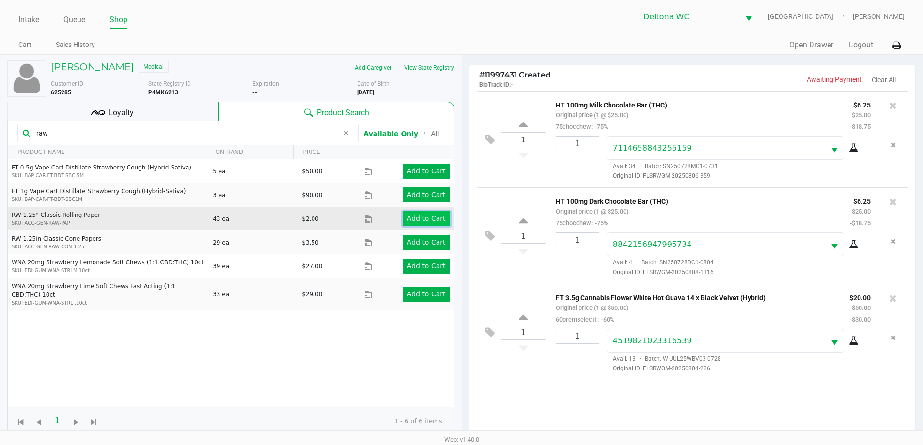
click at [410, 221] on app-button-loader "Add to Cart" at bounding box center [426, 219] width 39 height 8
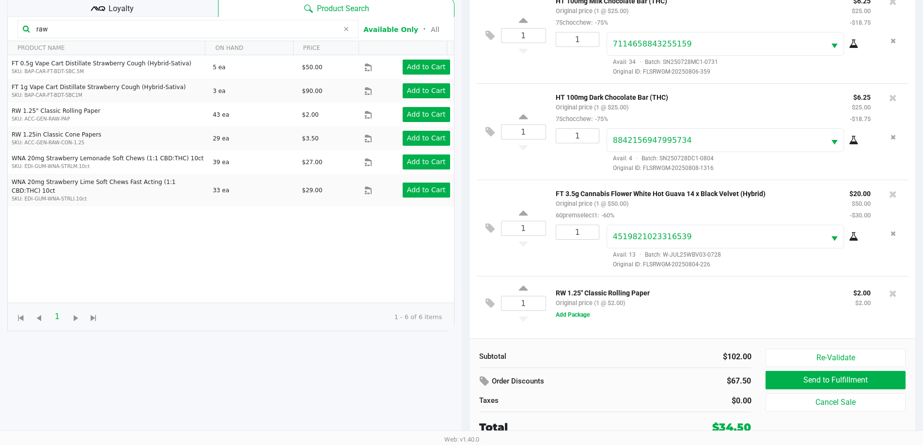
scroll to position [105, 0]
click at [572, 319] on button "Add Package" at bounding box center [573, 314] width 34 height 9
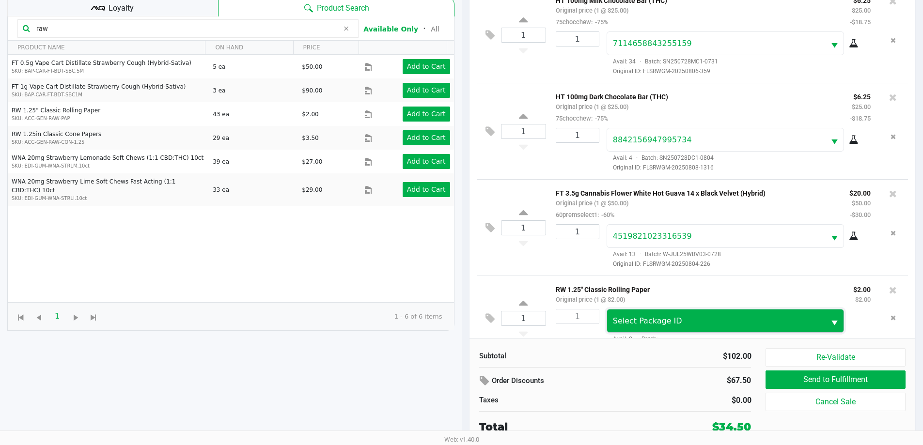
click at [632, 325] on span "Select Package ID" at bounding box center [647, 320] width 69 height 9
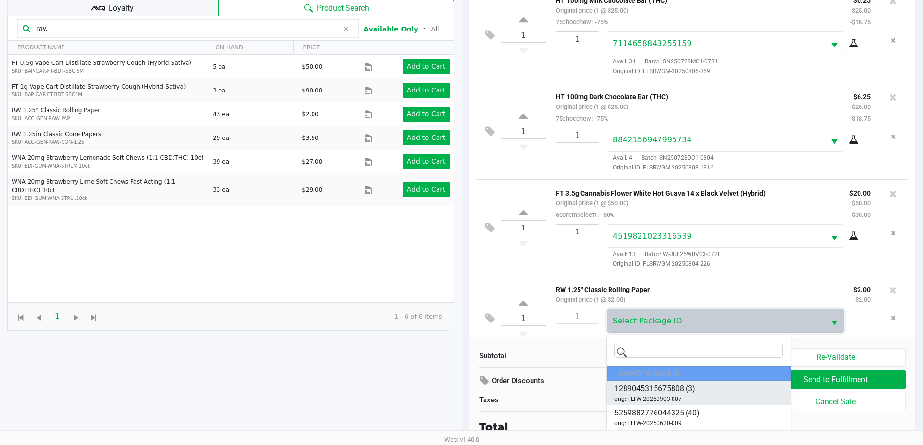
click at [662, 397] on span "orig: FLTW-20250903-007" at bounding box center [647, 399] width 67 height 9
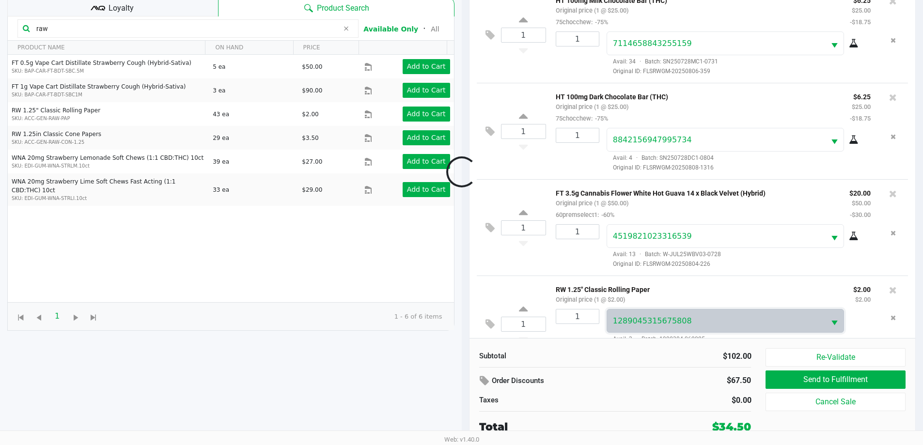
scroll to position [24, 0]
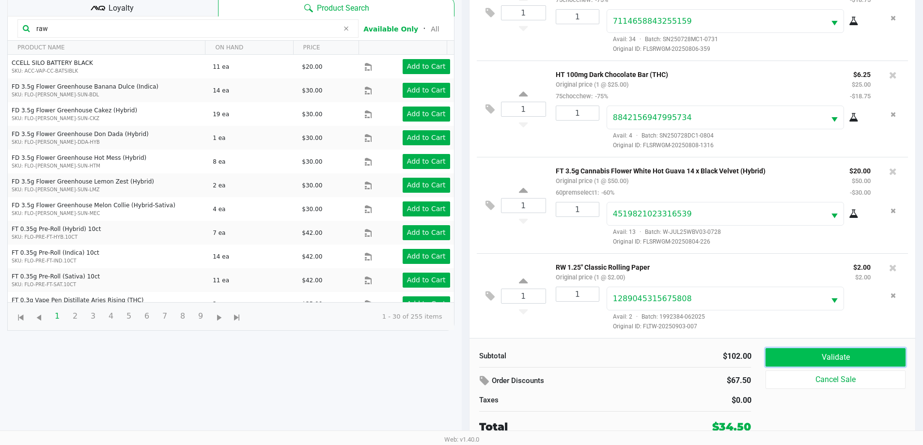
click at [802, 361] on button "Validate" at bounding box center [835, 357] width 140 height 18
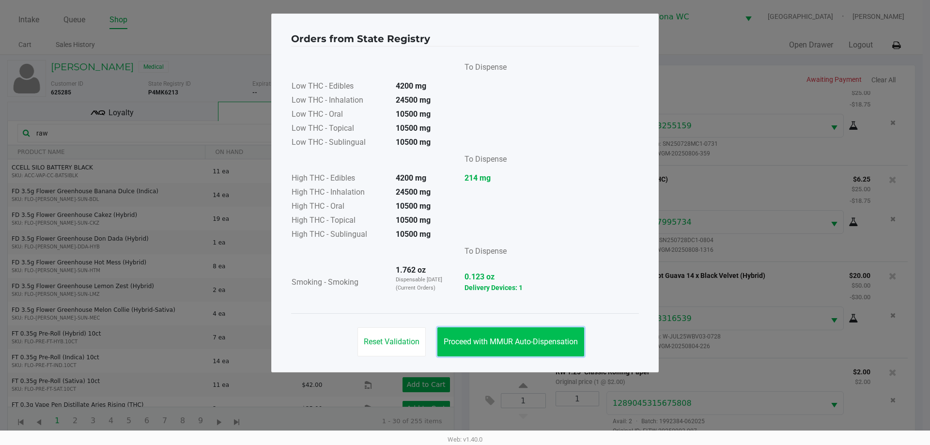
click at [554, 338] on span "Proceed with MMUR Auto-Dispensation" at bounding box center [511, 341] width 134 height 9
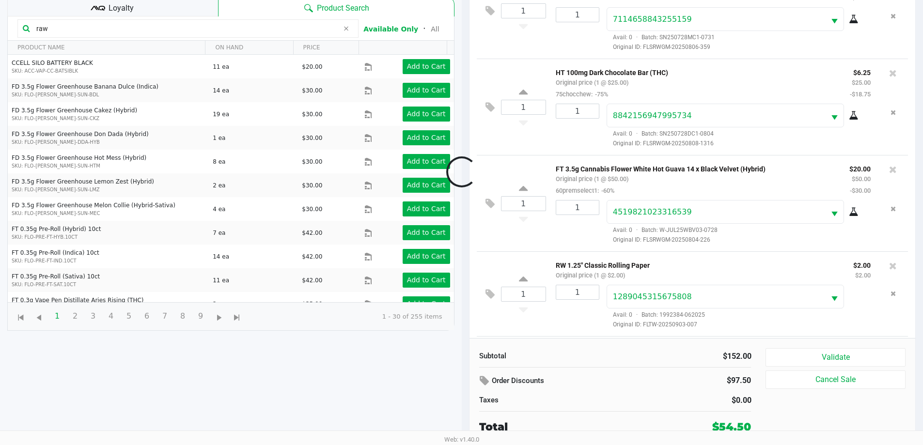
scroll to position [121, 0]
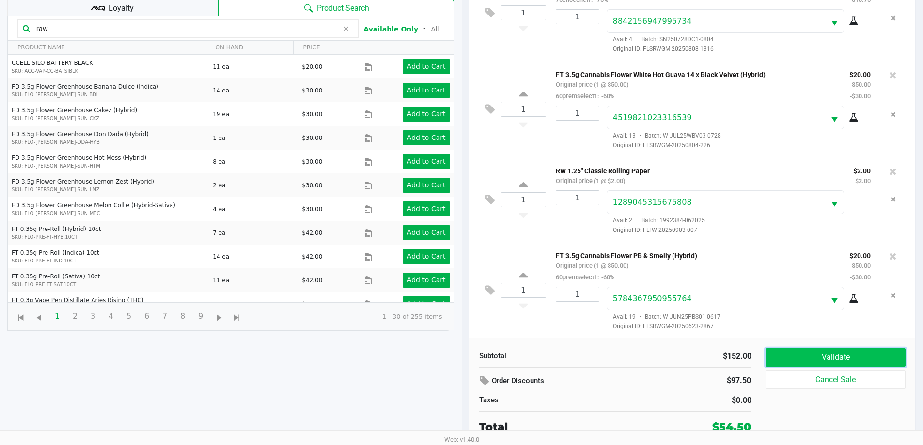
click at [798, 355] on button "Validate" at bounding box center [835, 357] width 140 height 18
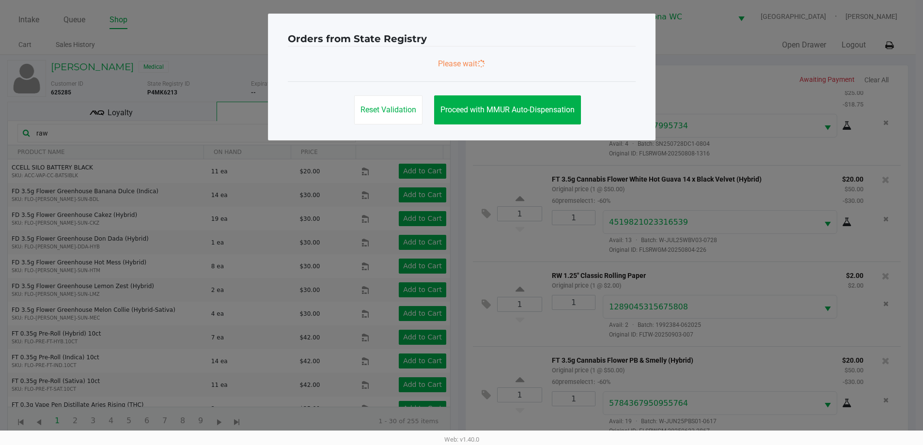
scroll to position [0, 0]
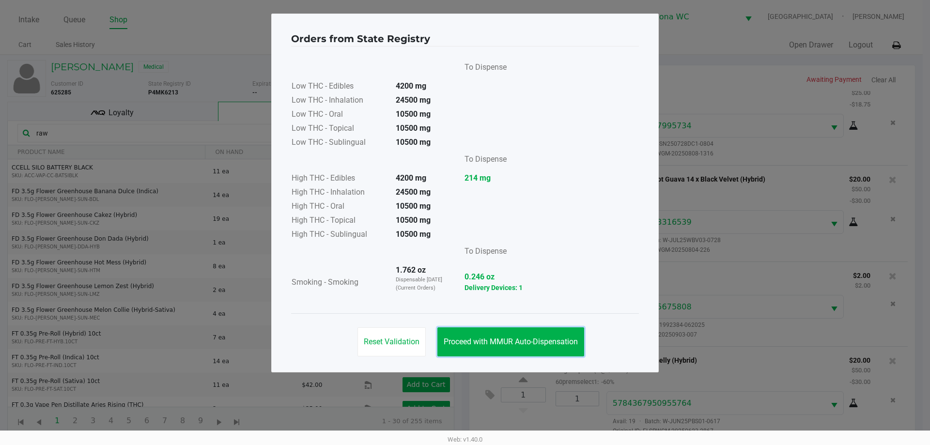
click at [535, 333] on button "Proceed with MMUR Auto-Dispensation" at bounding box center [510, 341] width 147 height 29
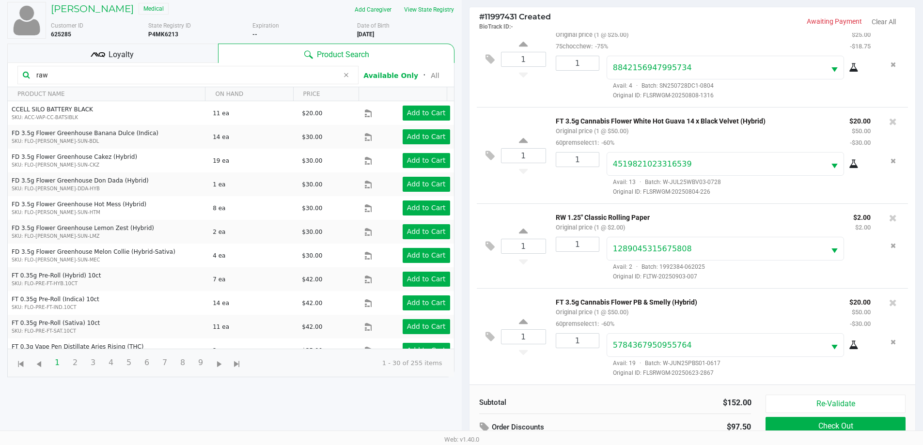
scroll to position [105, 0]
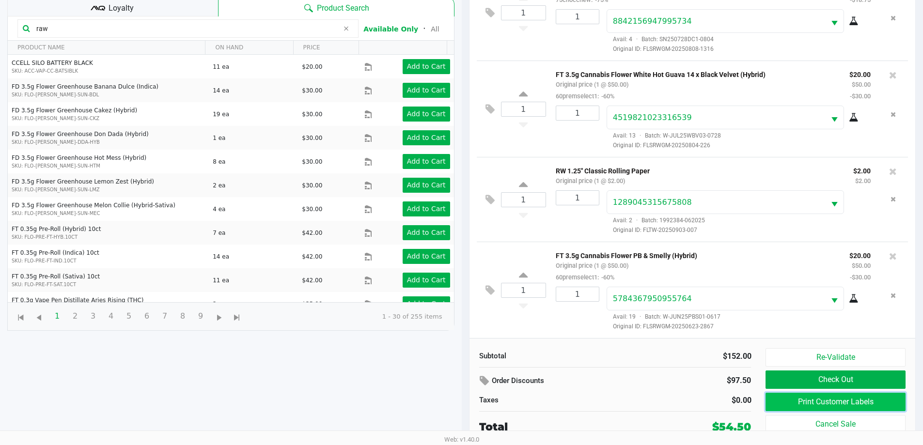
click at [794, 396] on button "Print Customer Labels" at bounding box center [835, 402] width 140 height 18
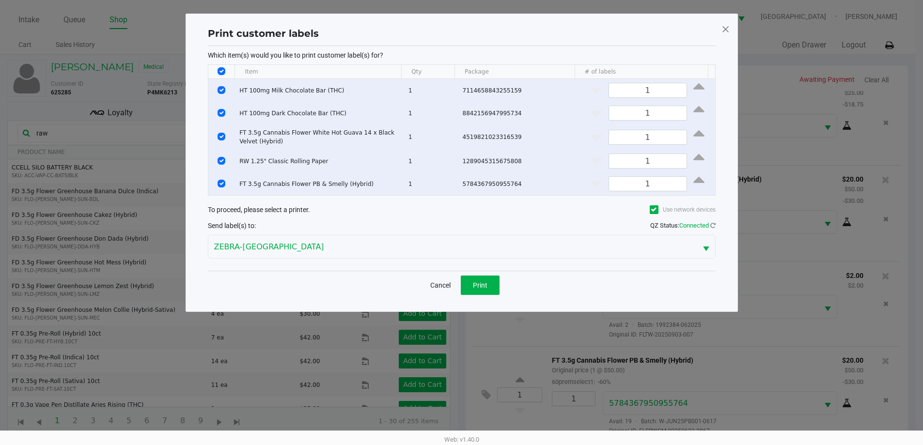
scroll to position [0, 0]
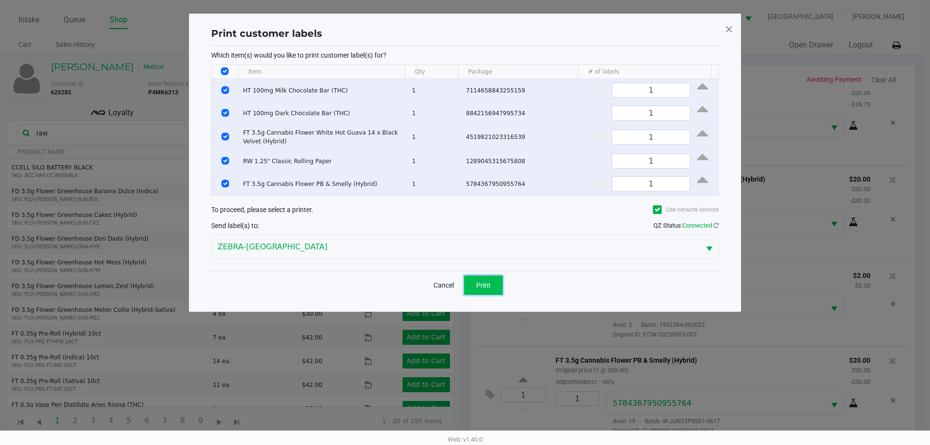
click at [482, 282] on span "Print" at bounding box center [483, 285] width 15 height 8
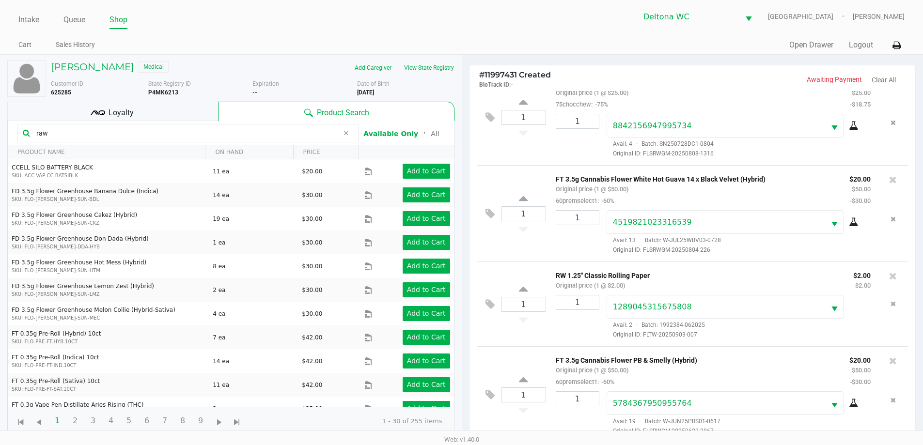
click at [174, 110] on div "Loyalty" at bounding box center [112, 111] width 211 height 19
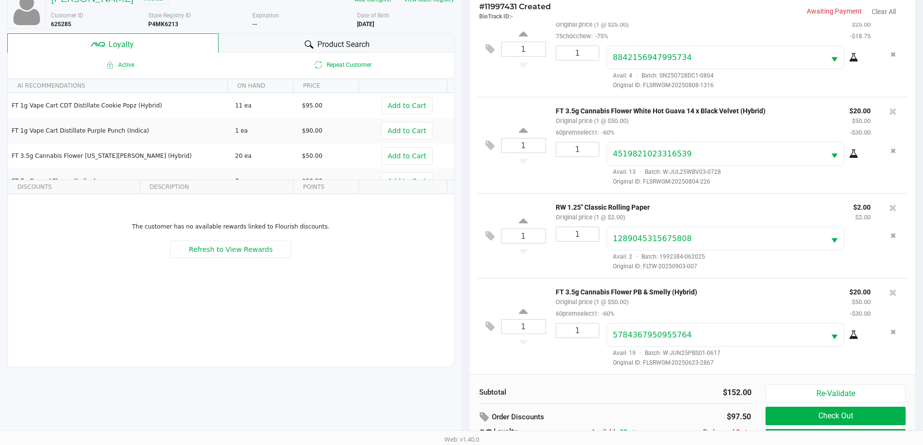
scroll to position [116, 0]
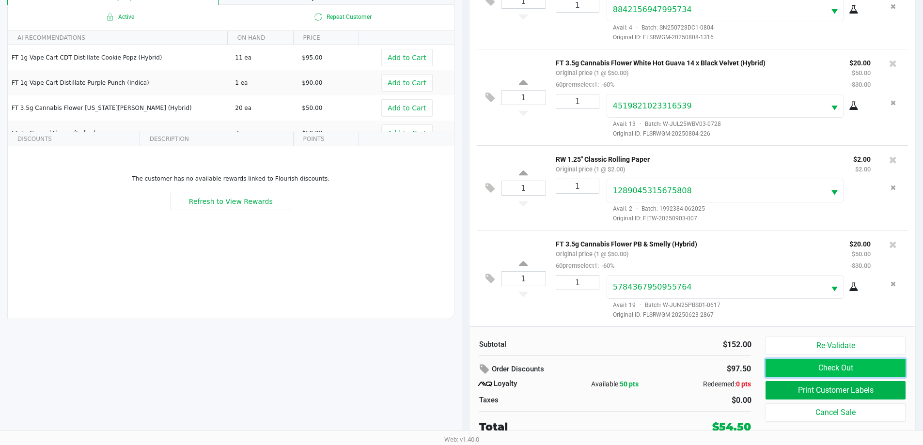
click at [838, 371] on button "Check Out" at bounding box center [835, 368] width 140 height 18
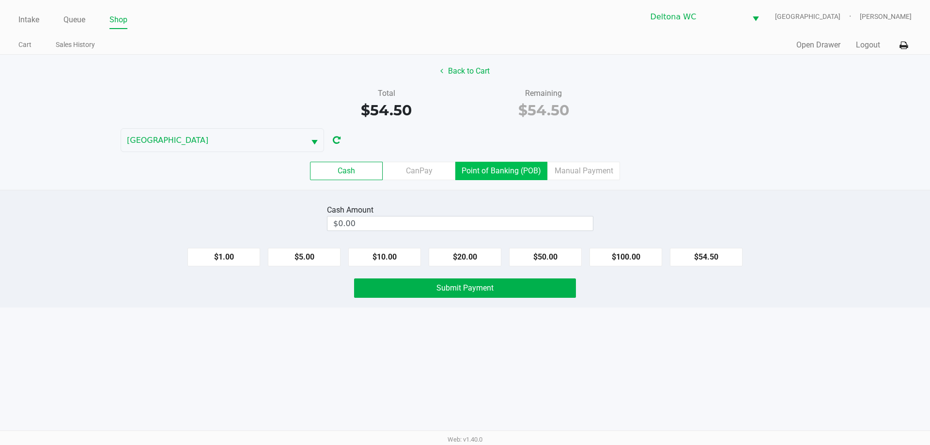
click at [474, 171] on label "Point of Banking (POB)" at bounding box center [501, 171] width 92 height 18
click at [0, 0] on 7 "Point of Banking (POB)" at bounding box center [0, 0] width 0 height 0
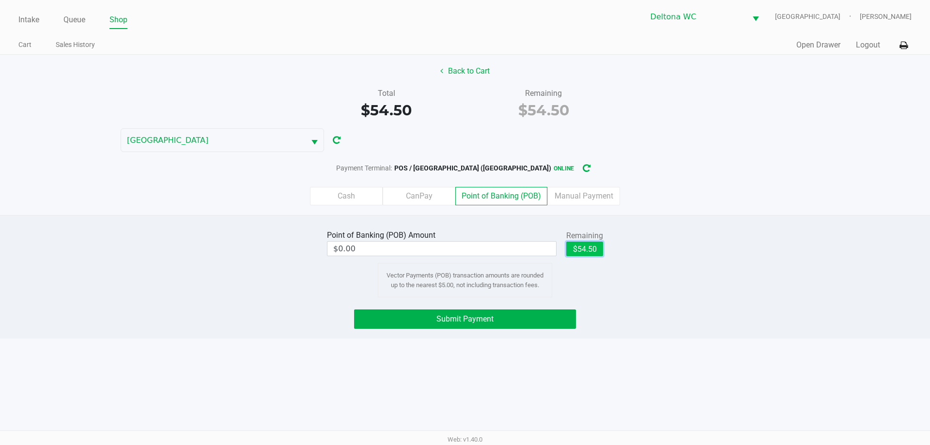
click at [573, 251] on button "$54.50" at bounding box center [584, 249] width 37 height 15
type input "$54.50"
click at [527, 326] on button "Submit Payment" at bounding box center [465, 319] width 222 height 19
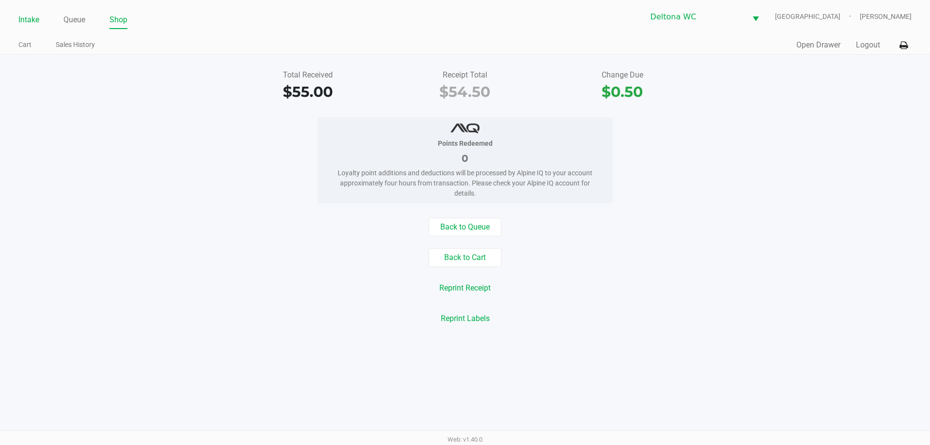
click at [33, 22] on link "Intake" at bounding box center [28, 20] width 21 height 14
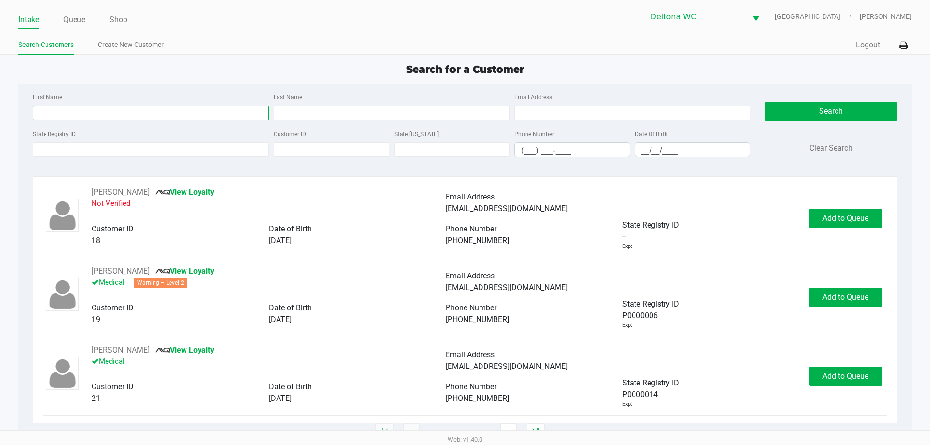
click at [171, 115] on input "First Name" at bounding box center [151, 113] width 236 height 15
type input "jackson"
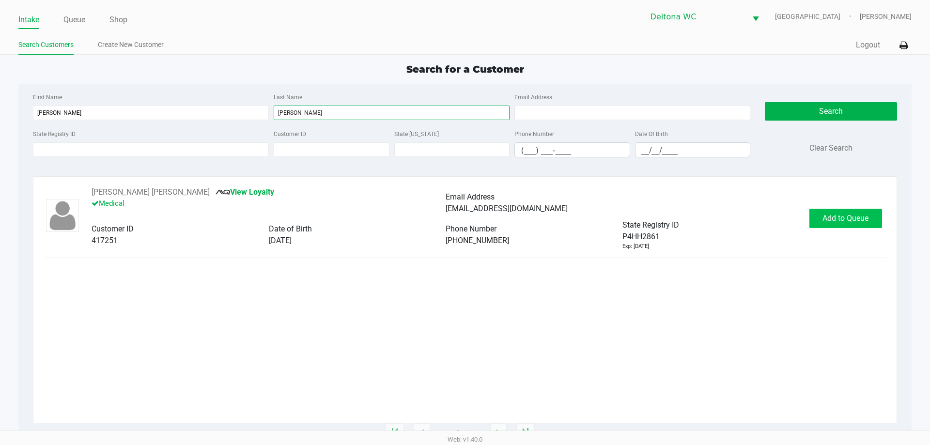
type input "turpin"
click at [854, 222] on span "Add to Queue" at bounding box center [846, 218] width 46 height 9
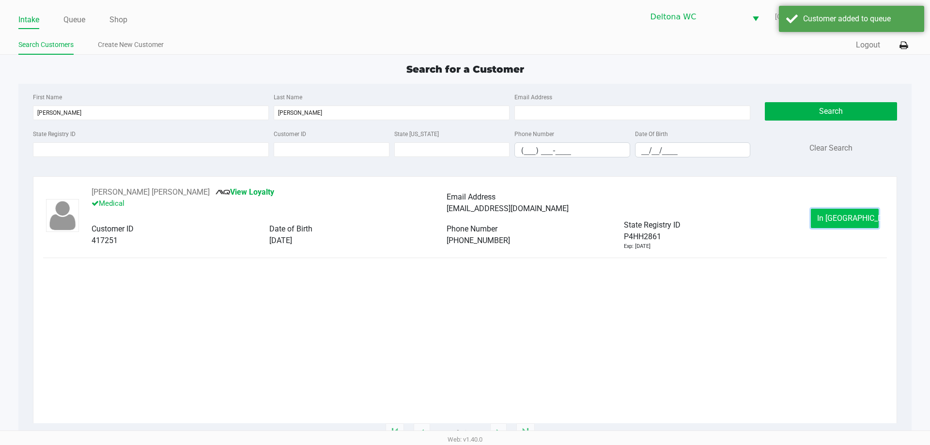
click at [863, 220] on button "In Queue" at bounding box center [845, 218] width 68 height 19
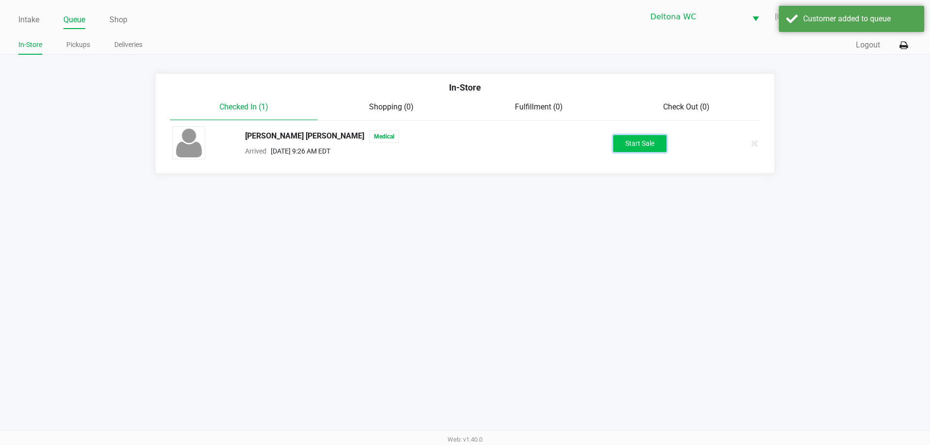
click at [657, 141] on button "Start Sale" at bounding box center [639, 143] width 53 height 17
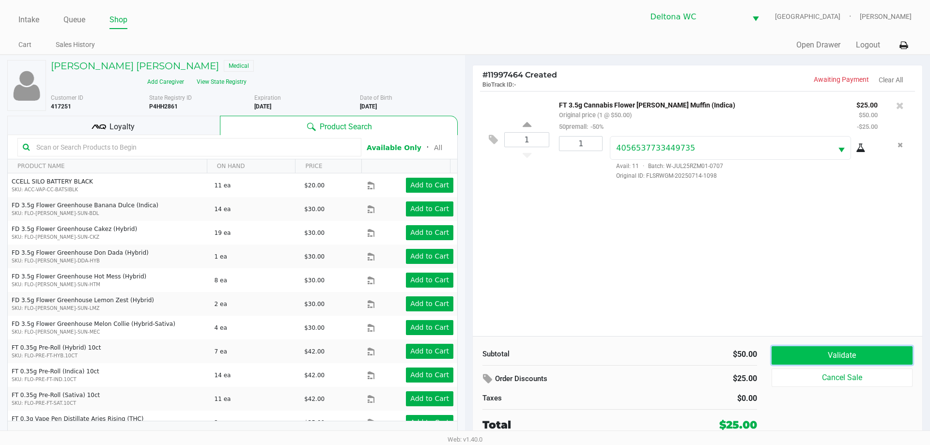
click at [780, 351] on button "Validate" at bounding box center [842, 355] width 141 height 18
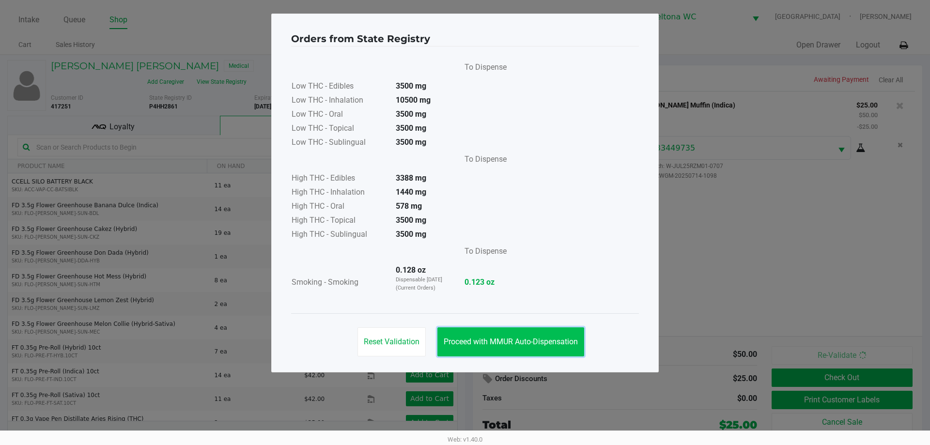
click at [518, 336] on button "Proceed with MMUR Auto-Dispensation" at bounding box center [510, 341] width 147 height 29
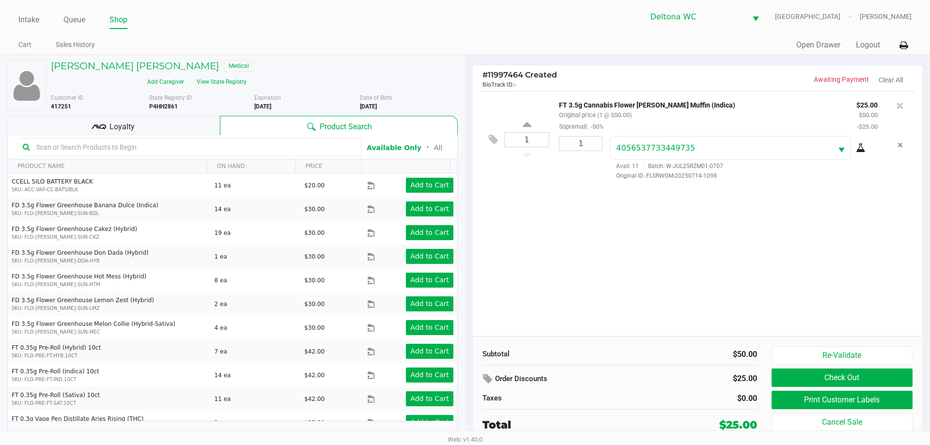
click at [178, 116] on div "Loyalty" at bounding box center [113, 125] width 213 height 19
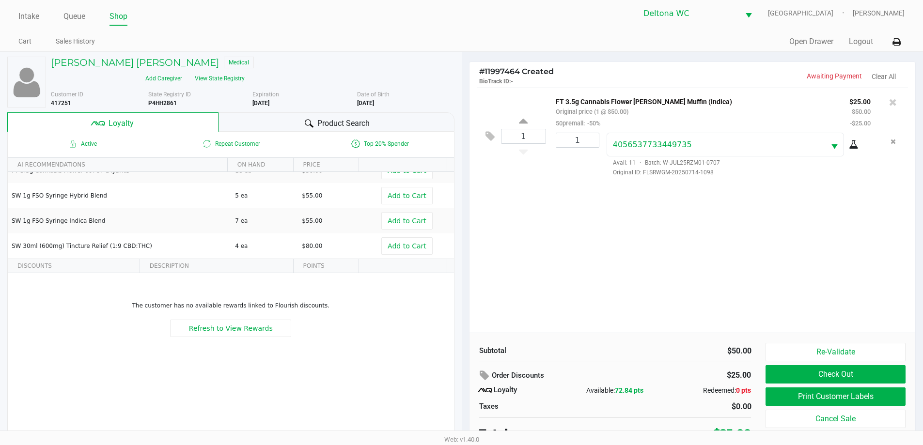
scroll to position [10, 0]
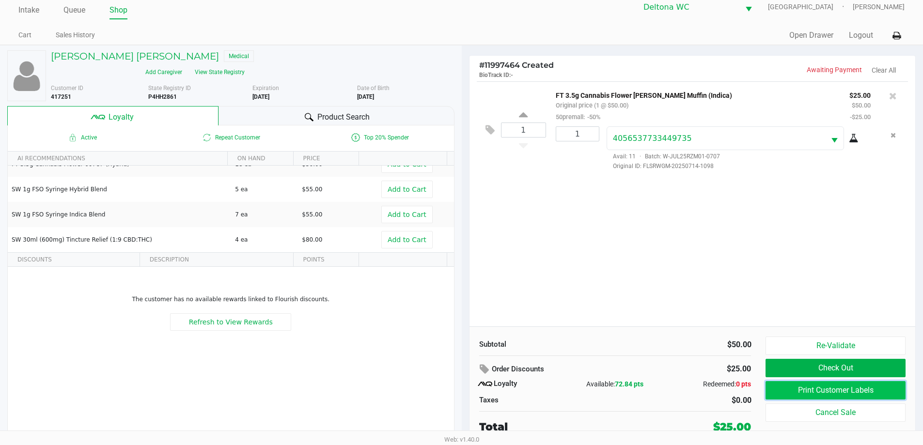
click at [794, 386] on button "Print Customer Labels" at bounding box center [835, 390] width 140 height 18
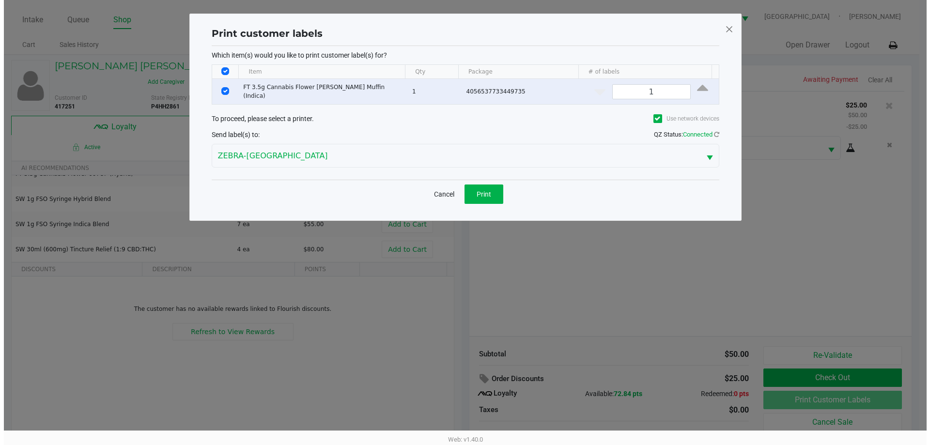
scroll to position [0, 0]
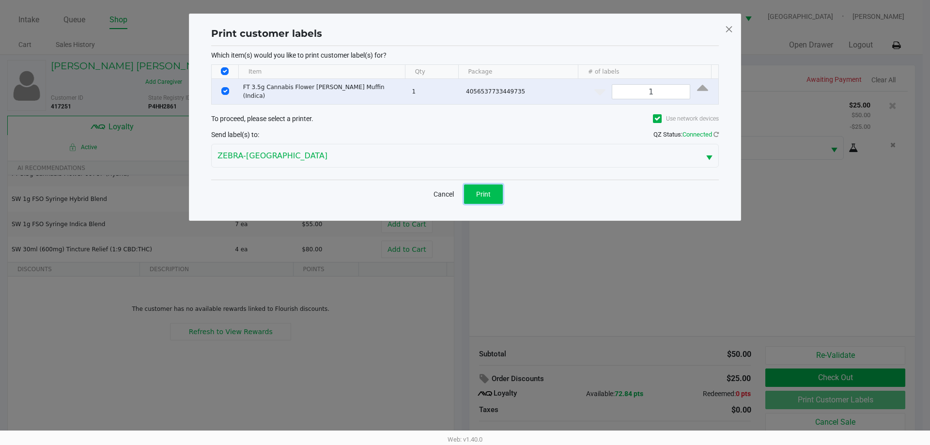
click at [495, 185] on button "Print" at bounding box center [483, 194] width 39 height 19
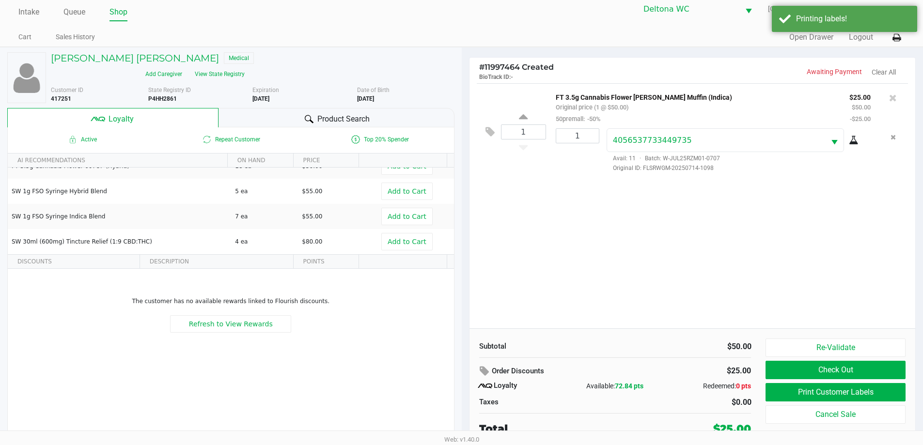
scroll to position [10, 0]
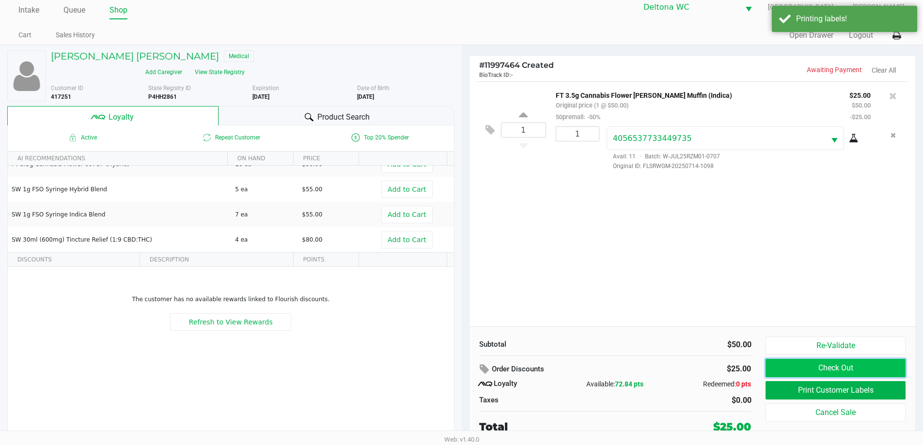
click at [815, 366] on button "Check Out" at bounding box center [835, 368] width 140 height 18
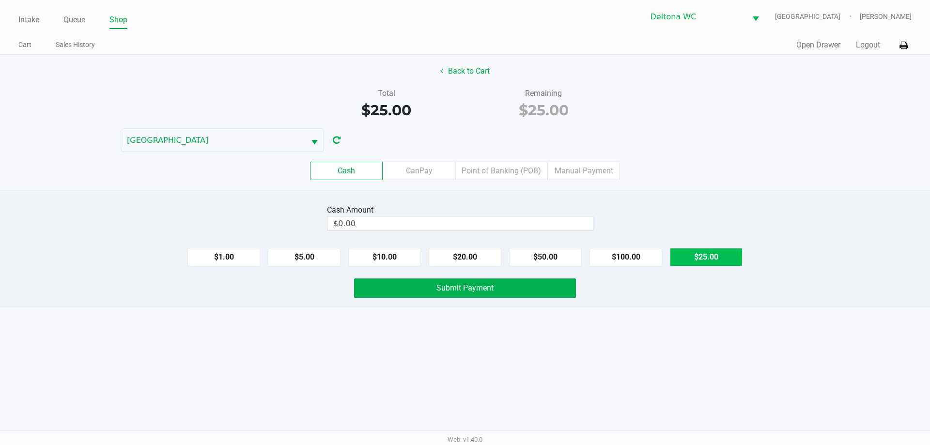
click at [688, 252] on button "$25.00" at bounding box center [706, 257] width 73 height 18
type input "$25.00"
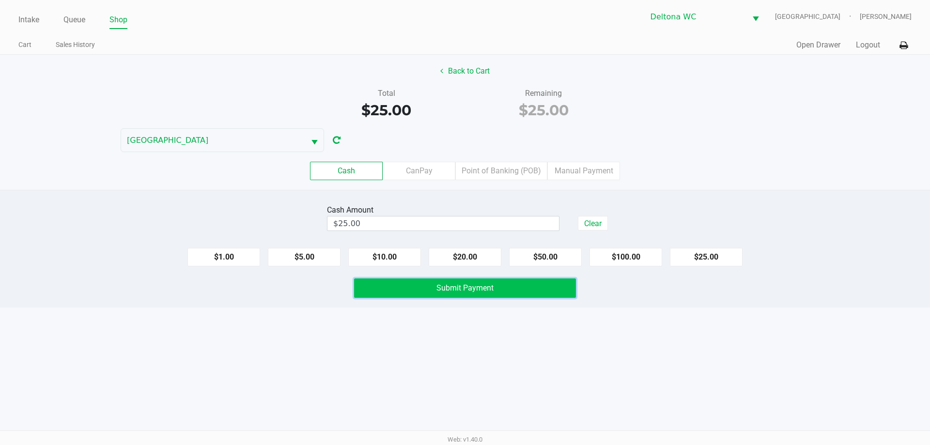
click at [530, 284] on button "Submit Payment" at bounding box center [465, 288] width 222 height 19
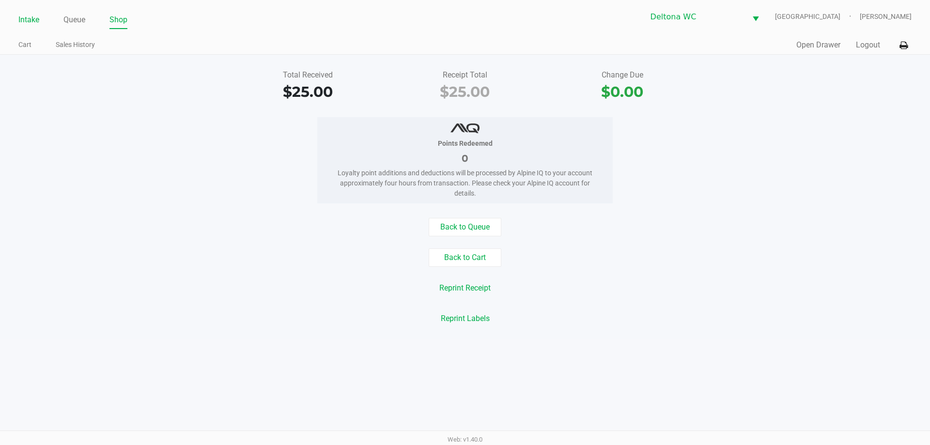
drag, startPoint x: 35, startPoint y: 22, endPoint x: 31, endPoint y: 18, distance: 5.9
click at [34, 22] on link "Intake" at bounding box center [28, 20] width 21 height 14
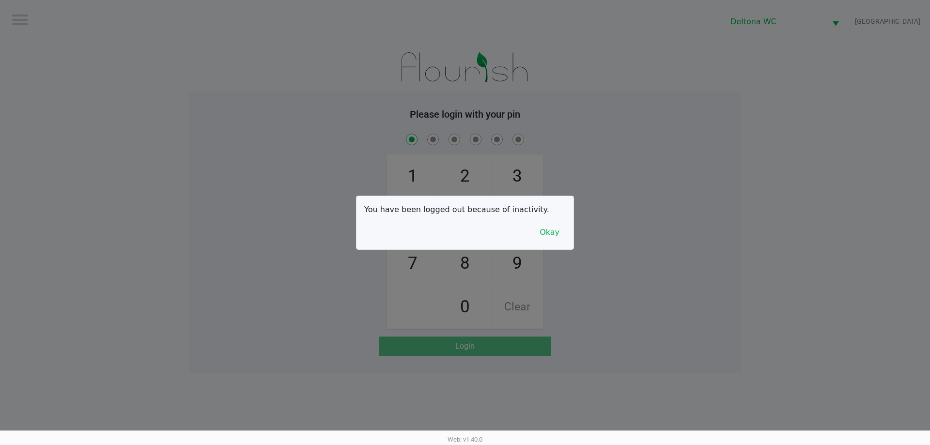
checkbox input "true"
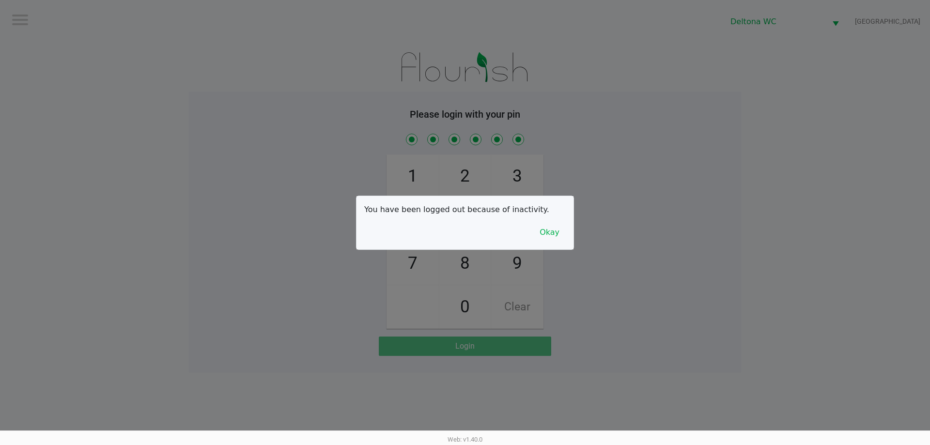
checkbox input "true"
